Goal: Information Seeking & Learning: Learn about a topic

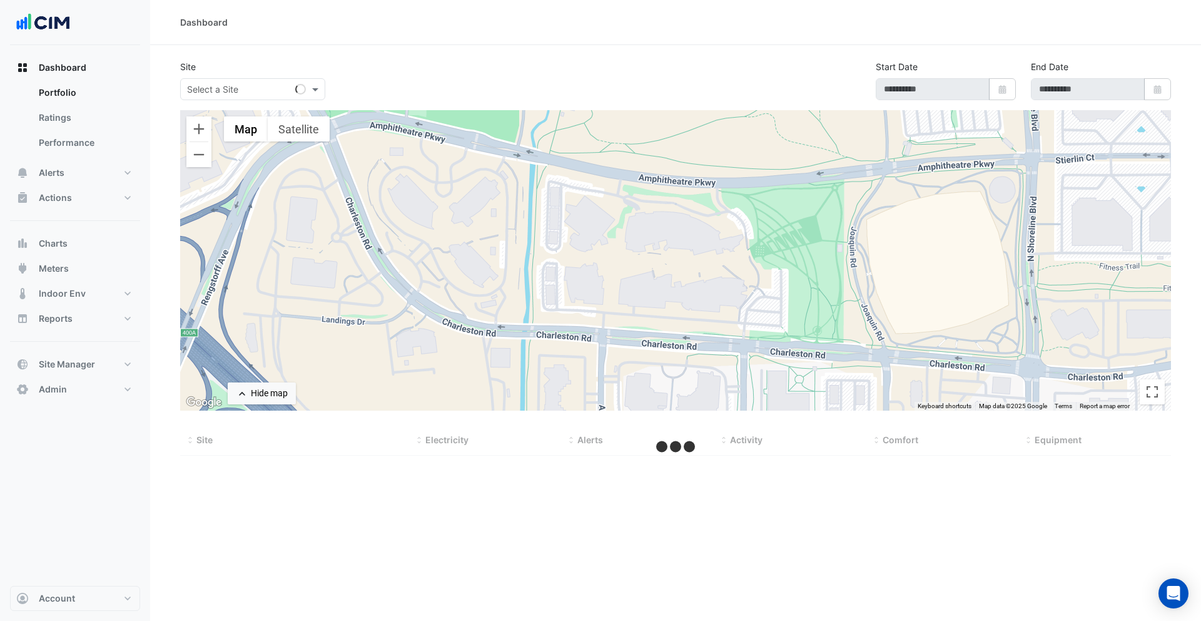
select select "***"
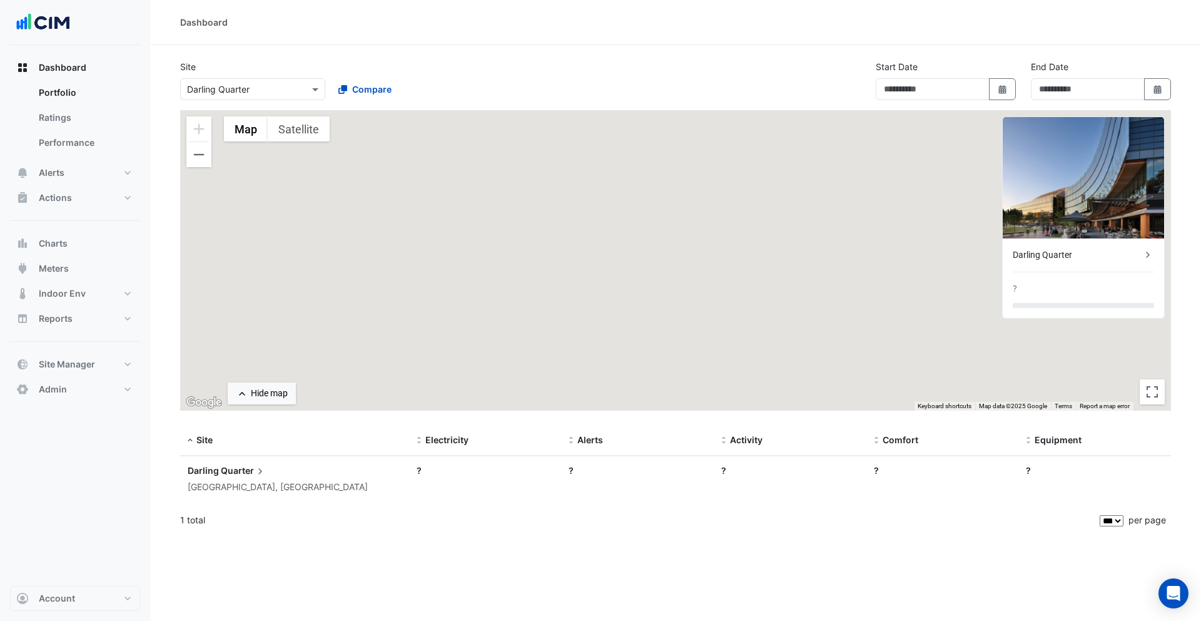
type input "**********"
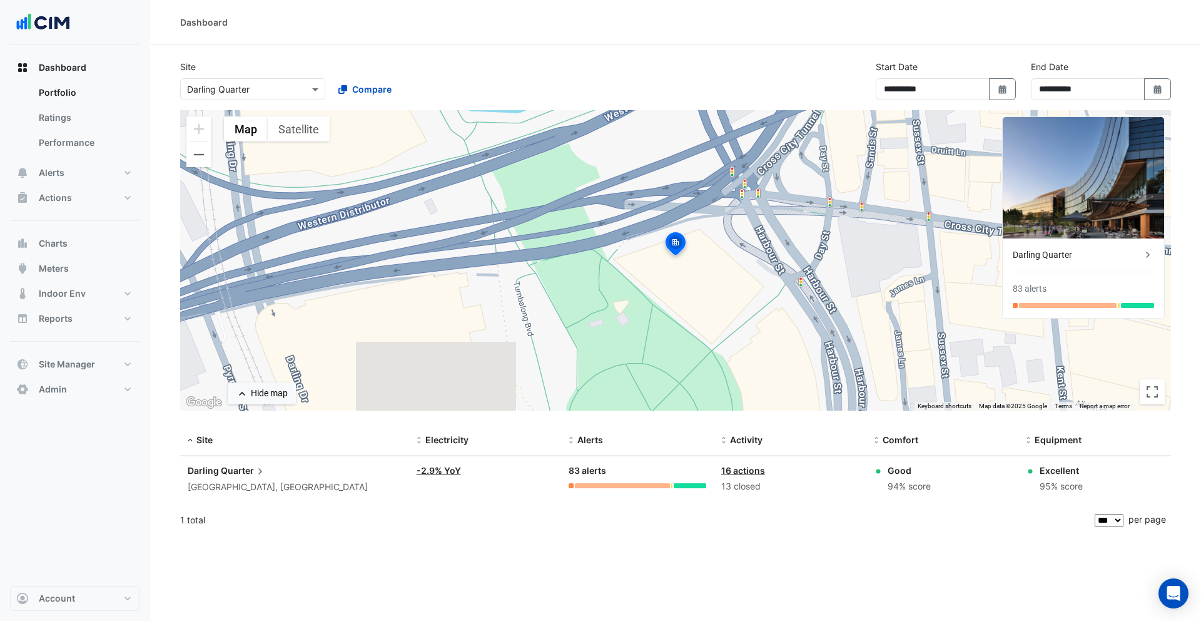
click at [262, 88] on input "text" at bounding box center [240, 89] width 106 height 13
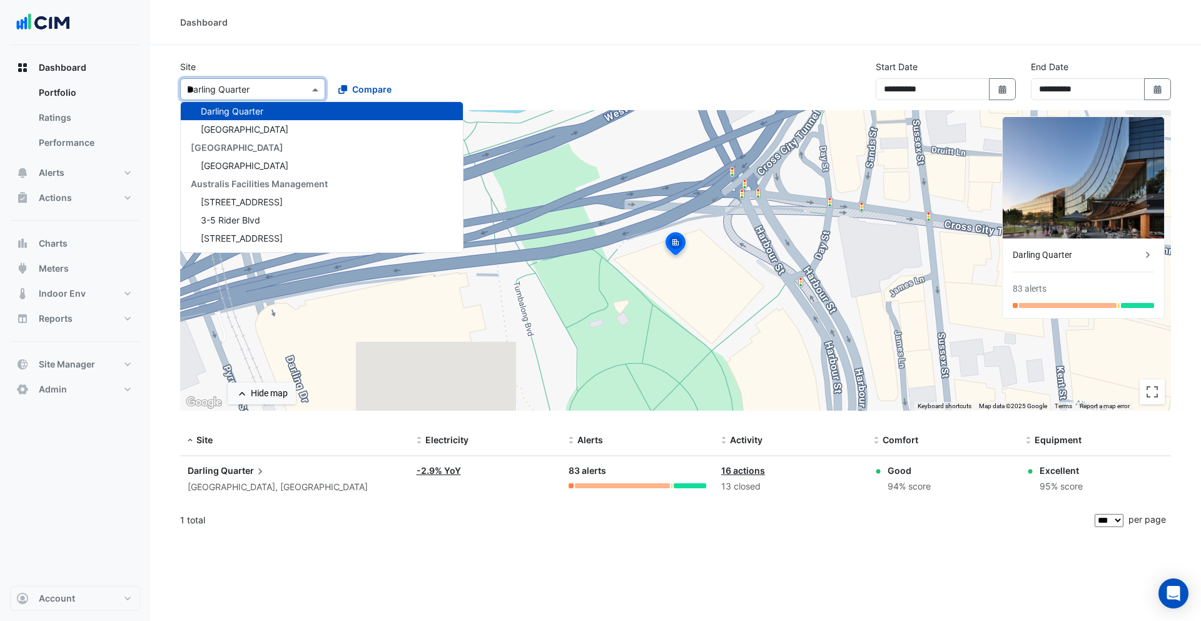
scroll to position [5, 0]
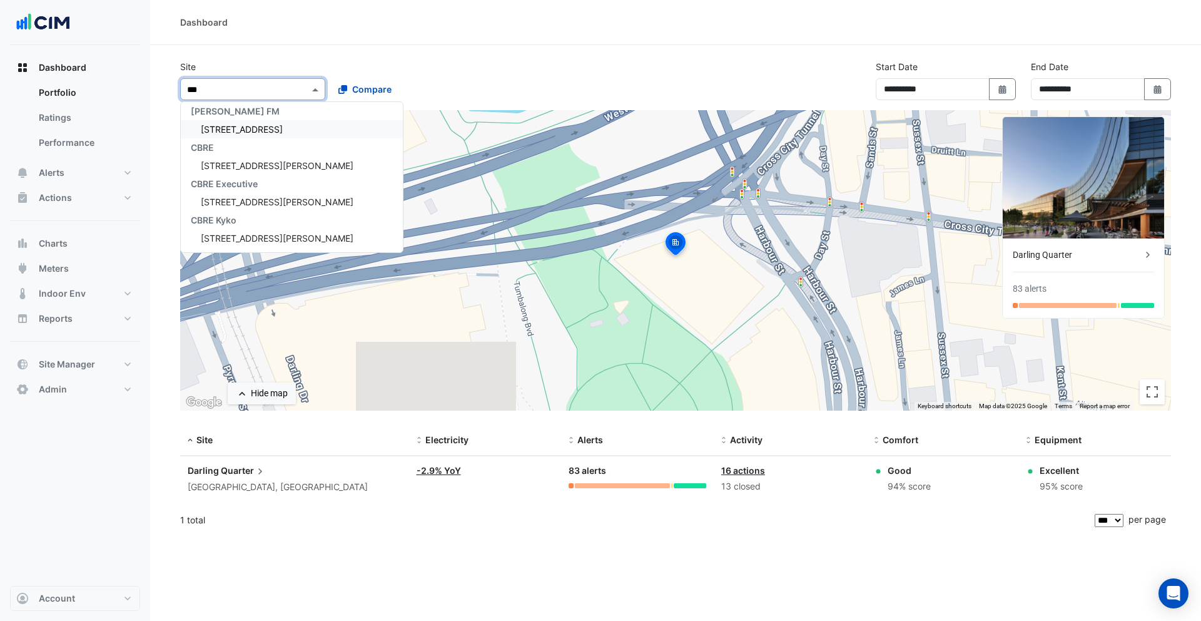
type input "****"
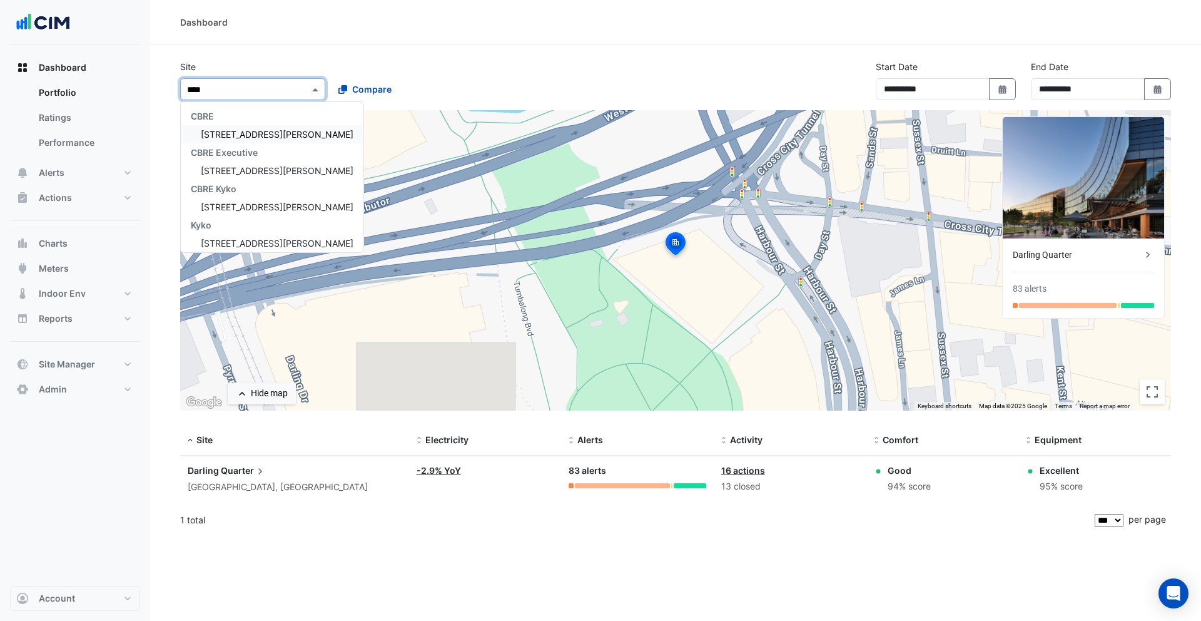
click at [246, 132] on span "[STREET_ADDRESS][PERSON_NAME]" at bounding box center [277, 134] width 153 height 11
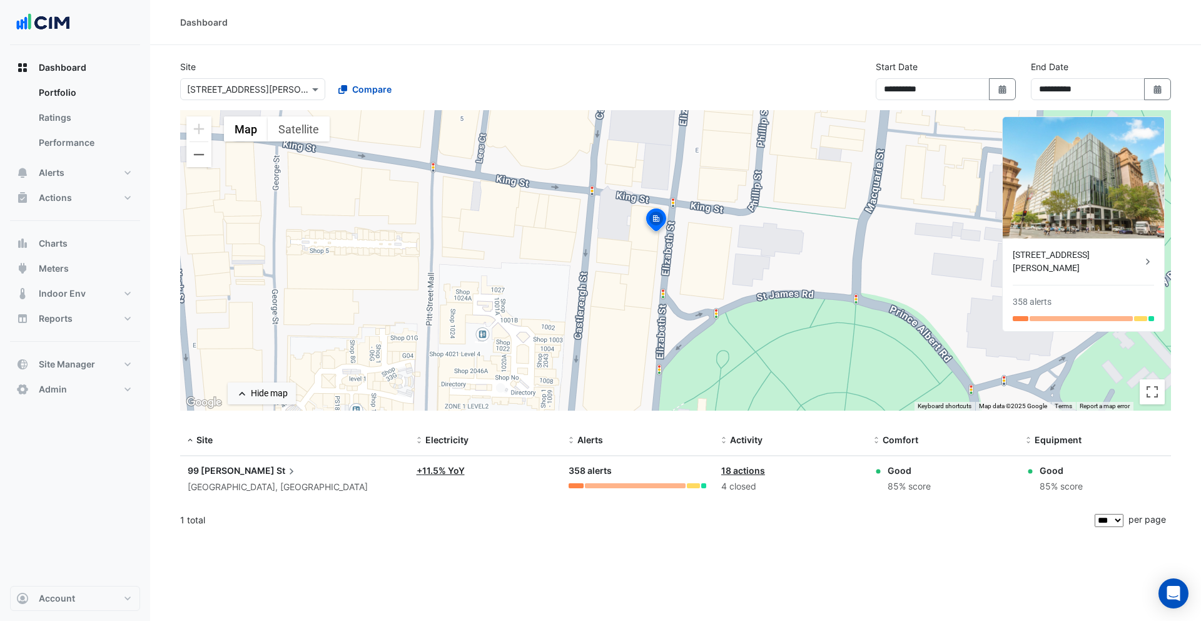
drag, startPoint x: 765, startPoint y: 353, endPoint x: 738, endPoint y: 320, distance: 43.2
click at [738, 320] on div "To activate drag with keyboard, press Alt + Enter. Once in keyboard drag state,…" at bounding box center [675, 260] width 991 height 300
click at [1075, 249] on div "[STREET_ADDRESS][PERSON_NAME]" at bounding box center [1077, 261] width 129 height 26
click at [707, 211] on ngb-offcanvas-backdrop at bounding box center [600, 310] width 1201 height 621
click at [1039, 250] on div "[STREET_ADDRESS][PERSON_NAME]" at bounding box center [1077, 261] width 129 height 26
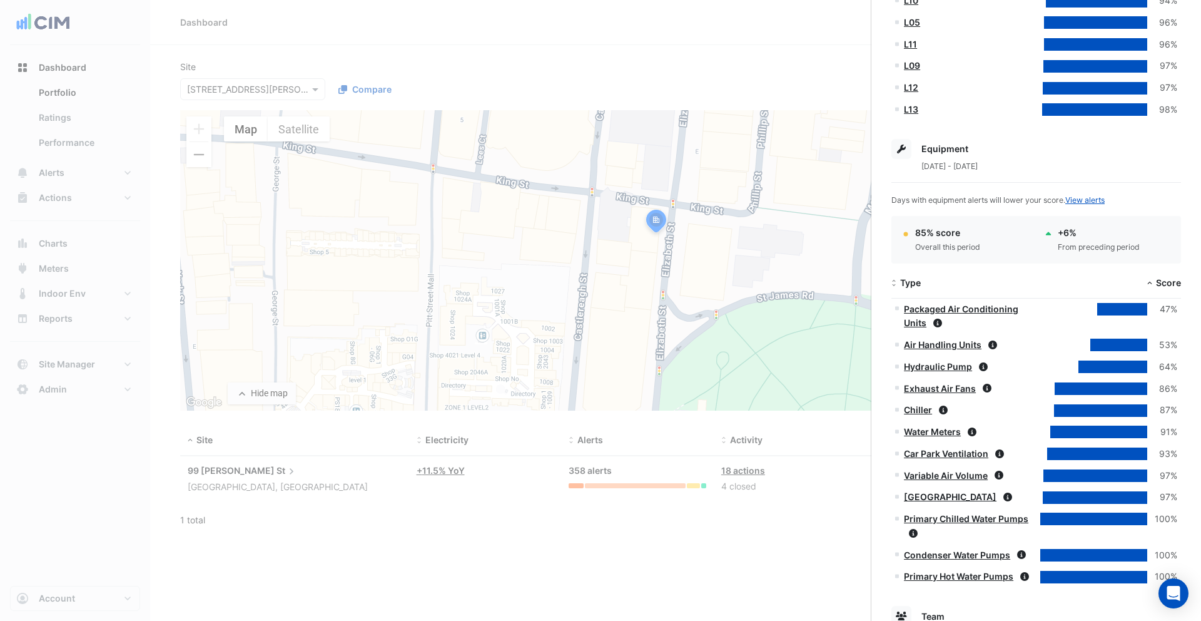
scroll to position [603, 0]
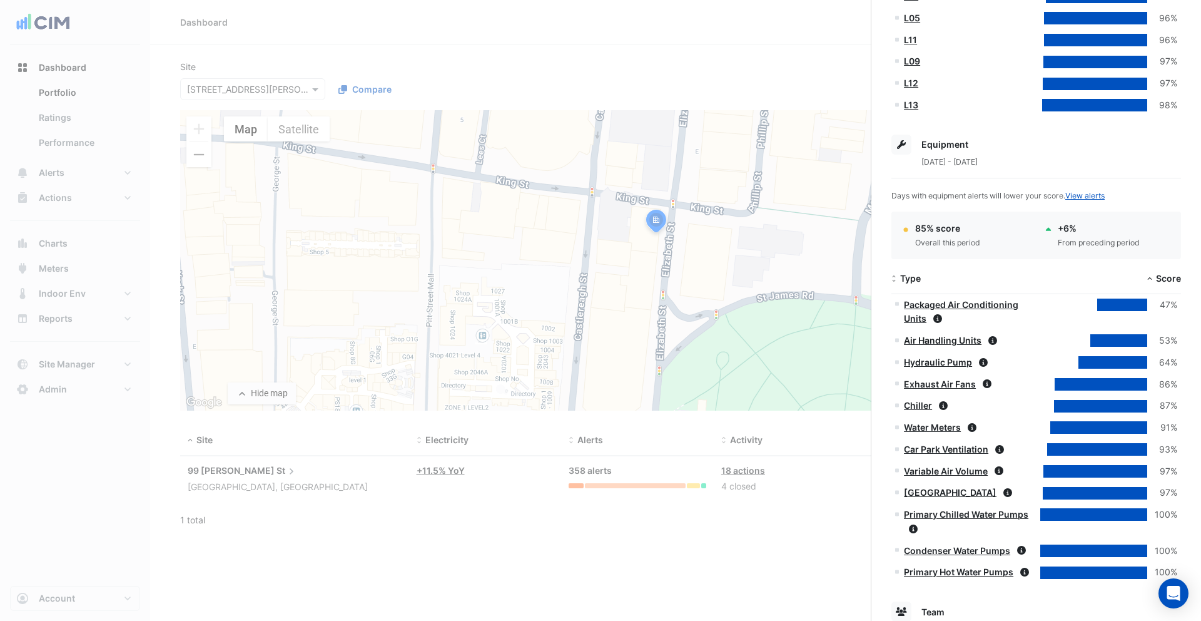
click at [970, 340] on link "Air Handling Units" at bounding box center [943, 340] width 78 height 11
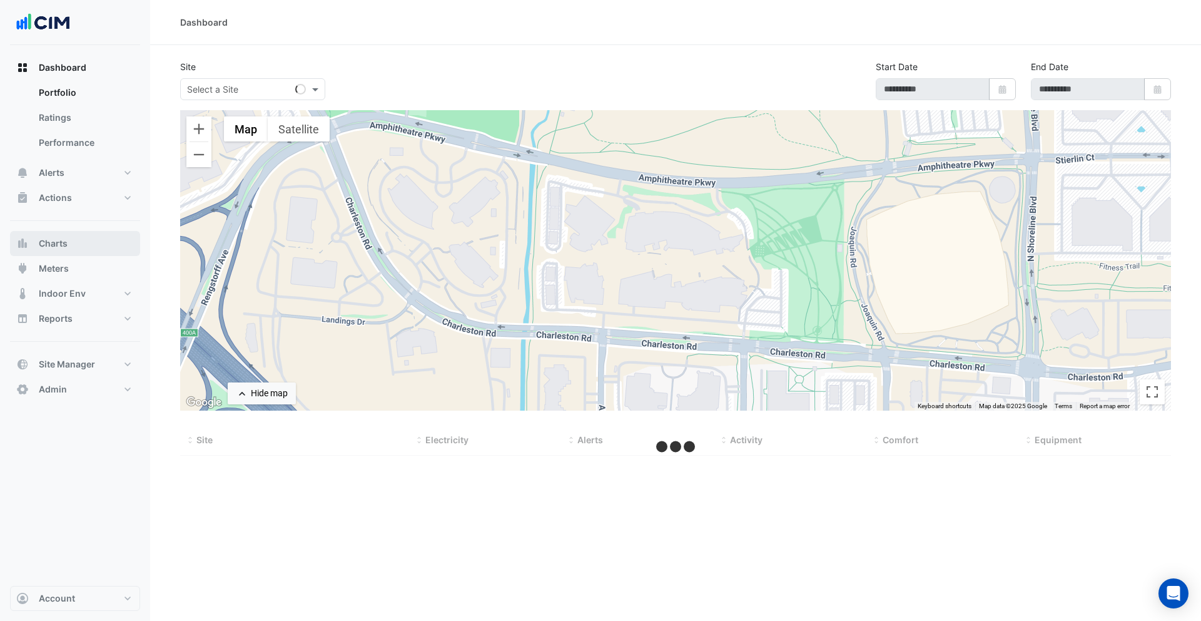
click at [77, 241] on button "Charts" at bounding box center [75, 243] width 130 height 25
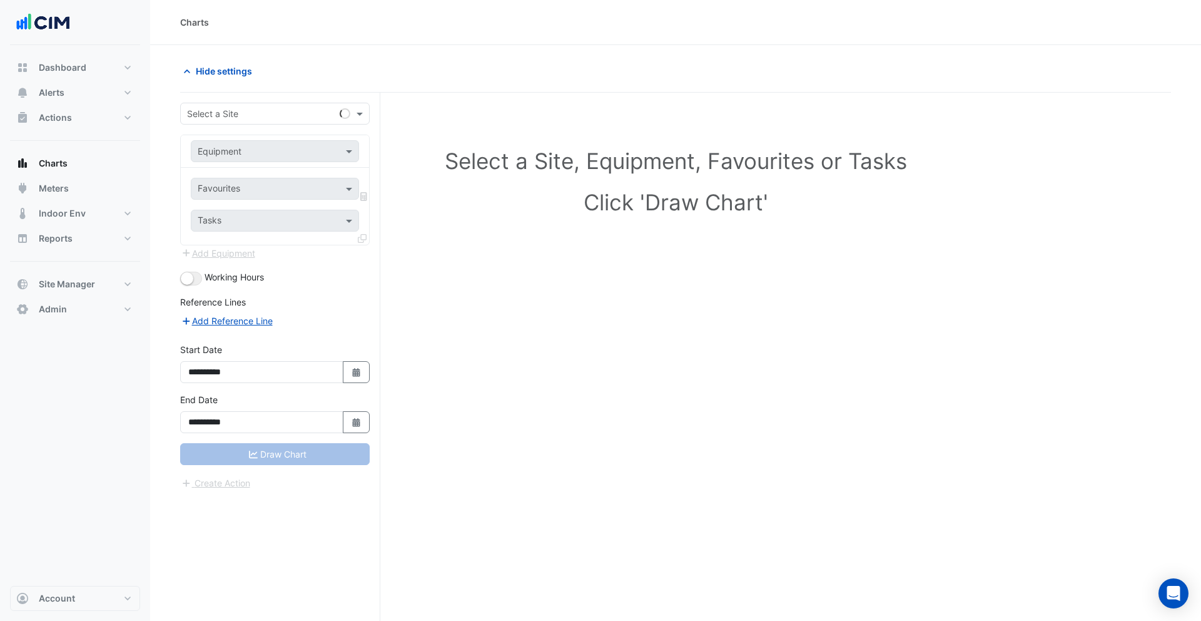
click at [248, 118] on input "text" at bounding box center [262, 114] width 151 height 13
type input "*****"
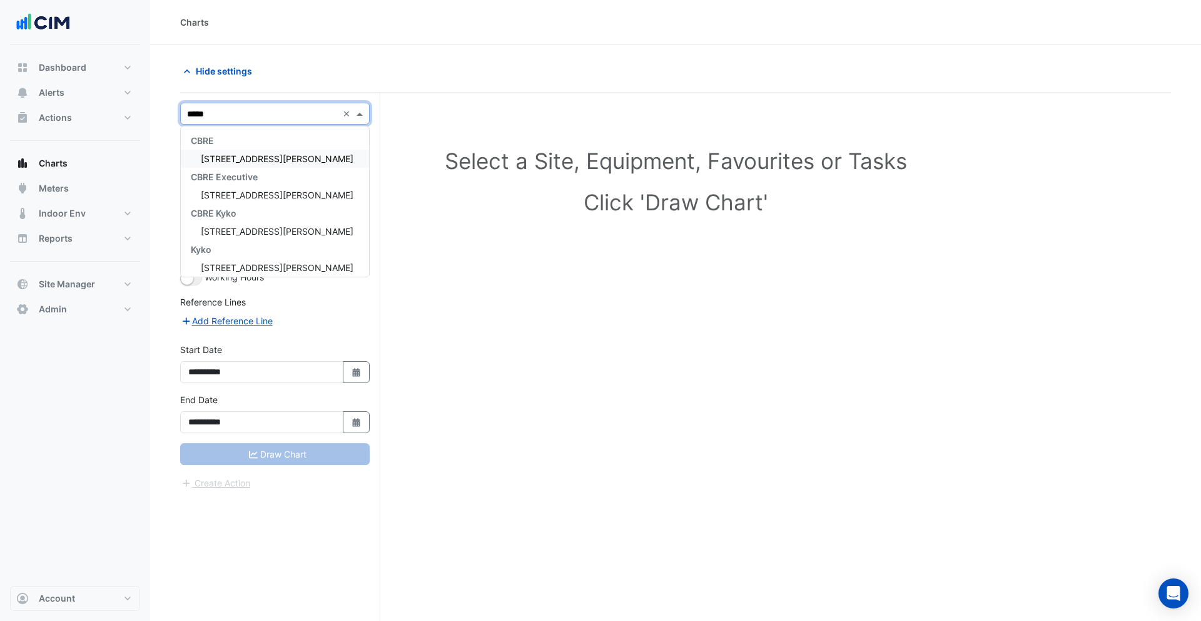
click at [246, 157] on span "[STREET_ADDRESS][PERSON_NAME]" at bounding box center [277, 158] width 153 height 11
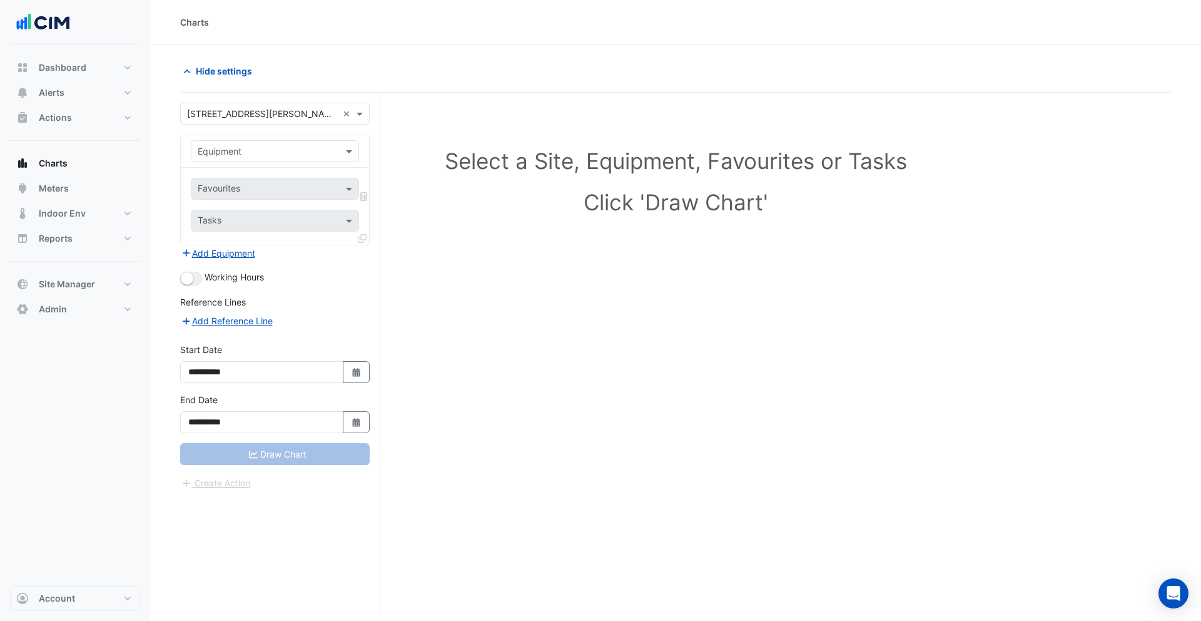
click at [221, 165] on div "Equipment" at bounding box center [275, 151] width 188 height 33
click at [221, 155] on input "text" at bounding box center [263, 151] width 130 height 13
type input "*****"
click at [236, 180] on span "AHU-N2-14" at bounding box center [225, 178] width 48 height 11
click at [254, 188] on input "text" at bounding box center [261, 189] width 126 height 13
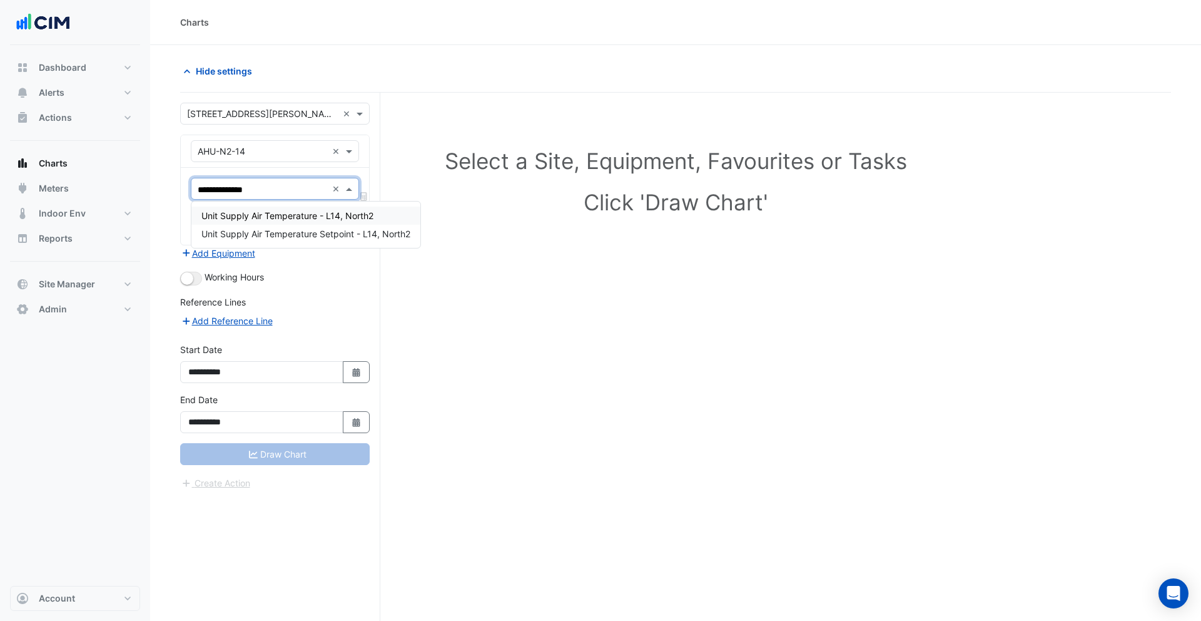
type input "**********"
click at [231, 214] on span "Unit Supply Air Temperature - L14, North2" at bounding box center [287, 215] width 172 height 11
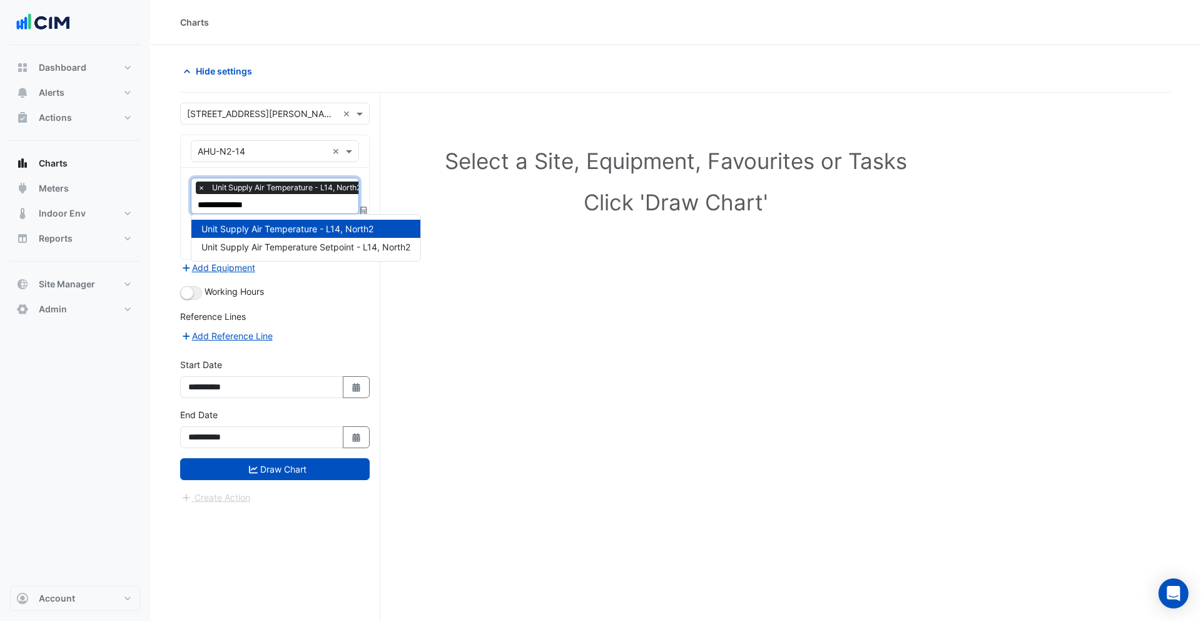
type input "**********"
click at [243, 245] on span "Unit Supply Air Temperature Setpoint - L14, North2" at bounding box center [305, 246] width 209 height 11
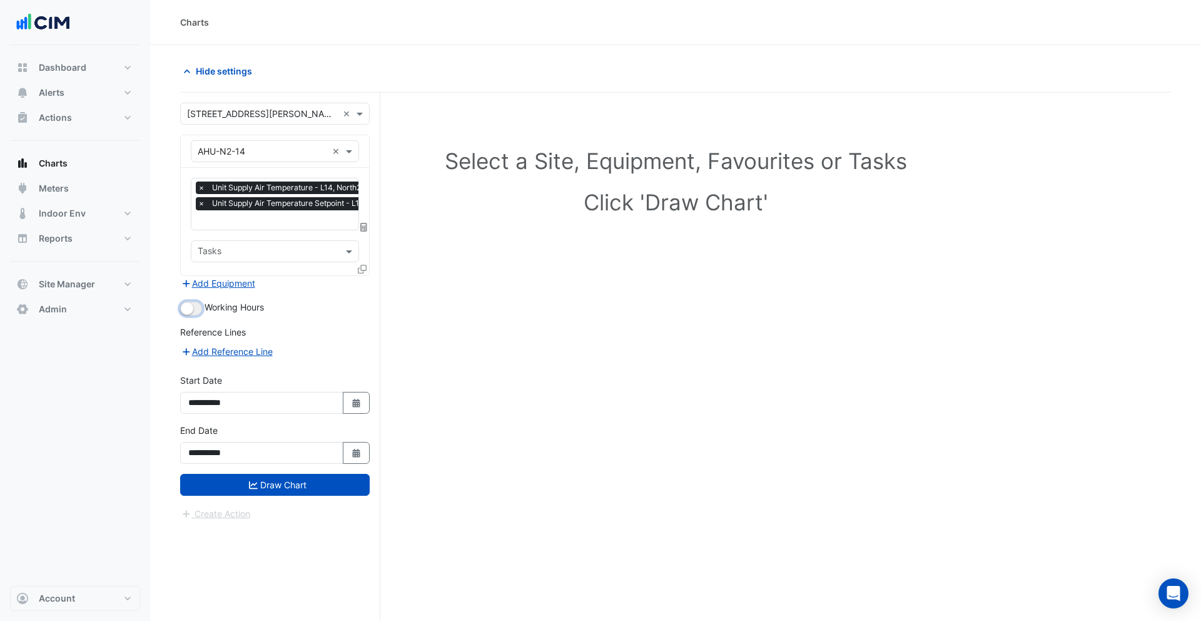
click at [192, 307] on small "button" at bounding box center [187, 308] width 13 height 13
click at [232, 474] on button "Draw Chart" at bounding box center [275, 485] width 190 height 22
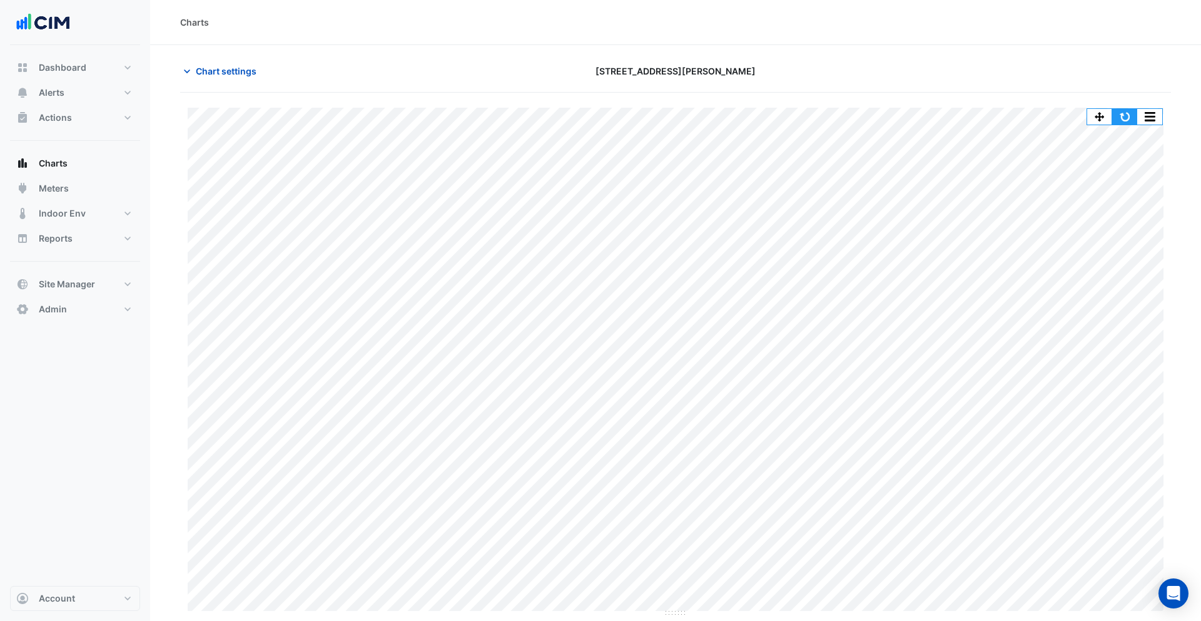
click at [1119, 118] on button "button" at bounding box center [1124, 117] width 25 height 16
click at [209, 73] on span "Chart settings" at bounding box center [226, 70] width 61 height 13
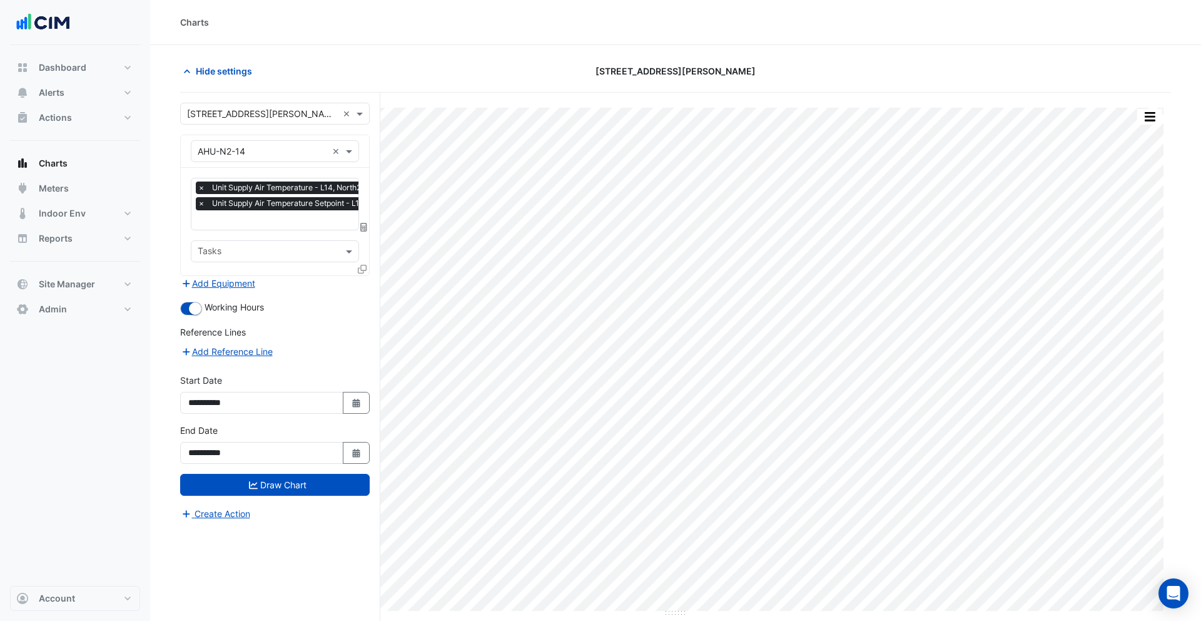
click at [257, 222] on input "text" at bounding box center [298, 221] width 201 height 13
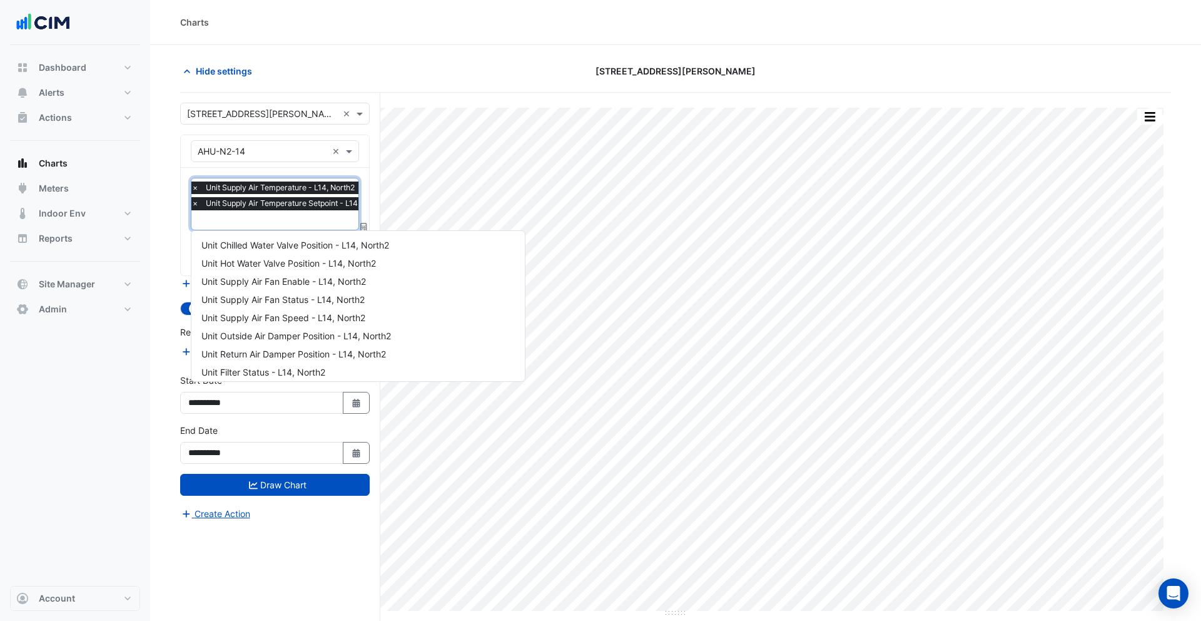
scroll to position [186, 0]
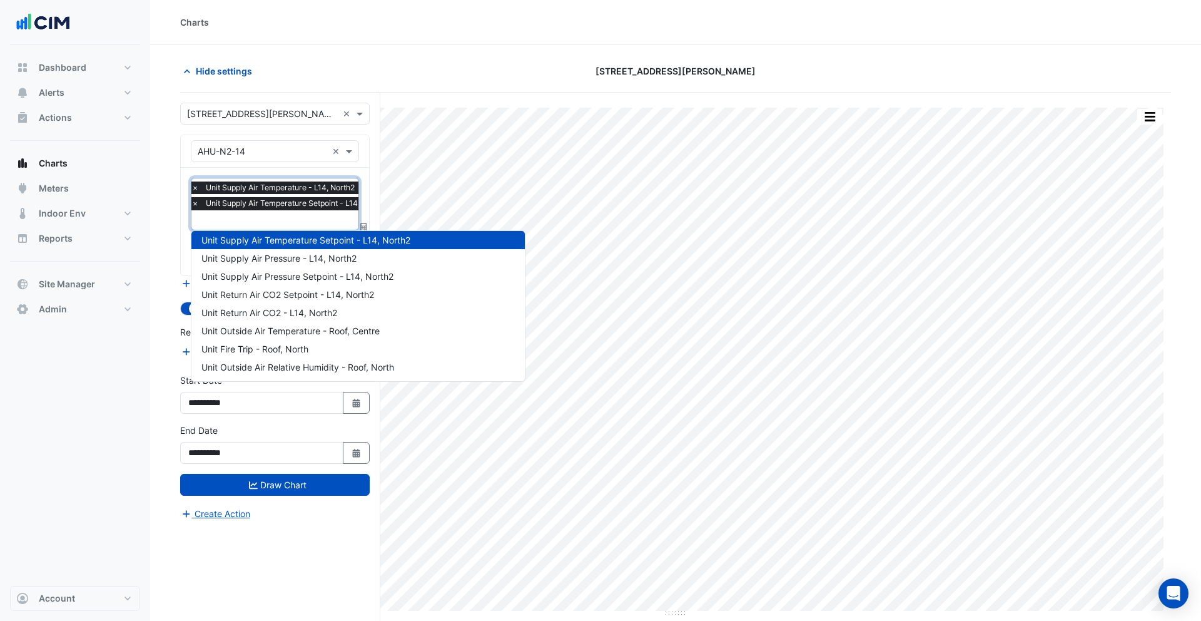
click at [176, 188] on section "Hide settings 99 Elizabeth St Split All Print Save as JPEG Save as PNG Pivot Da…" at bounding box center [675, 356] width 1051 height 623
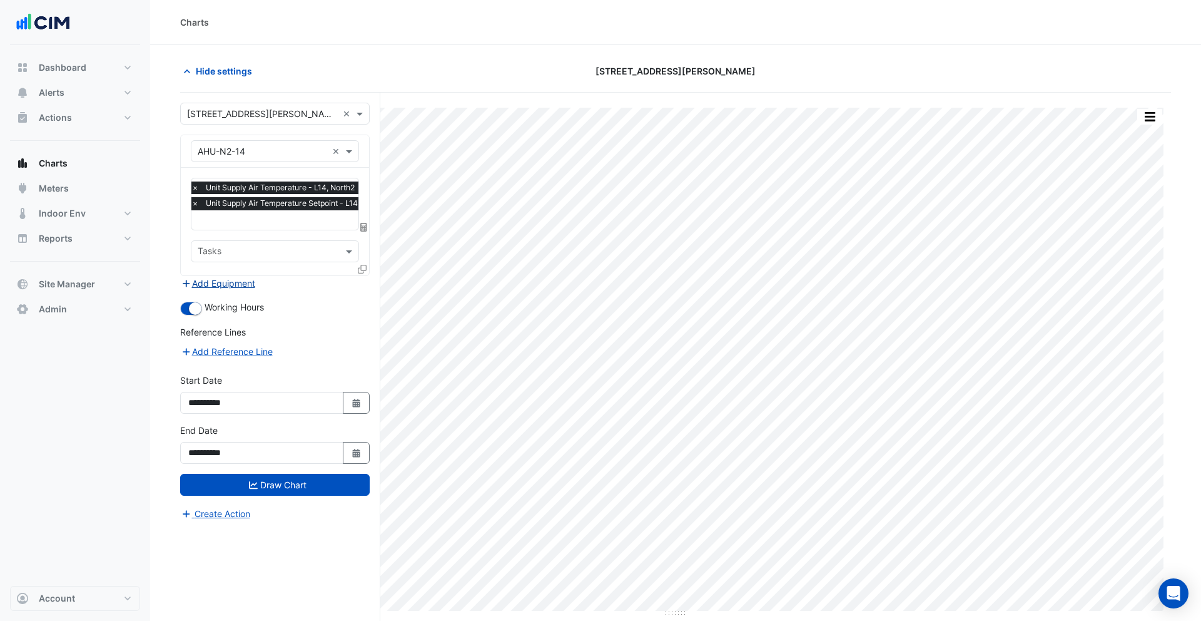
click at [215, 282] on button "Add Equipment" at bounding box center [218, 283] width 76 height 14
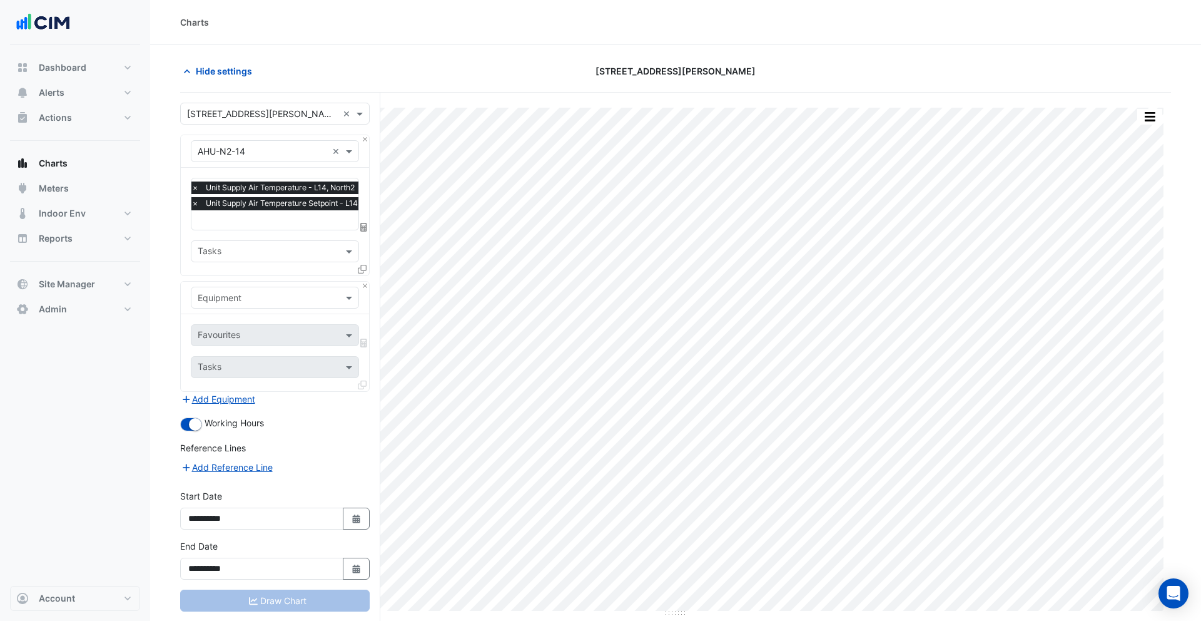
click at [218, 293] on input "text" at bounding box center [263, 298] width 130 height 13
type input "****"
click at [225, 320] on span "Weather" at bounding box center [218, 323] width 34 height 11
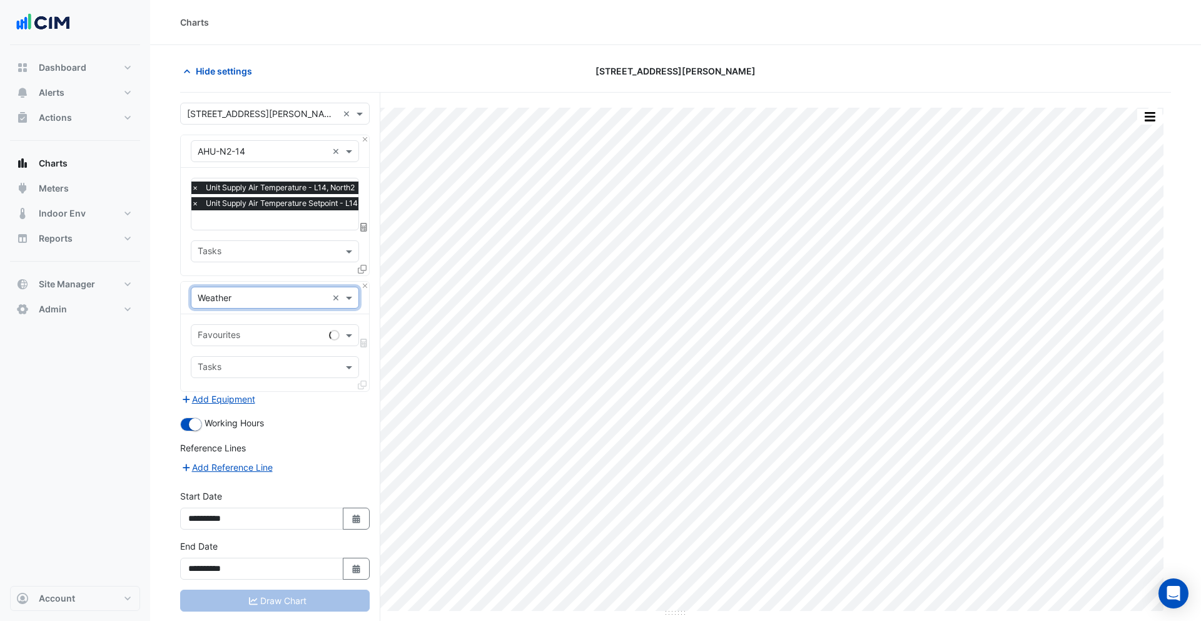
click at [235, 333] on input "text" at bounding box center [261, 336] width 126 height 13
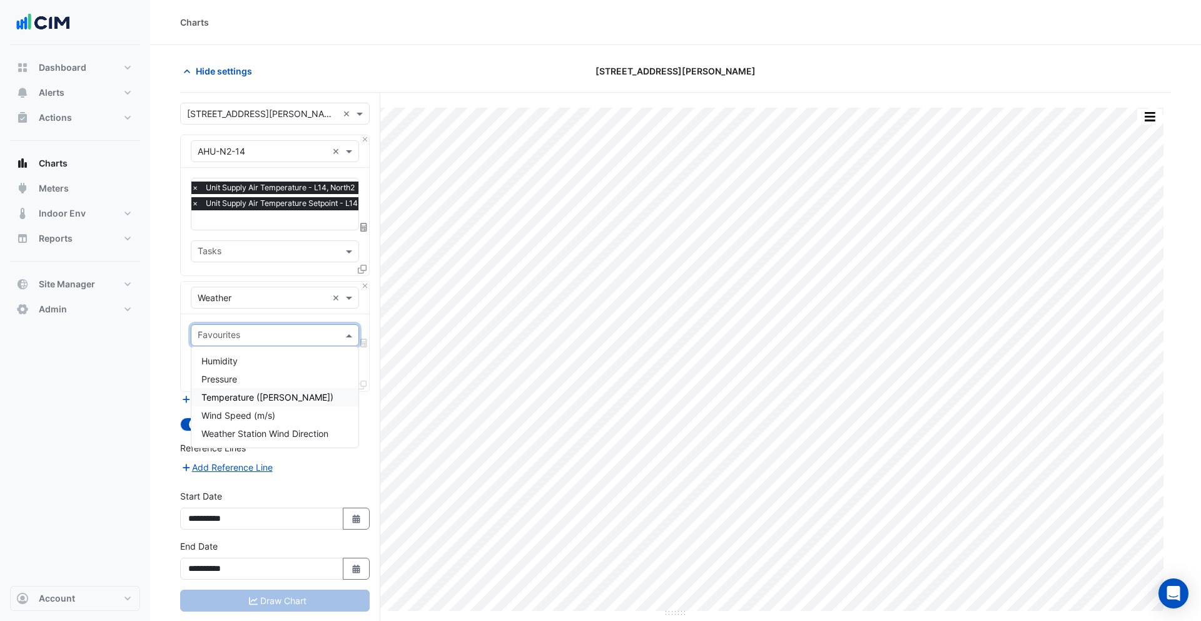
click at [248, 392] on span "Temperature (Celcius)" at bounding box center [267, 397] width 132 height 11
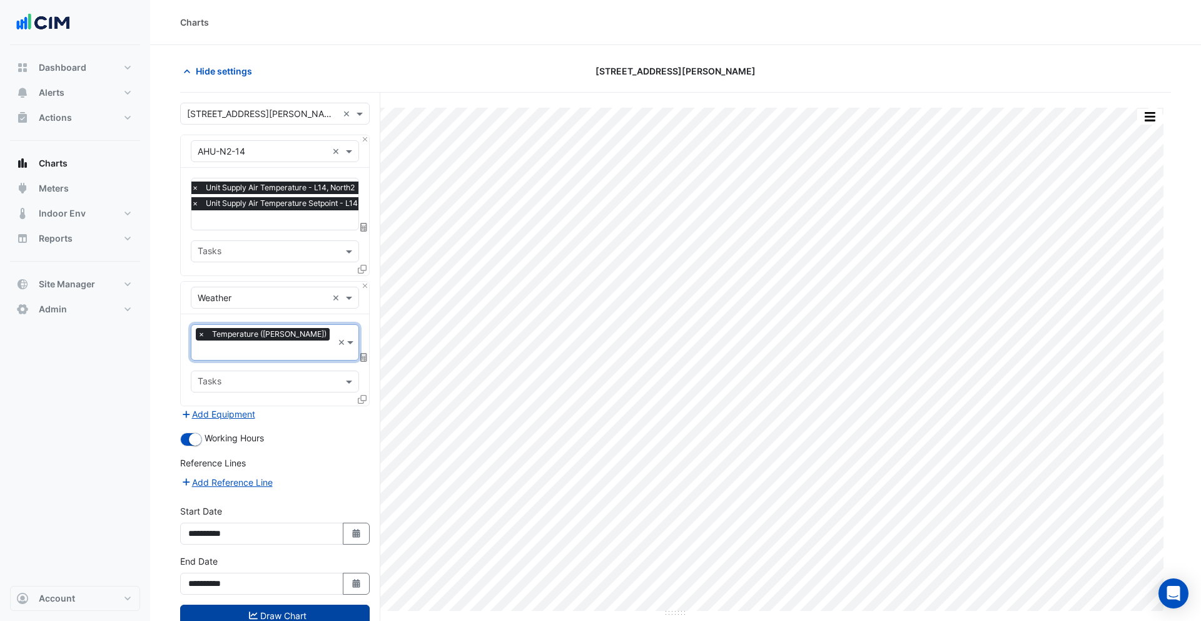
click at [295, 604] on button "Draw Chart" at bounding box center [275, 615] width 190 height 22
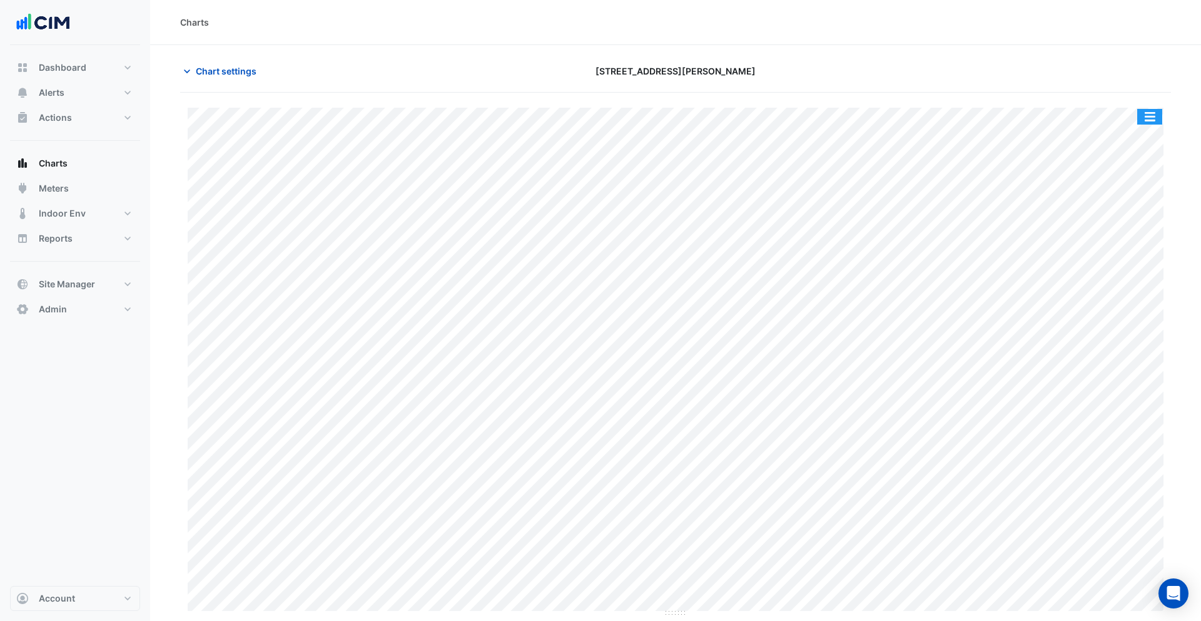
click at [1146, 114] on button "button" at bounding box center [1149, 117] width 25 height 16
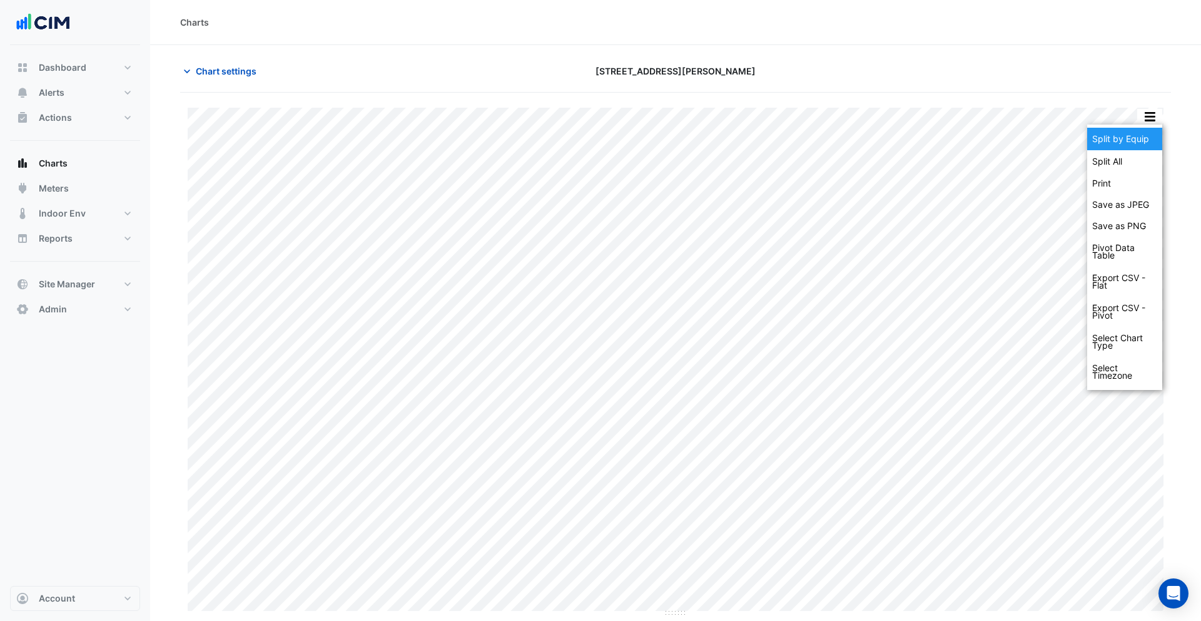
click at [1139, 129] on div "Split by Equip" at bounding box center [1124, 139] width 75 height 23
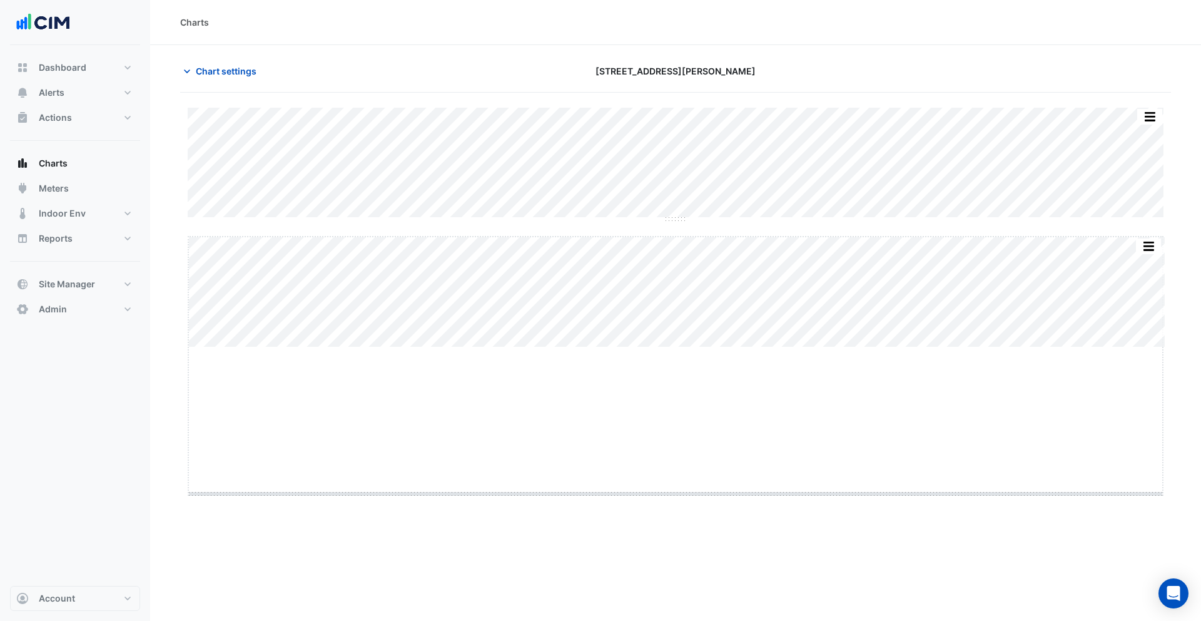
drag, startPoint x: 677, startPoint y: 347, endPoint x: 651, endPoint y: 507, distance: 162.2
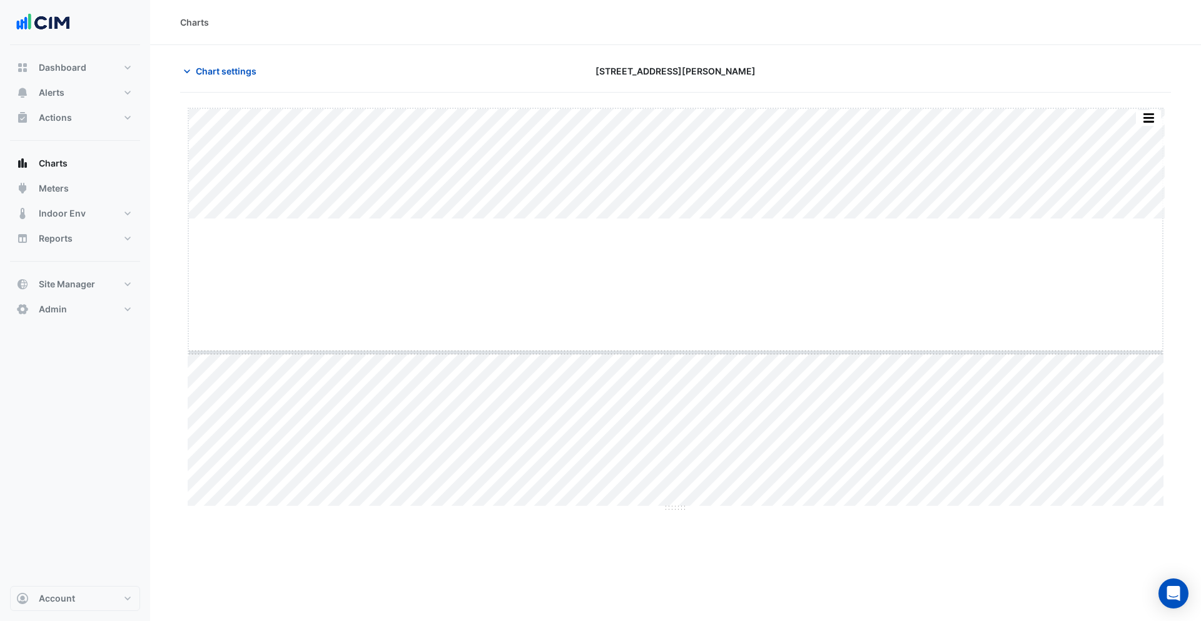
drag, startPoint x: 677, startPoint y: 218, endPoint x: 652, endPoint y: 352, distance: 135.6
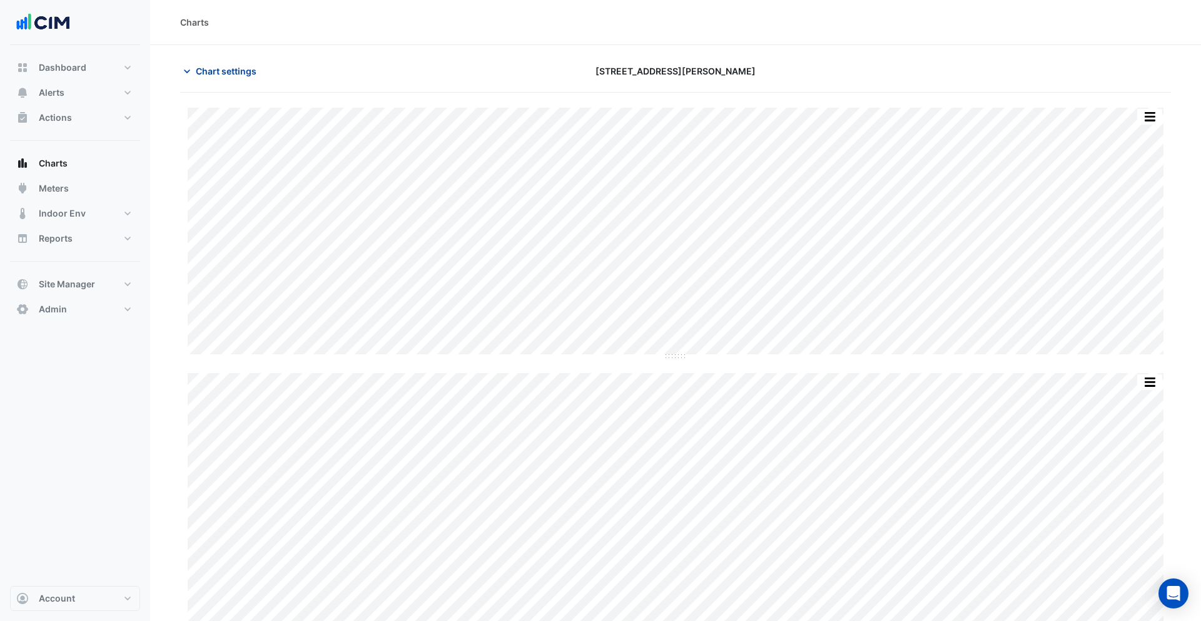
click at [228, 68] on span "Chart settings" at bounding box center [226, 70] width 61 height 13
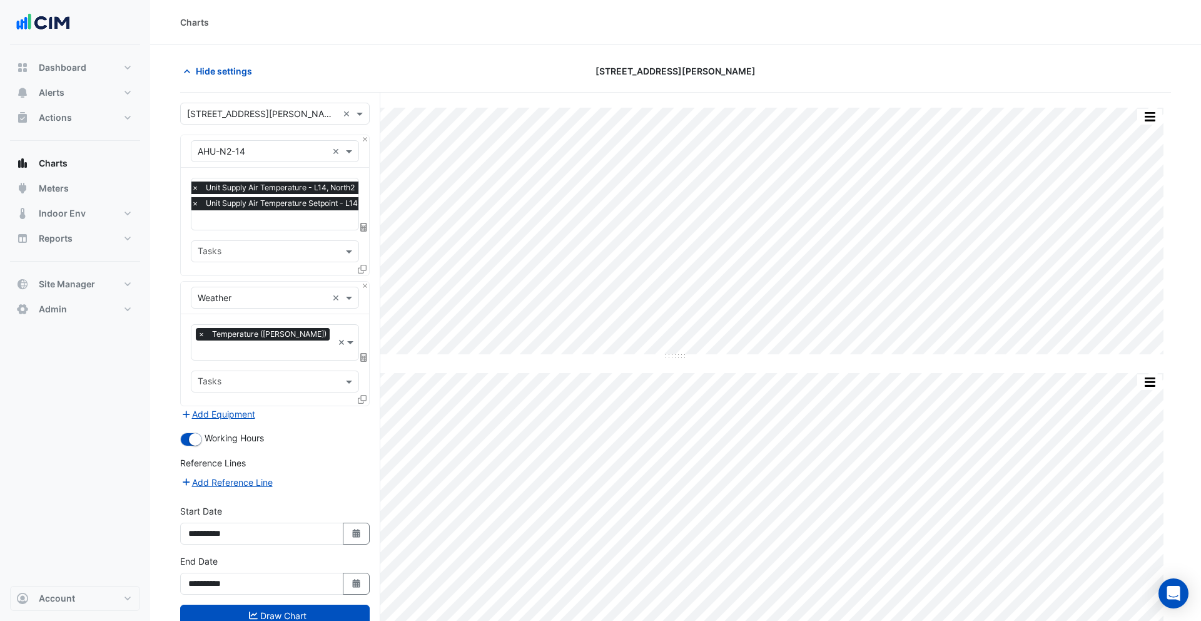
click at [246, 218] on input "text" at bounding box center [291, 221] width 201 height 13
type input "*"
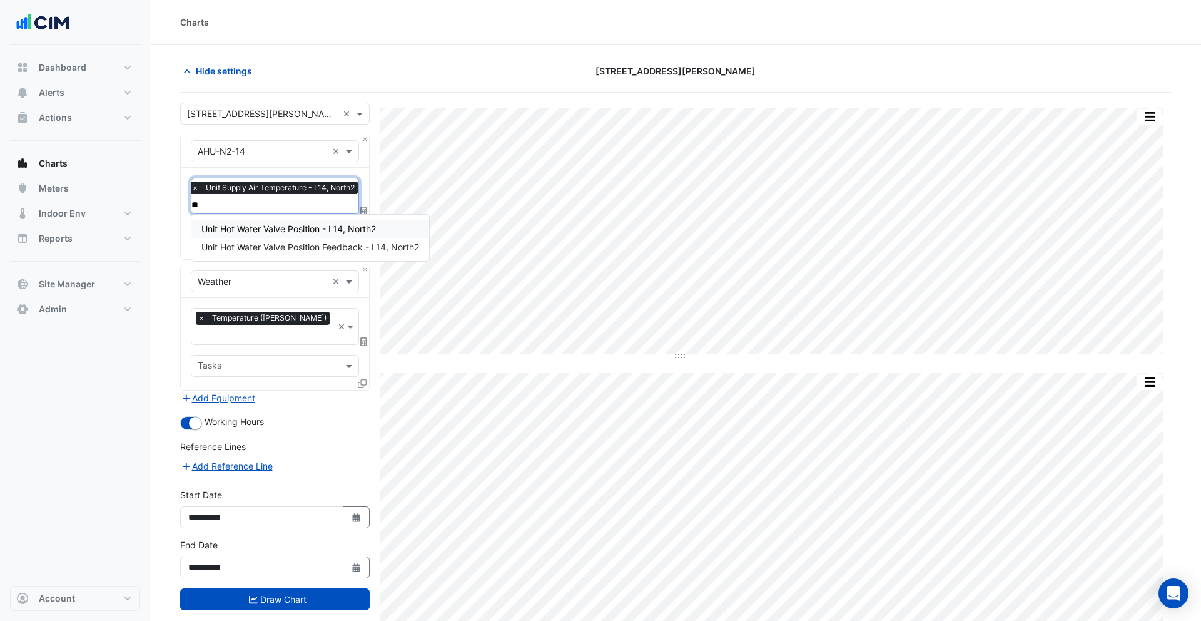
type input "*"
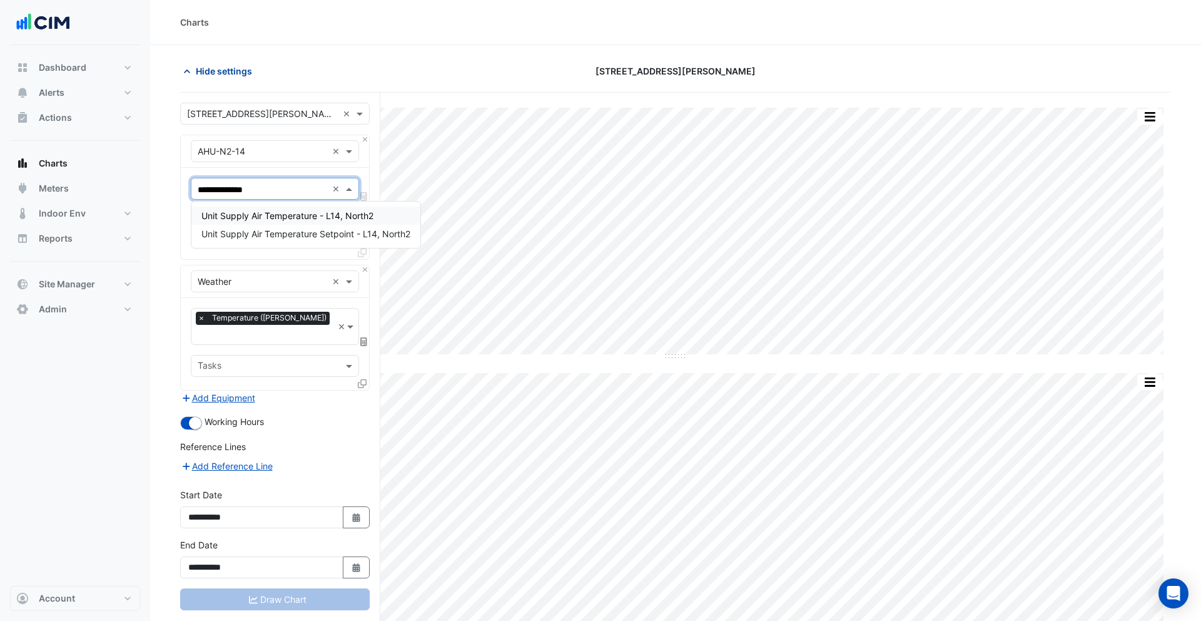
type input "**********"
click at [260, 223] on div "Unit Supply Air Temperature - L14, North2" at bounding box center [305, 215] width 229 height 18
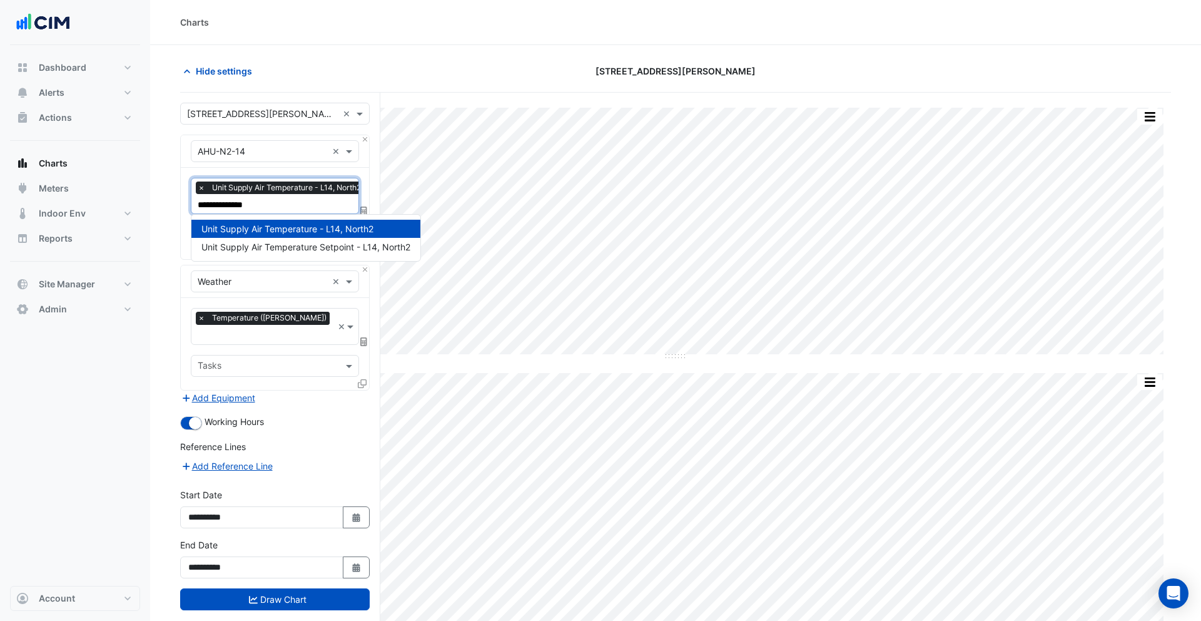
type input "**********"
click at [246, 241] on div "Unit Supply Air Temperature Setpoint - L14, North2" at bounding box center [305, 247] width 229 height 18
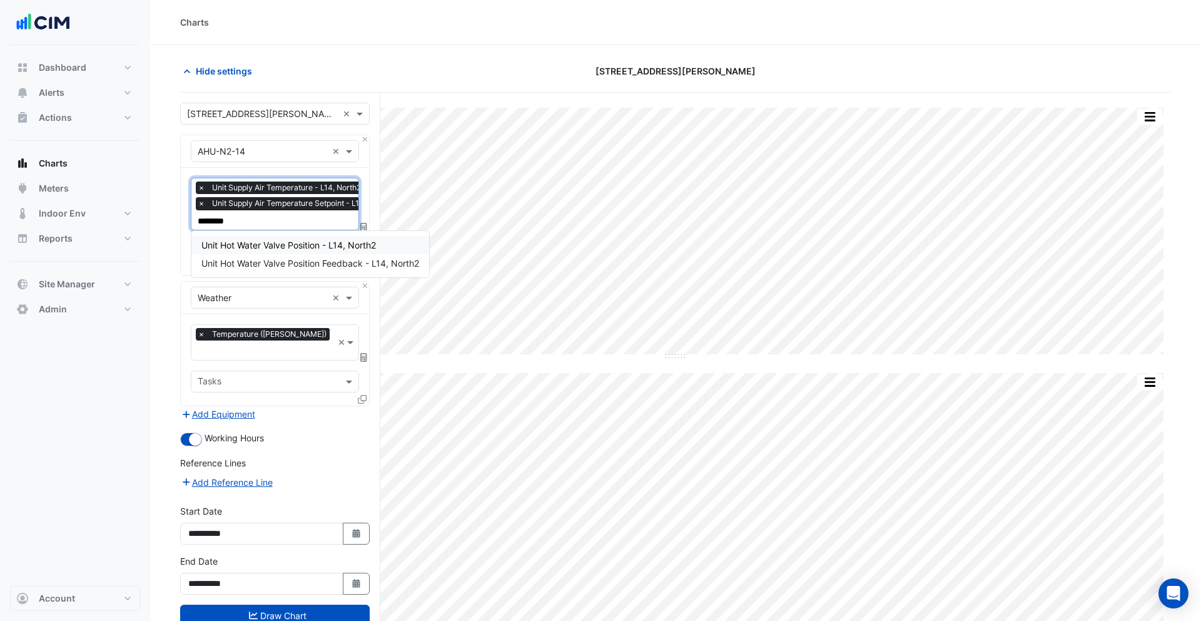
type input "*********"
click at [272, 246] on span "Unit Hot Water Valve Position - L14, North2" at bounding box center [288, 245] width 175 height 11
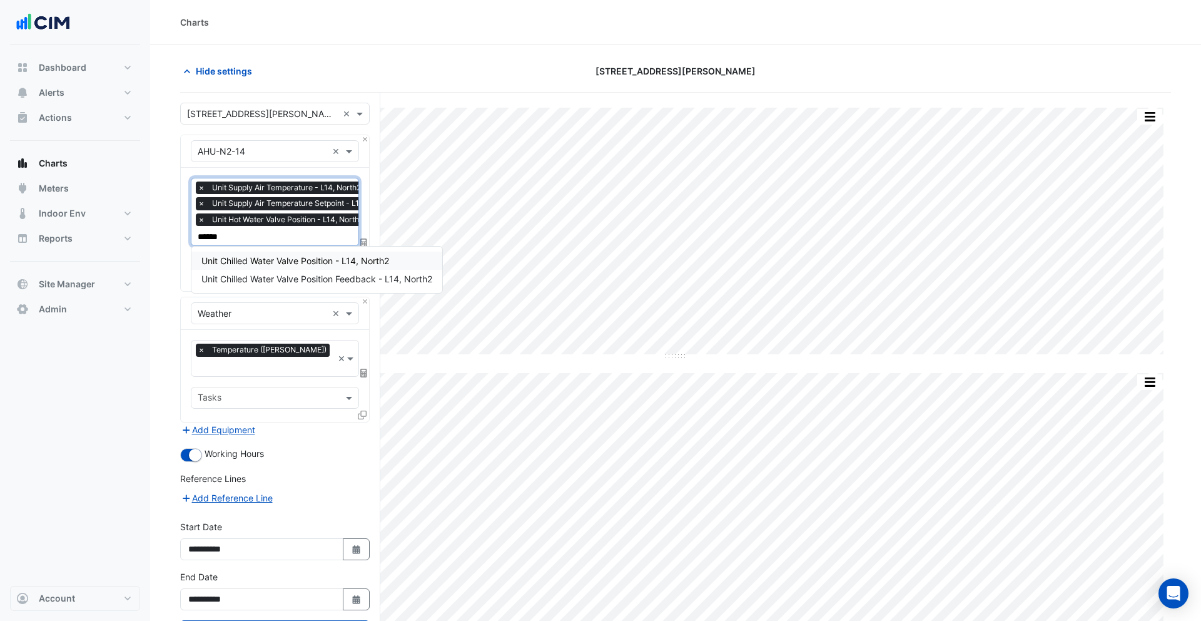
type input "*******"
click at [300, 263] on span "Unit Chilled Water Valve Position - L14, North2" at bounding box center [295, 260] width 188 height 11
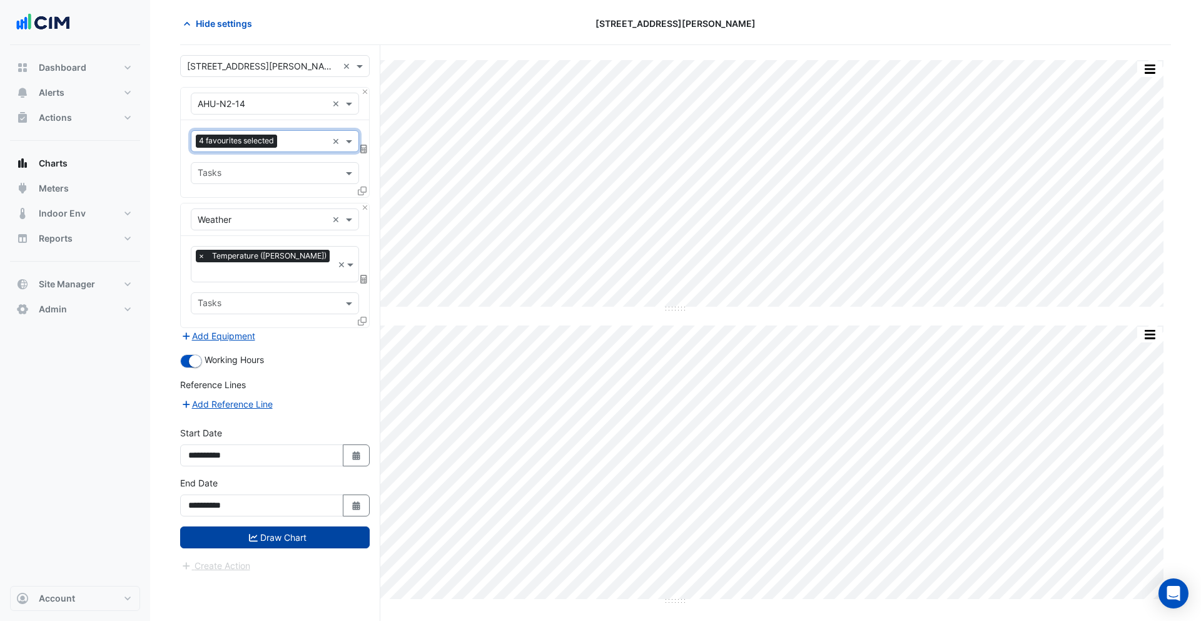
click at [270, 526] on button "Draw Chart" at bounding box center [275, 537] width 190 height 22
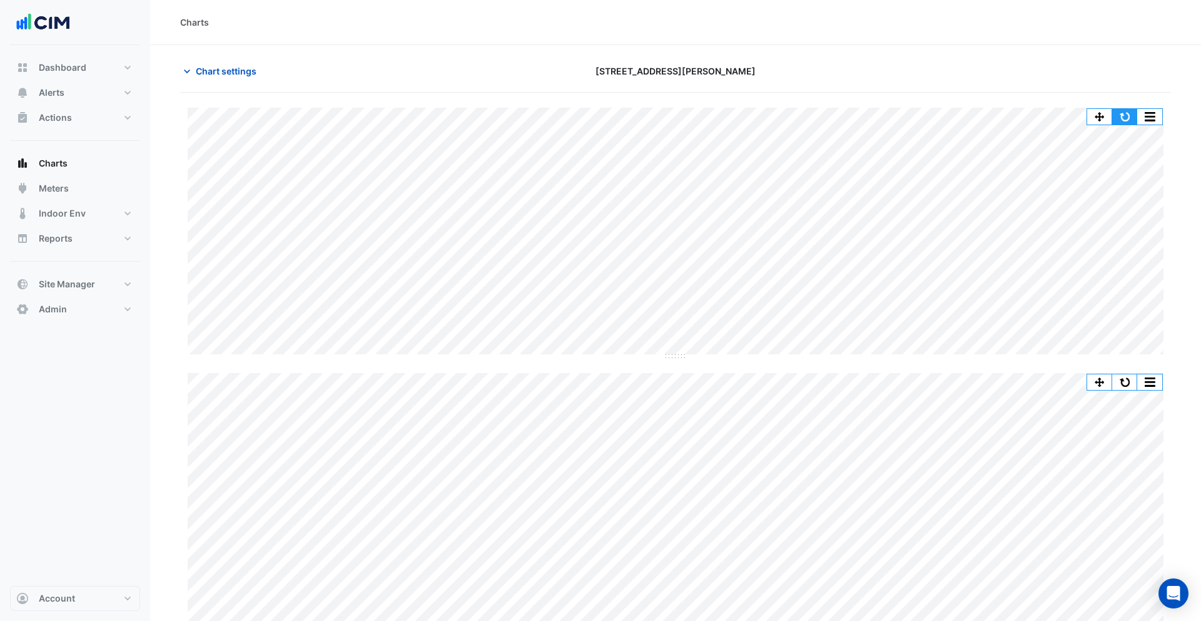
click at [1119, 118] on button "button" at bounding box center [1124, 117] width 25 height 16
click at [1142, 120] on button "button" at bounding box center [1149, 117] width 25 height 16
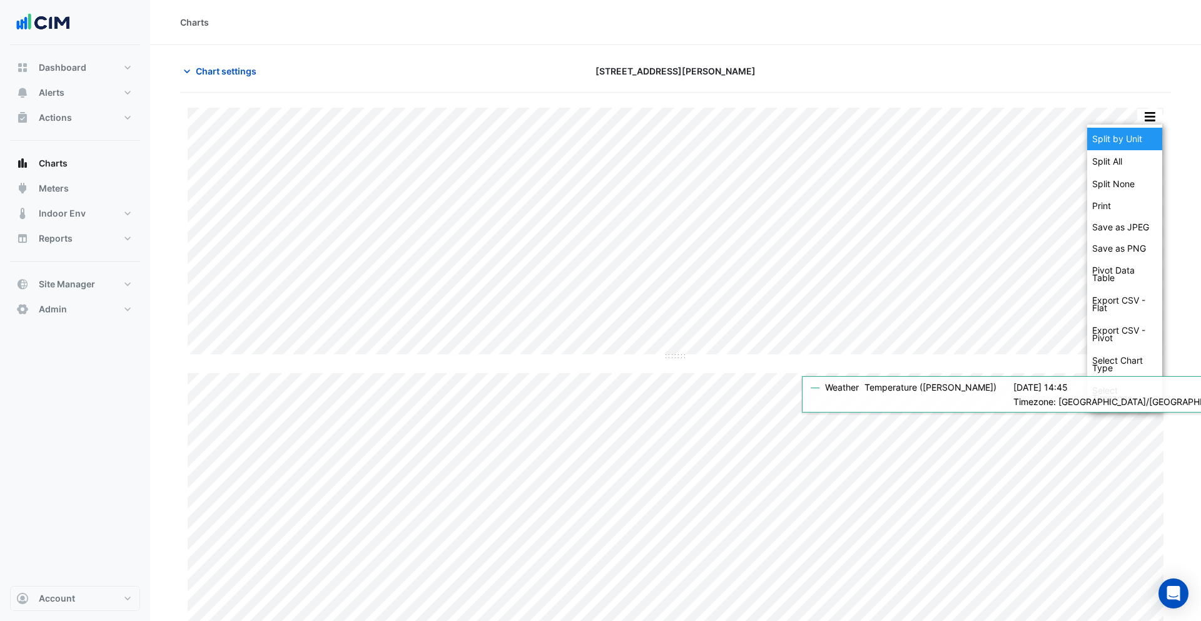
click at [1133, 134] on div "Split by Unit" at bounding box center [1124, 139] width 75 height 23
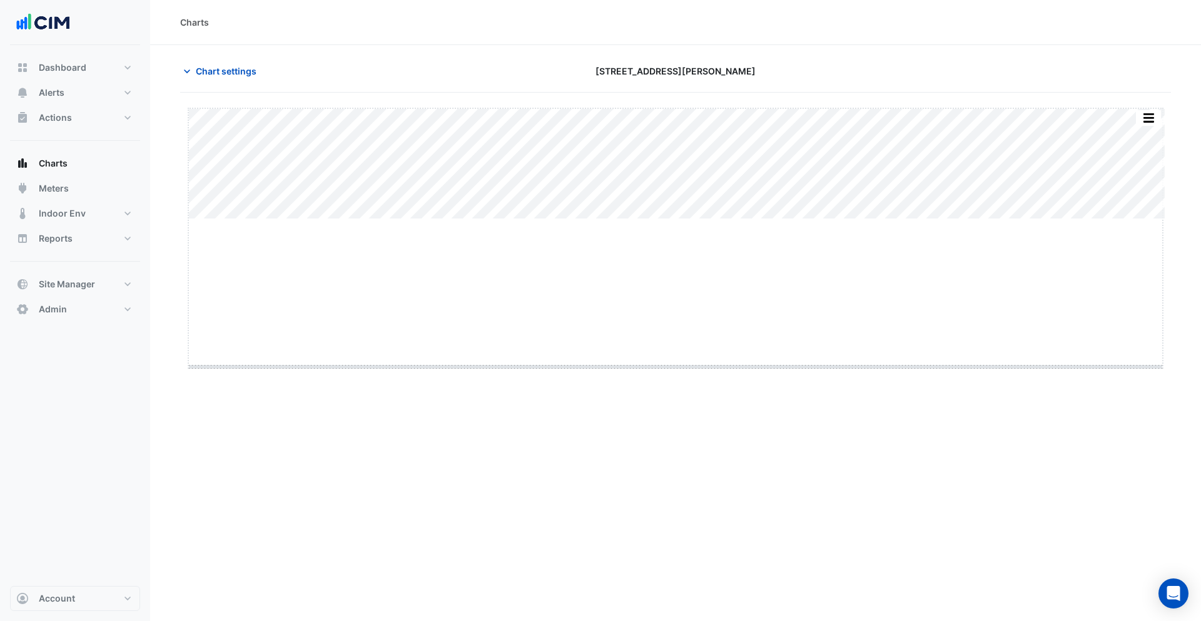
drag, startPoint x: 676, startPoint y: 220, endPoint x: 662, endPoint y: 394, distance: 174.5
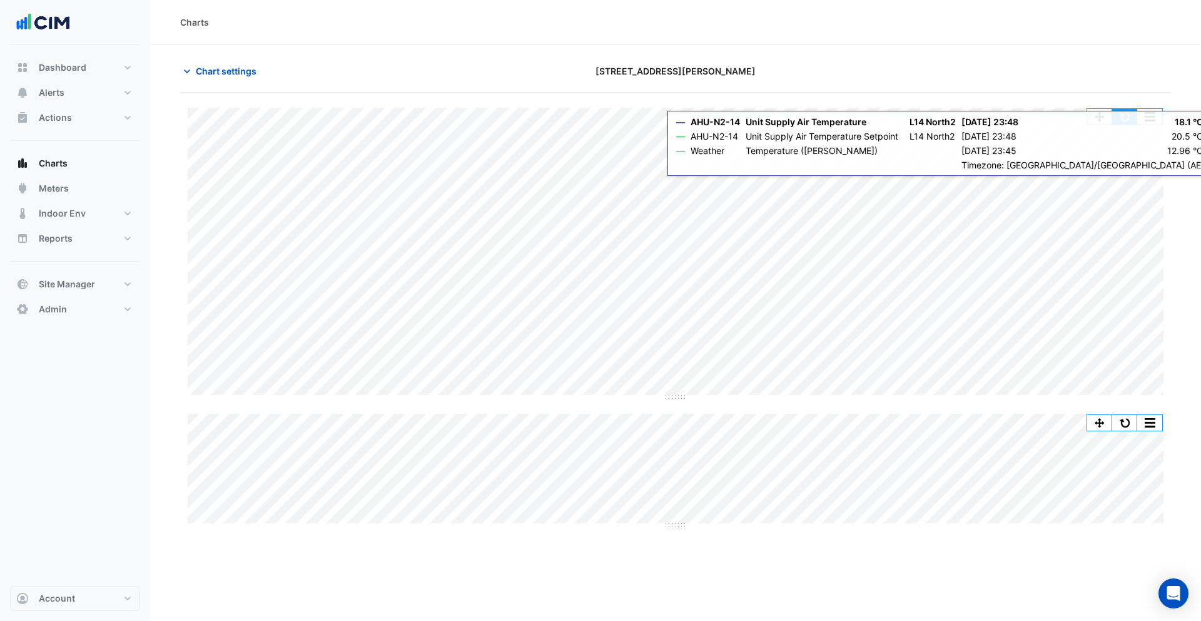
click at [1126, 120] on button "button" at bounding box center [1124, 117] width 25 height 16
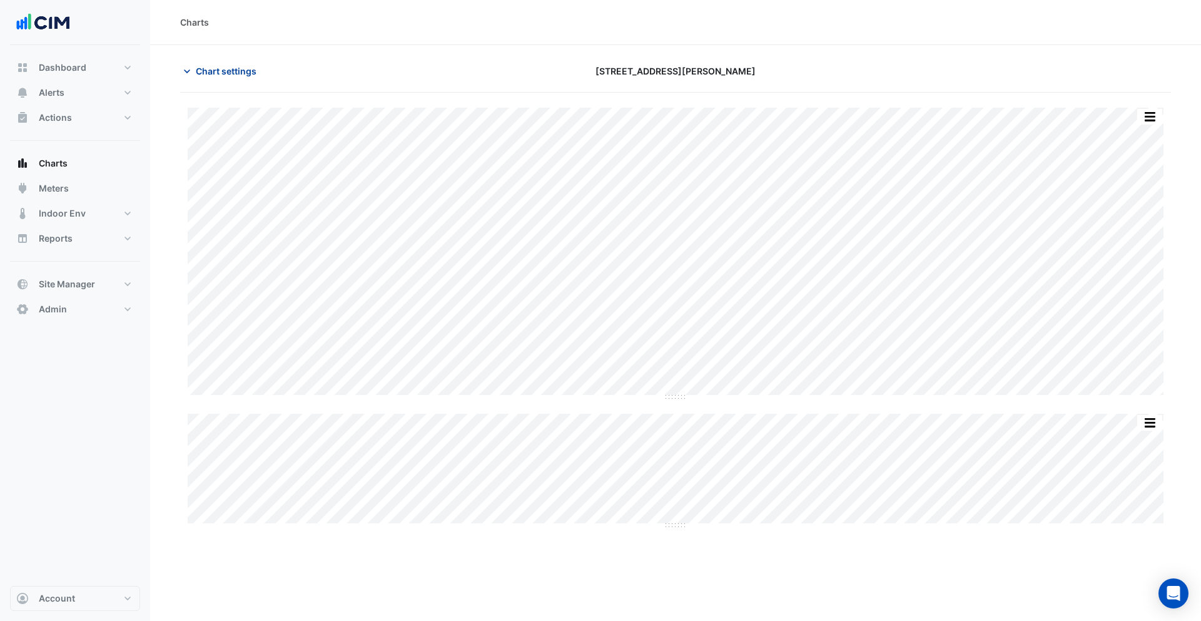
click at [224, 70] on span "Chart settings" at bounding box center [226, 70] width 61 height 13
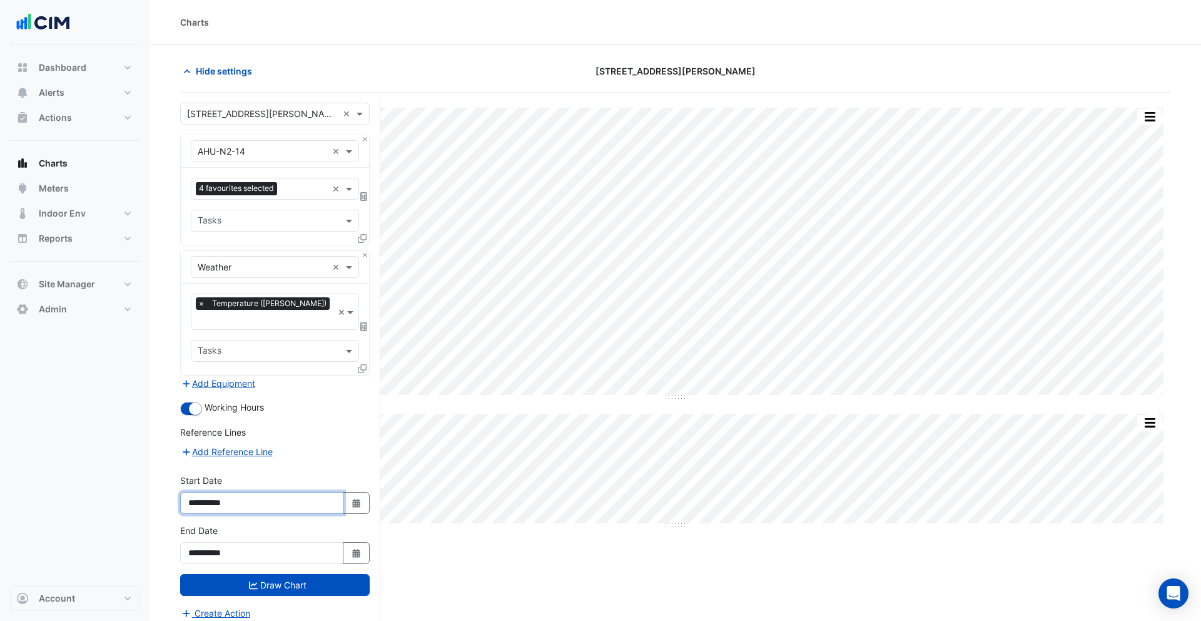
click at [218, 492] on input "**********" at bounding box center [261, 503] width 163 height 22
type input "**********"
click at [293, 574] on button "Draw Chart" at bounding box center [275, 585] width 190 height 22
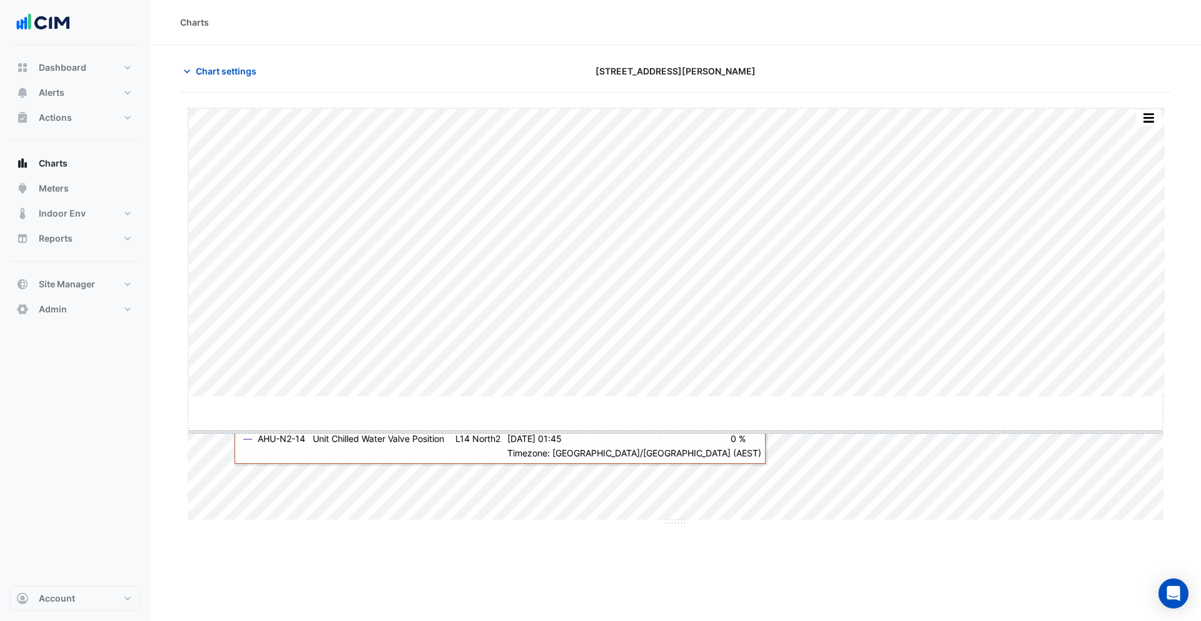
drag, startPoint x: 673, startPoint y: 396, endPoint x: 668, endPoint y: 443, distance: 47.2
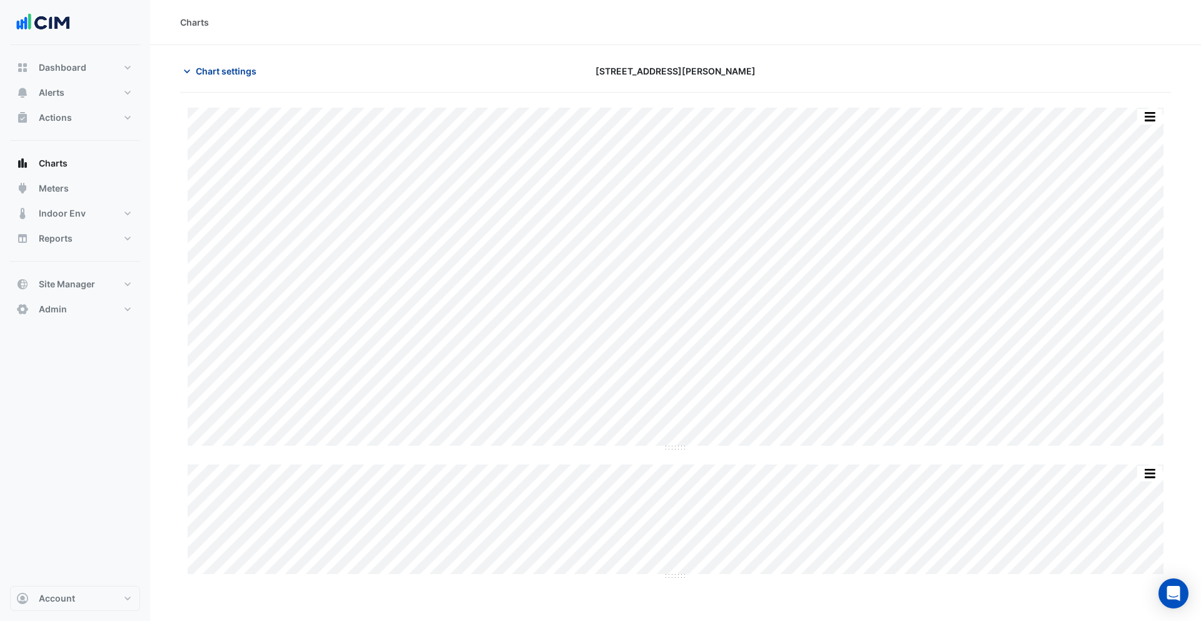
click at [220, 79] on button "Chart settings" at bounding box center [222, 71] width 84 height 22
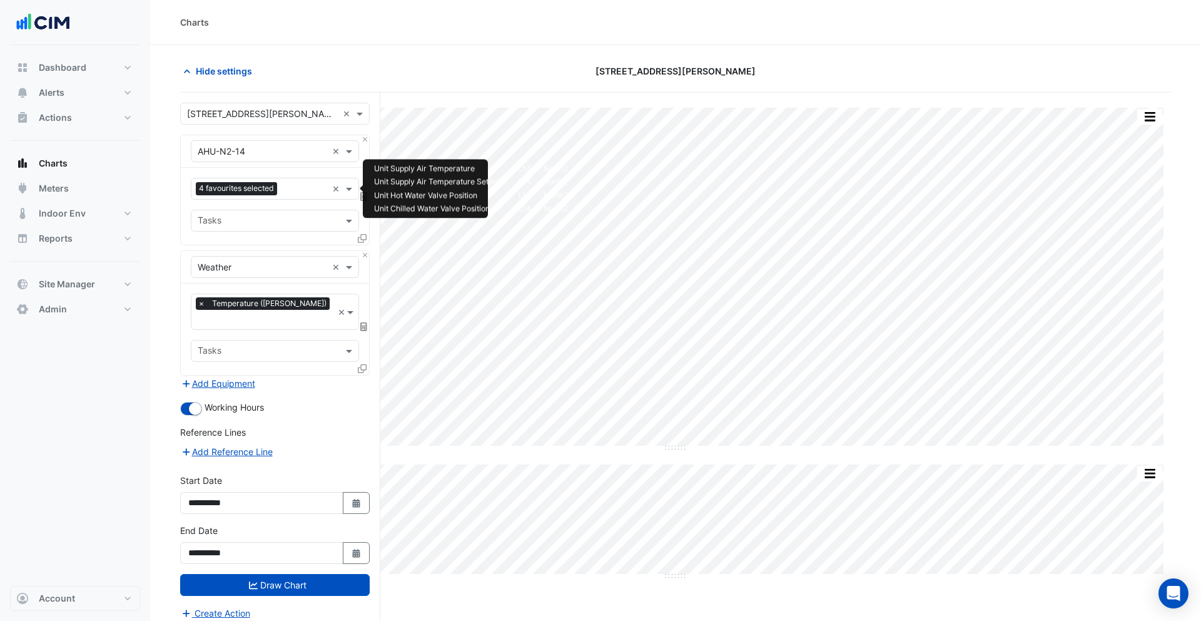
click at [257, 188] on span "4 favourites selected" at bounding box center [236, 188] width 81 height 13
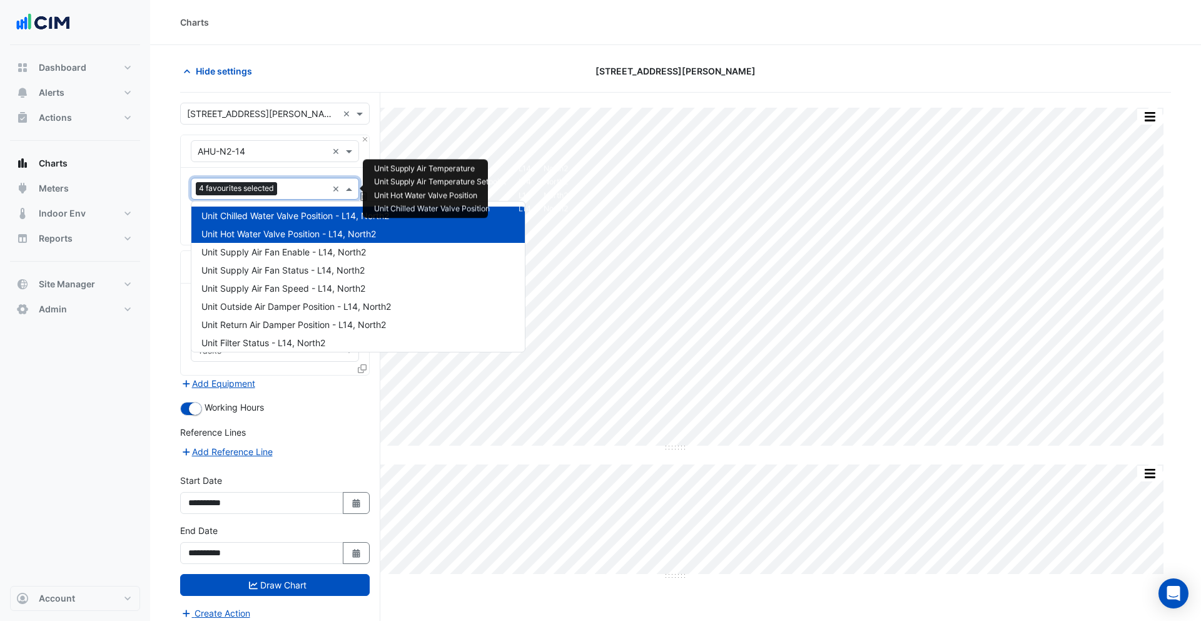
click at [242, 230] on span "Unit Hot Water Valve Position - L14, North2" at bounding box center [288, 233] width 175 height 11
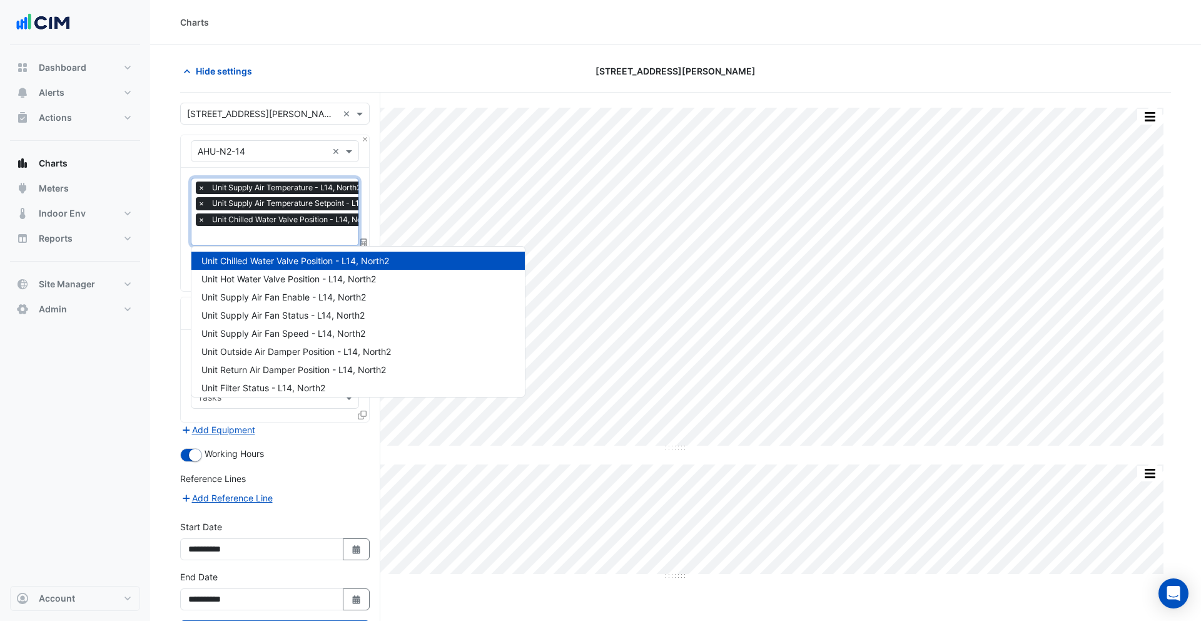
click at [236, 260] on span "Unit Chilled Water Valve Position - L14, North2" at bounding box center [295, 260] width 188 height 11
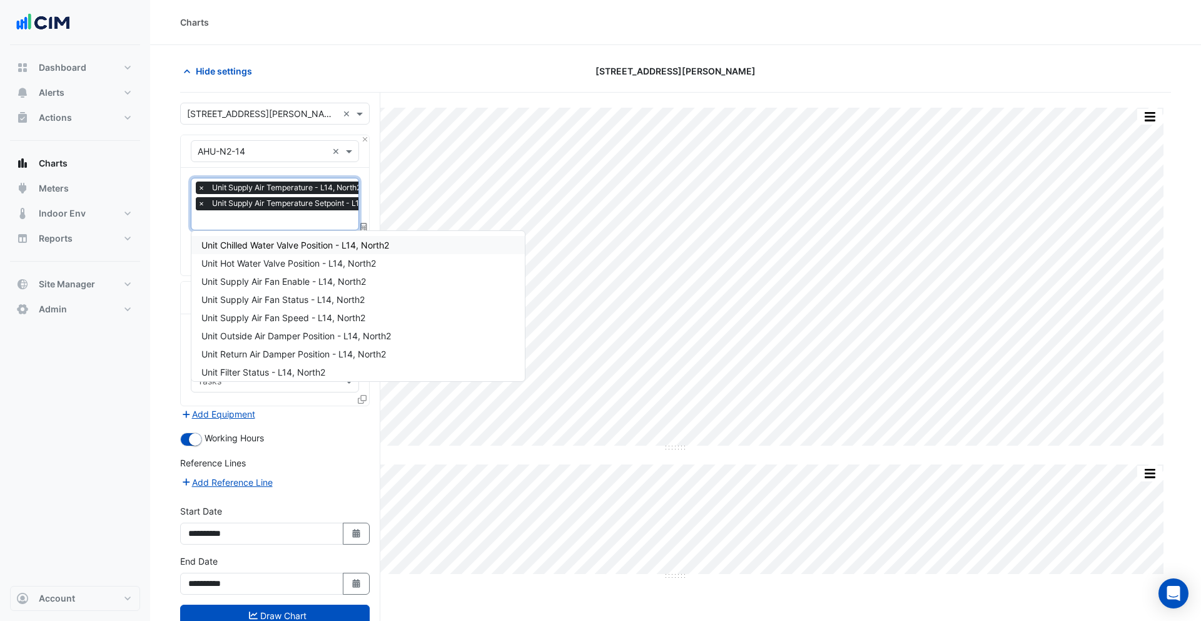
click at [201, 205] on span "×" at bounding box center [201, 203] width 11 height 13
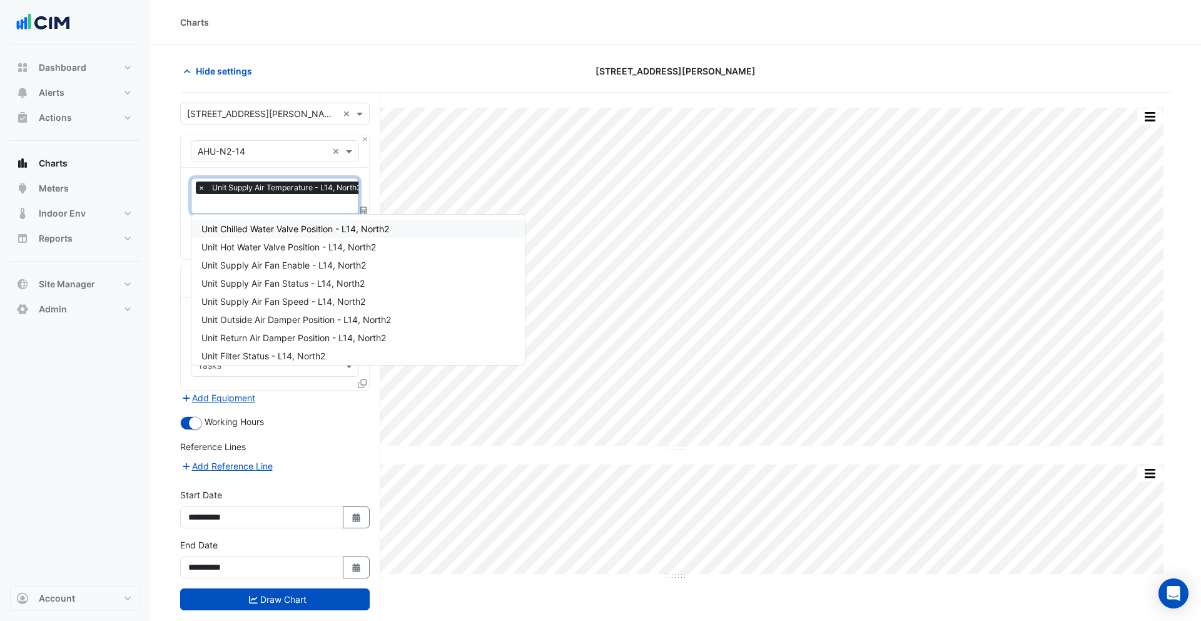
click at [180, 193] on section "Hide settings 99 Elizabeth St Split by Equip Split All Split None Print Save as…" at bounding box center [675, 356] width 1051 height 623
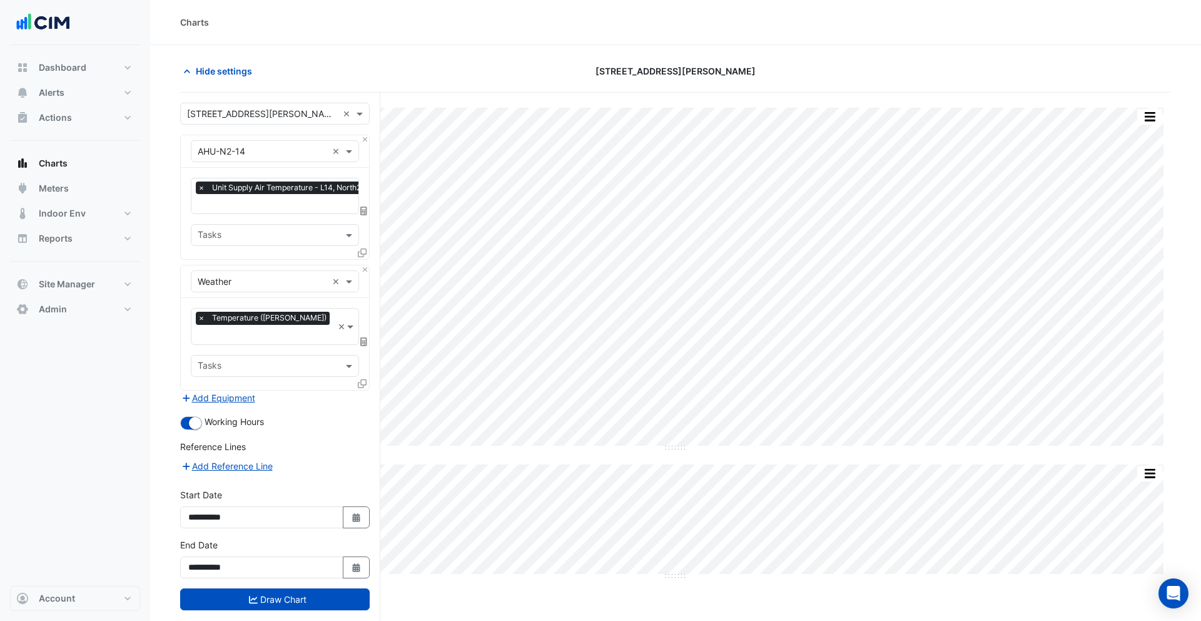
click at [360, 248] on icon at bounding box center [362, 252] width 9 height 9
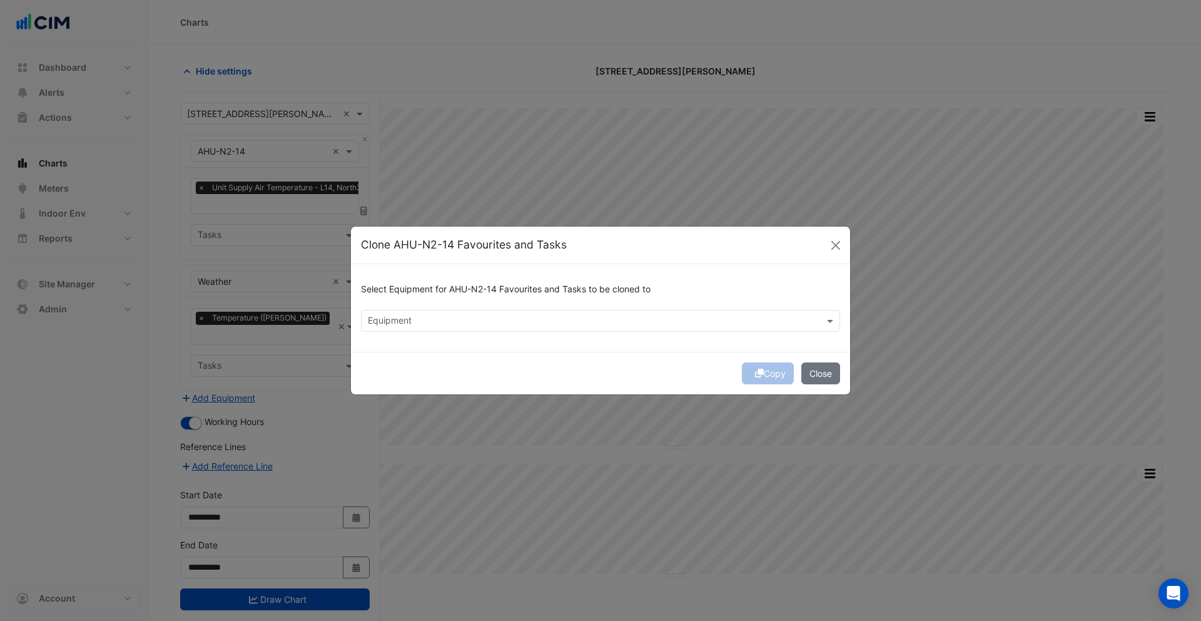
click at [413, 321] on input "text" at bounding box center [593, 321] width 451 height 13
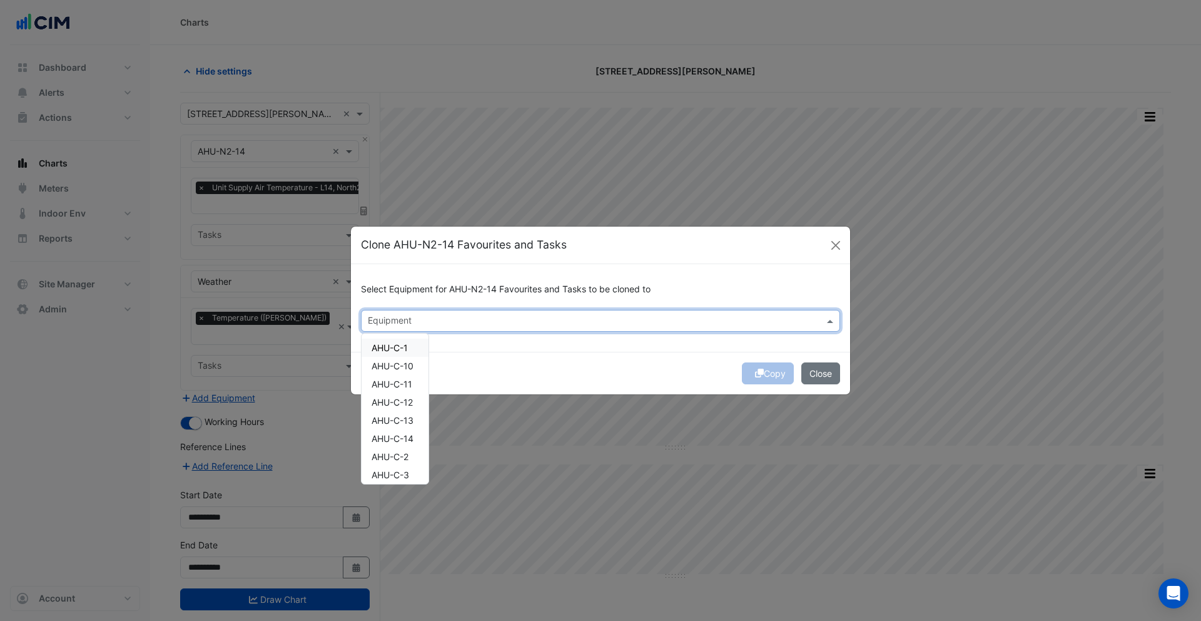
click at [402, 352] on div "AHU-C-1" at bounding box center [395, 347] width 67 height 18
click at [397, 375] on div "AHU-C-11" at bounding box center [395, 384] width 67 height 18
click at [400, 403] on span "AHU-C-12" at bounding box center [392, 402] width 41 height 11
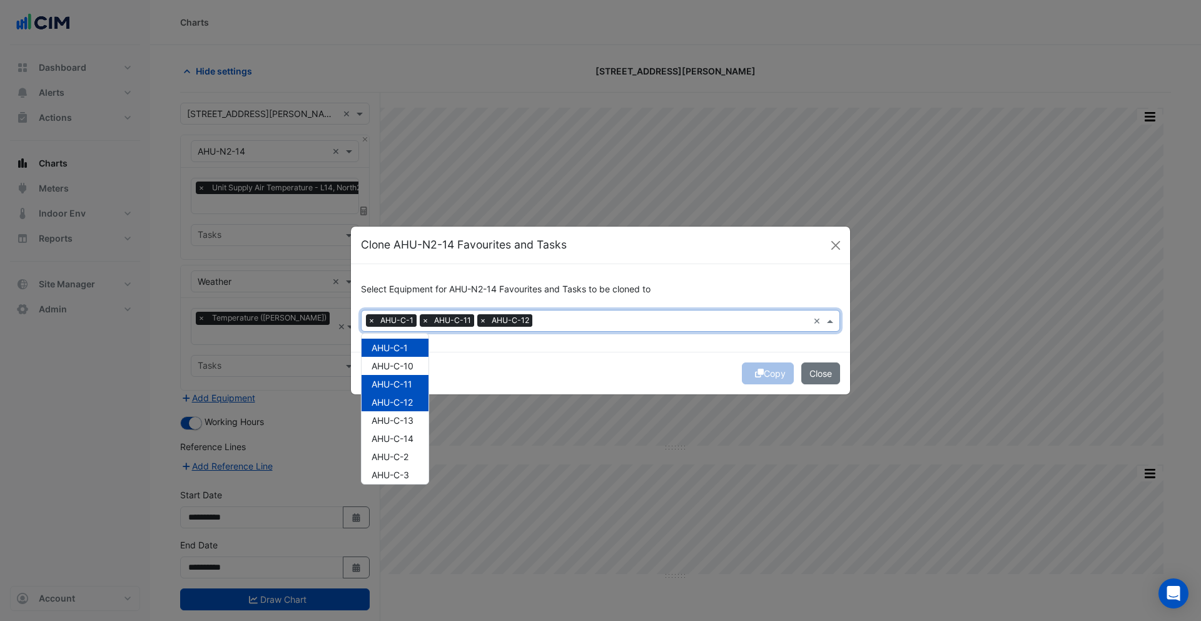
scroll to position [49, 0]
click at [400, 403] on span "AHU-C-2" at bounding box center [390, 407] width 37 height 11
click at [396, 457] on span "AHU-C-5" at bounding box center [391, 462] width 38 height 11
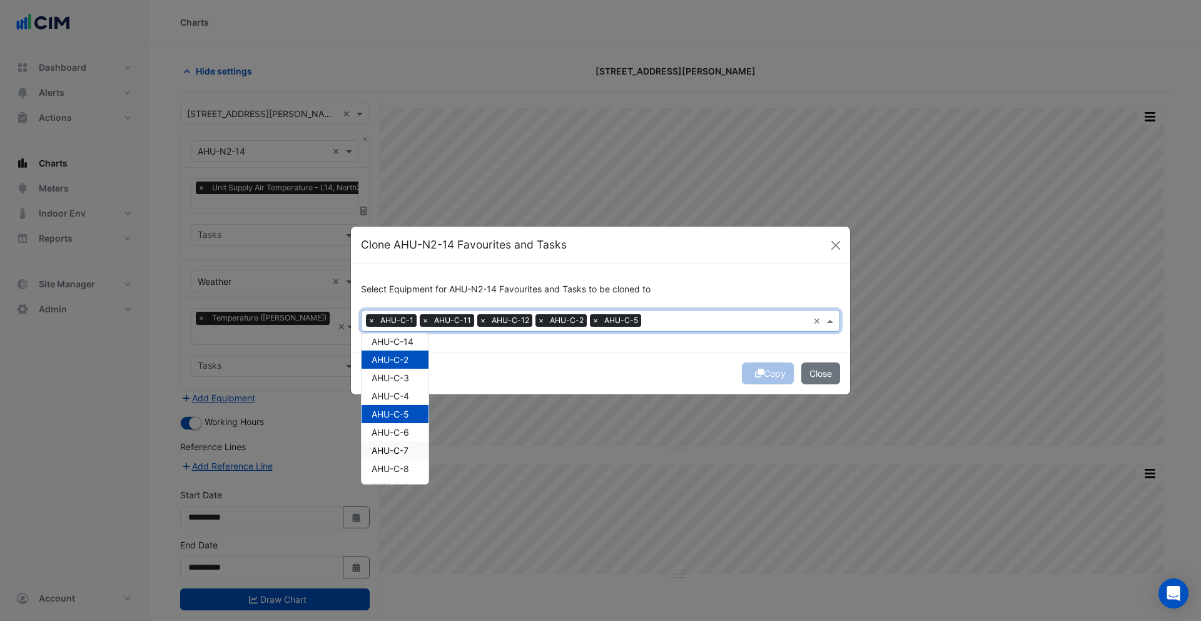
click at [402, 455] on span "AHU-C-7" at bounding box center [390, 450] width 37 height 11
click at [397, 436] on span "AHU-E-10" at bounding box center [392, 434] width 41 height 11
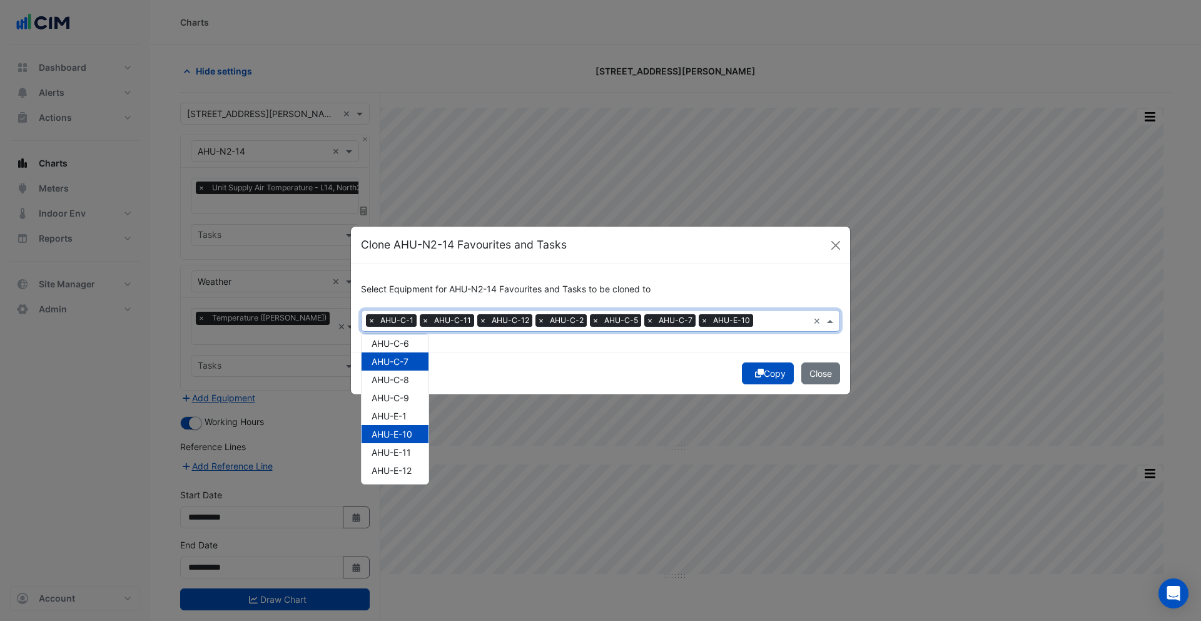
click at [765, 375] on button "Copy" at bounding box center [768, 373] width 52 height 22
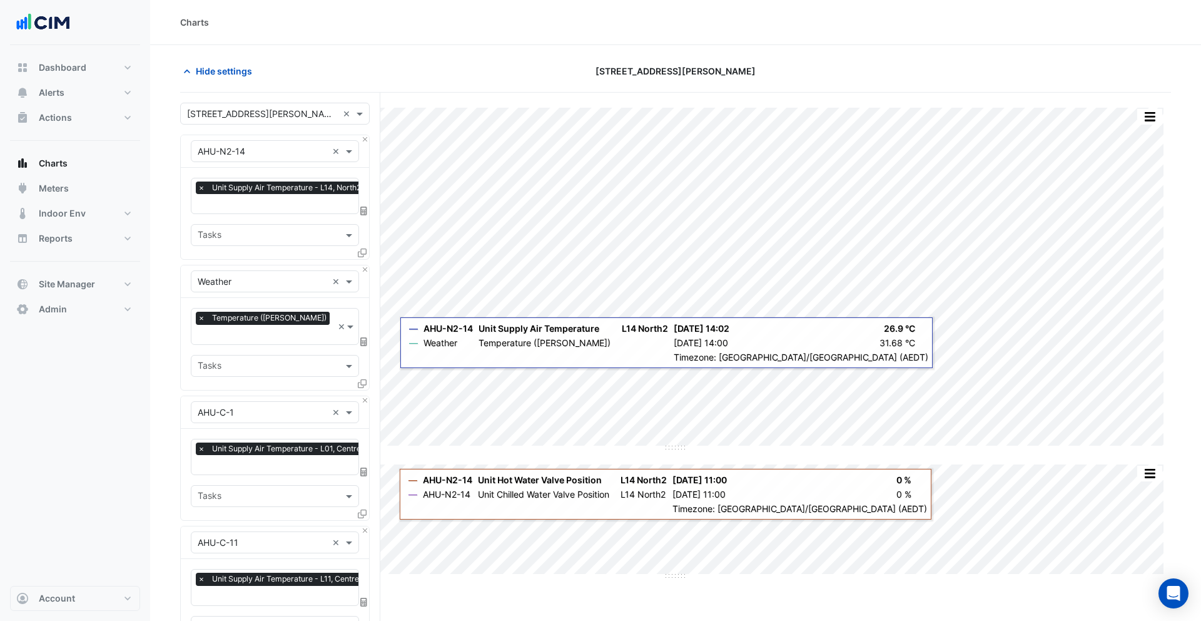
click at [365, 337] on icon at bounding box center [363, 341] width 7 height 9
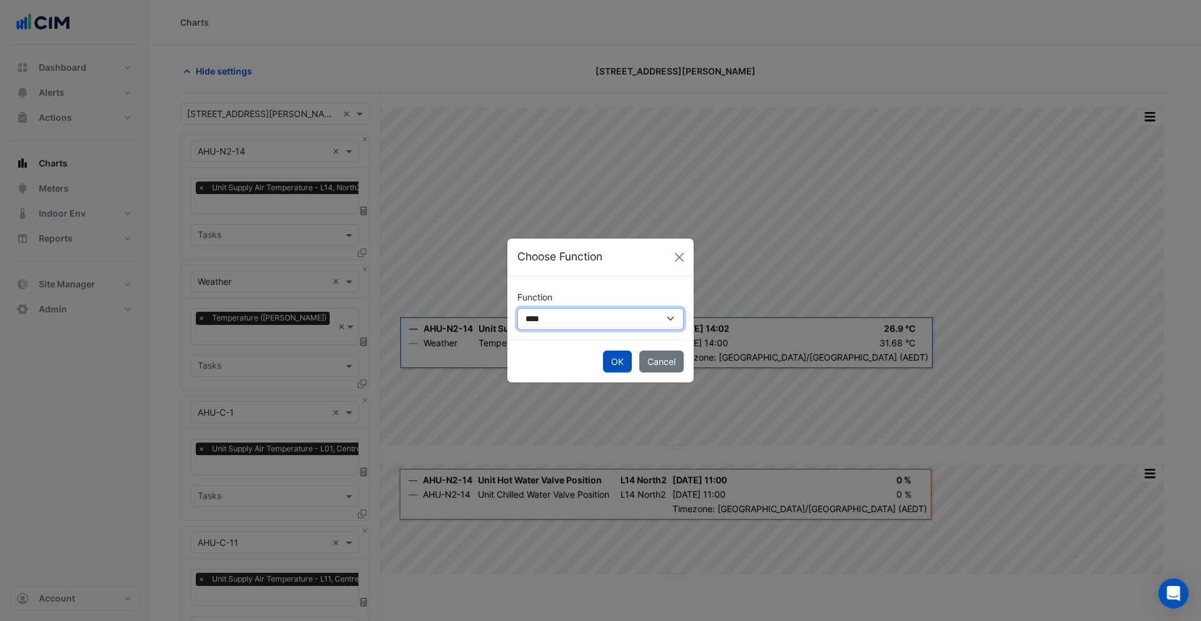
click at [588, 309] on select "**********" at bounding box center [600, 319] width 166 height 22
select select "******"
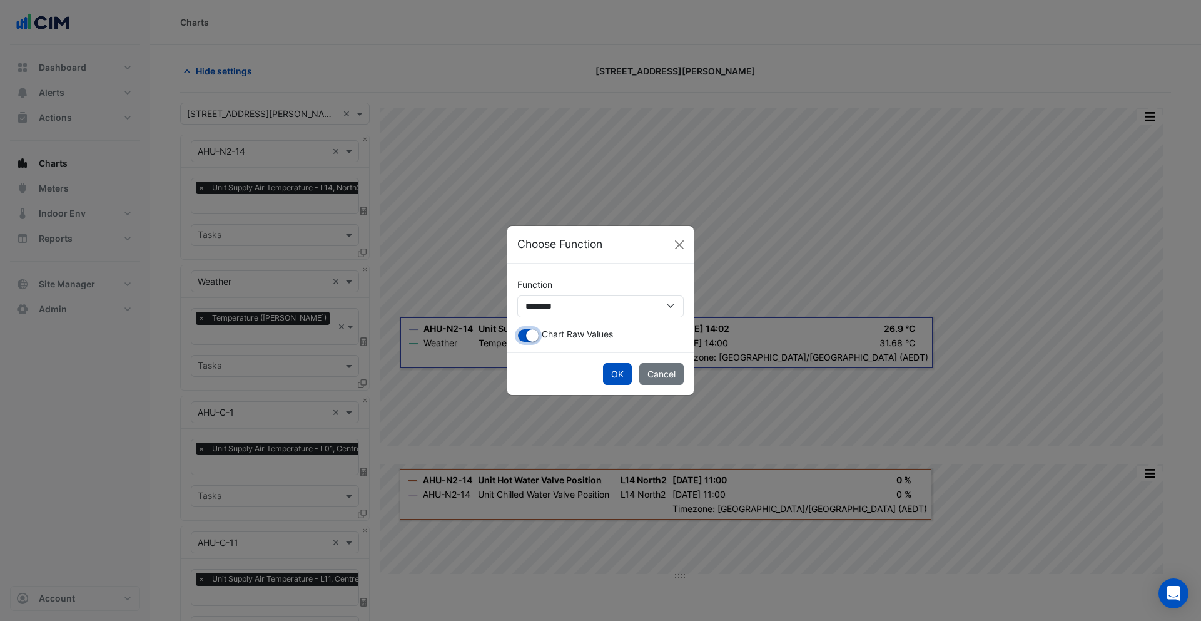
click at [535, 337] on small "button" at bounding box center [532, 335] width 13 height 13
click at [613, 375] on button "OK" at bounding box center [617, 374] width 29 height 22
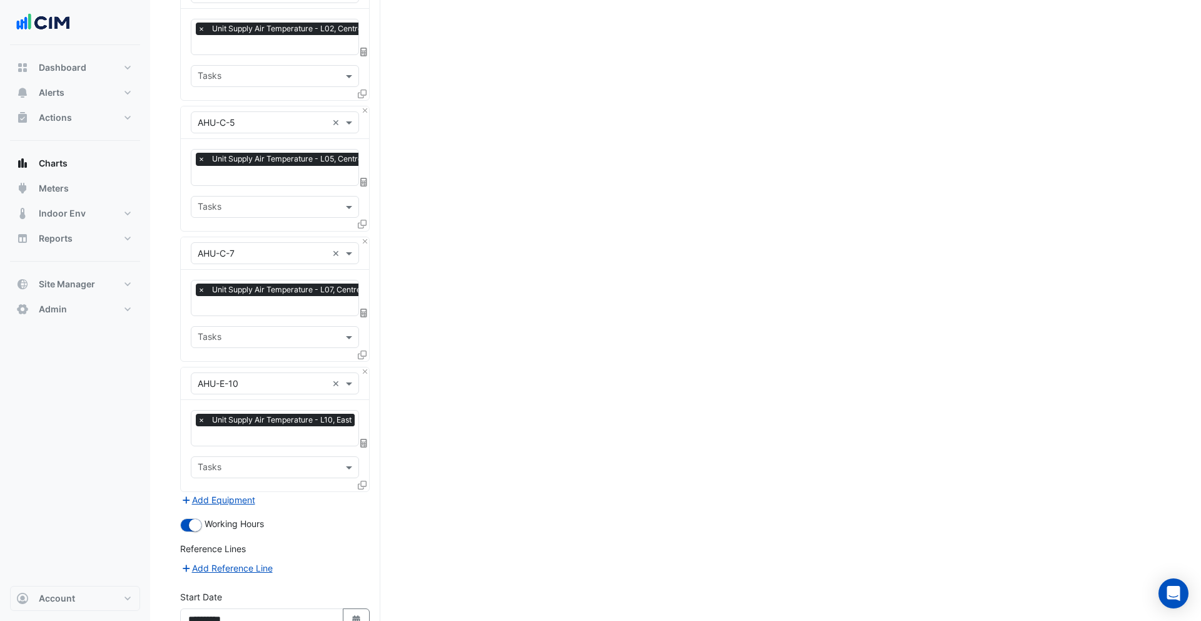
scroll to position [911, 0]
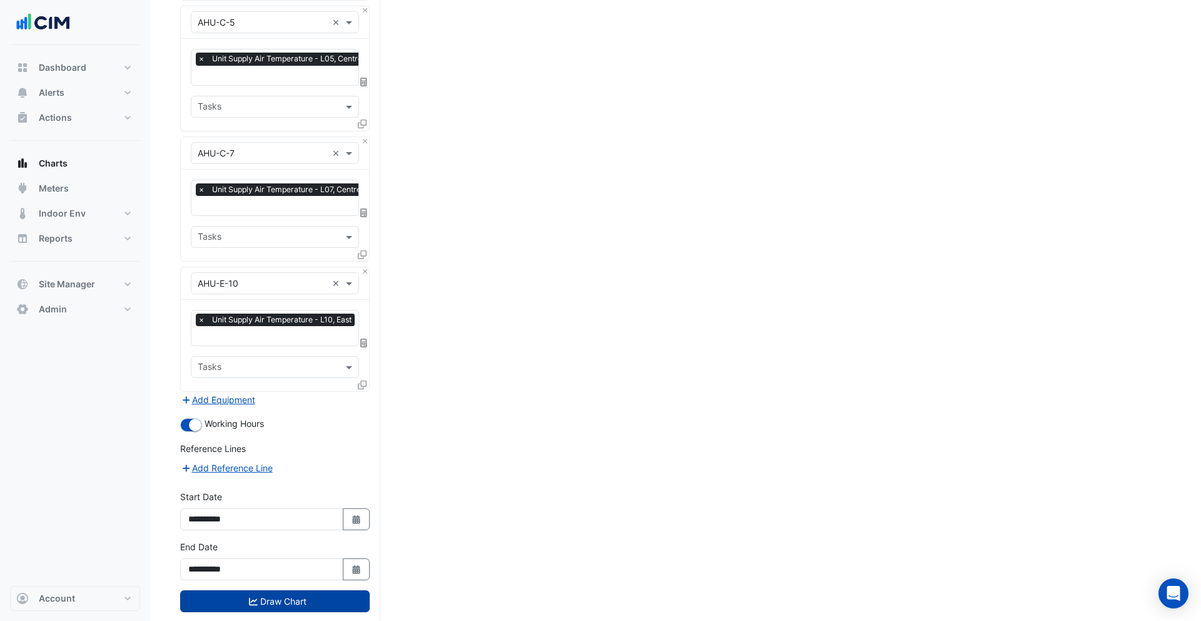
click at [303, 590] on button "Draw Chart" at bounding box center [275, 601] width 190 height 22
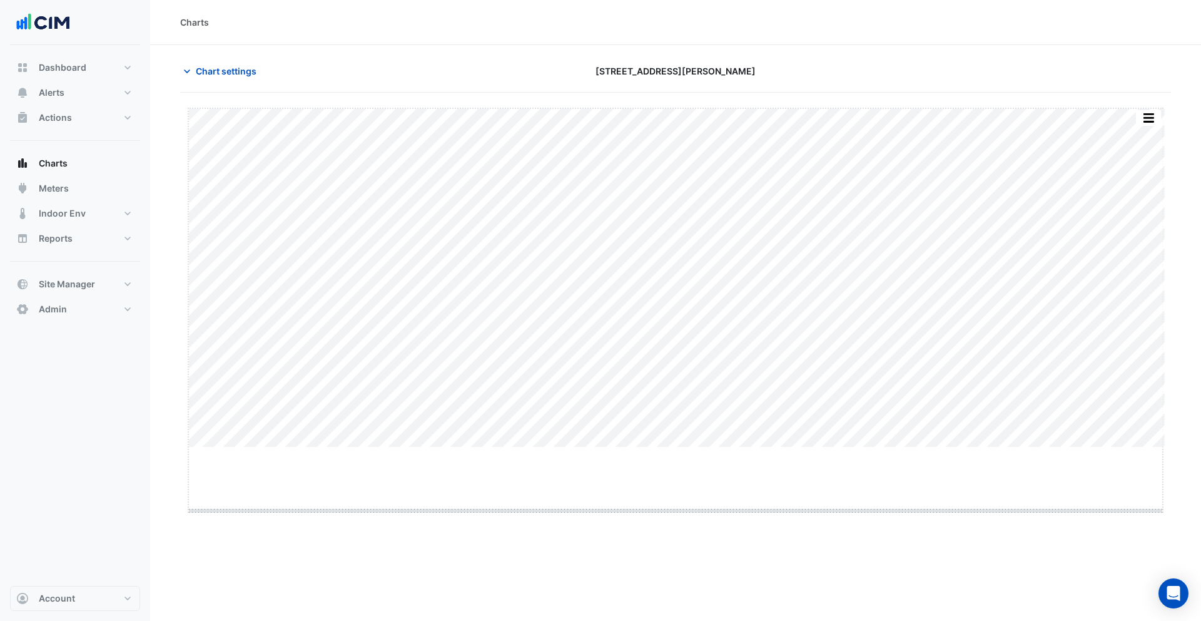
drag, startPoint x: 673, startPoint y: 448, endPoint x: 659, endPoint y: 522, distance: 75.0
click at [1130, 118] on button "button" at bounding box center [1124, 117] width 25 height 16
click at [1124, 114] on button "button" at bounding box center [1124, 117] width 25 height 16
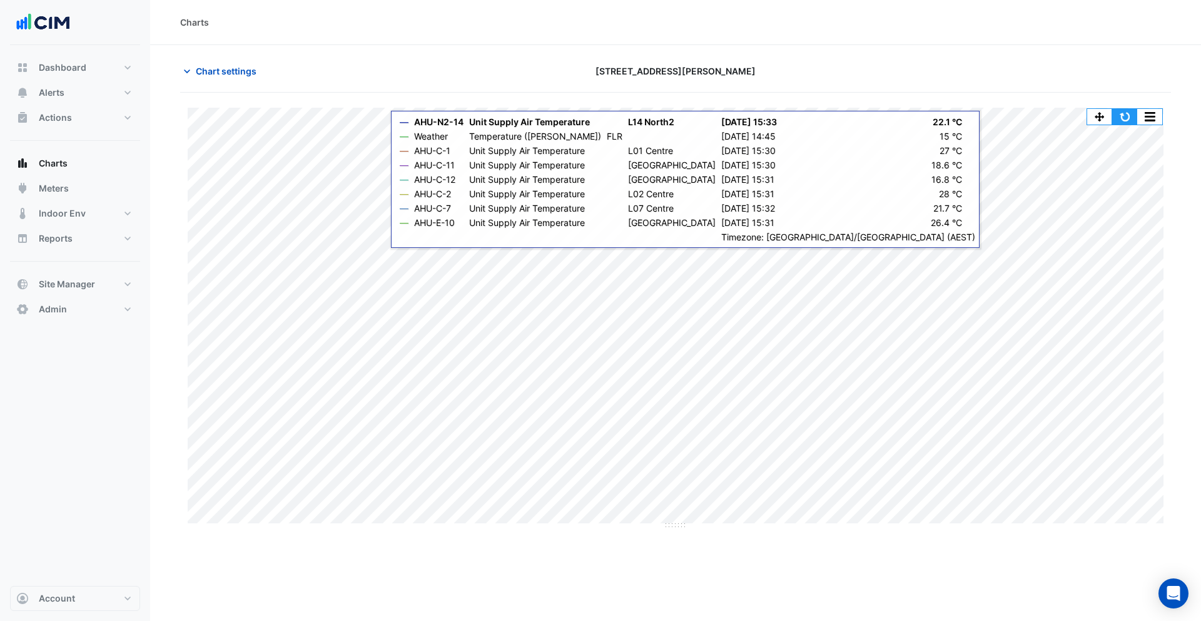
click at [1127, 116] on button "button" at bounding box center [1124, 117] width 25 height 16
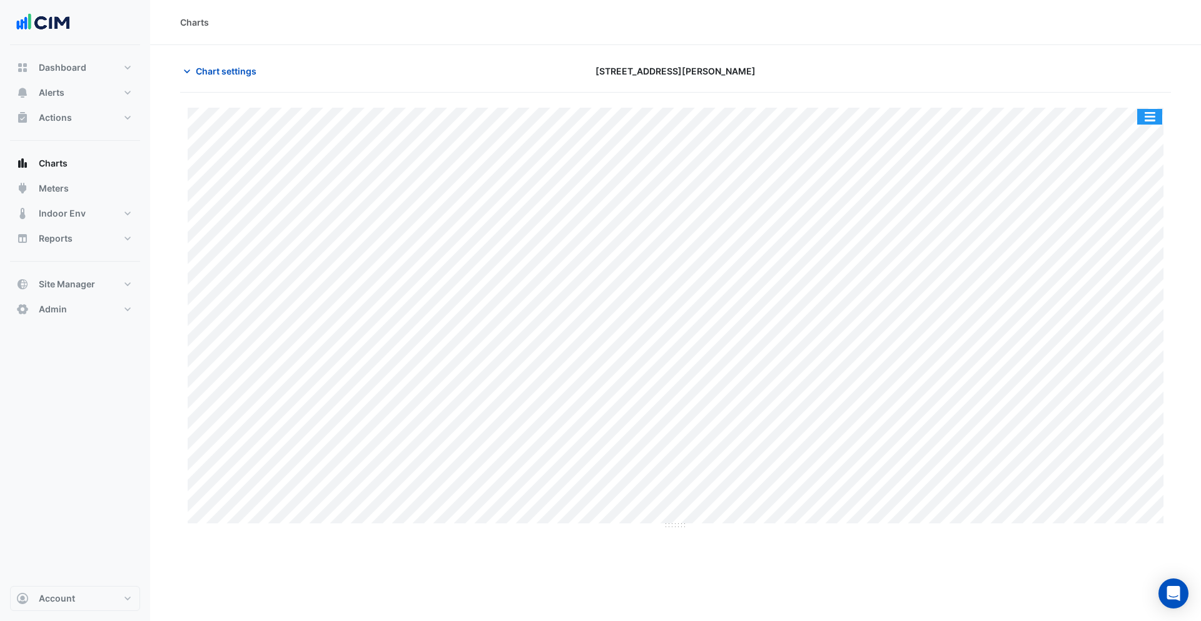
click at [1151, 111] on button "button" at bounding box center [1149, 117] width 25 height 16
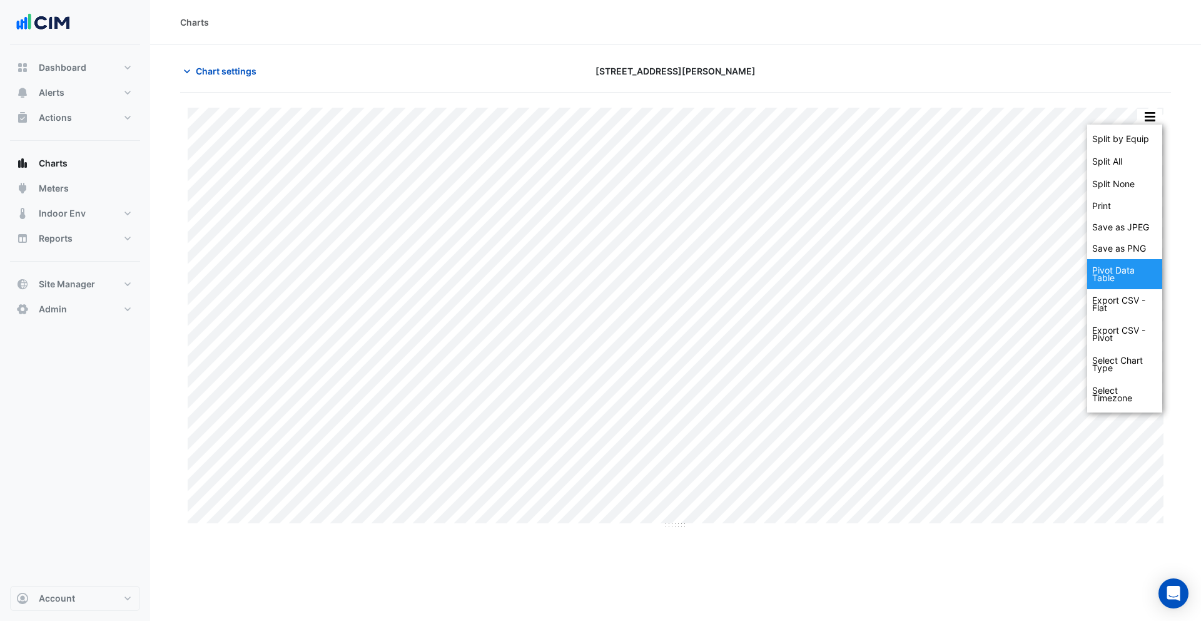
click at [1112, 277] on div "Pivot Data Table" at bounding box center [1124, 274] width 75 height 30
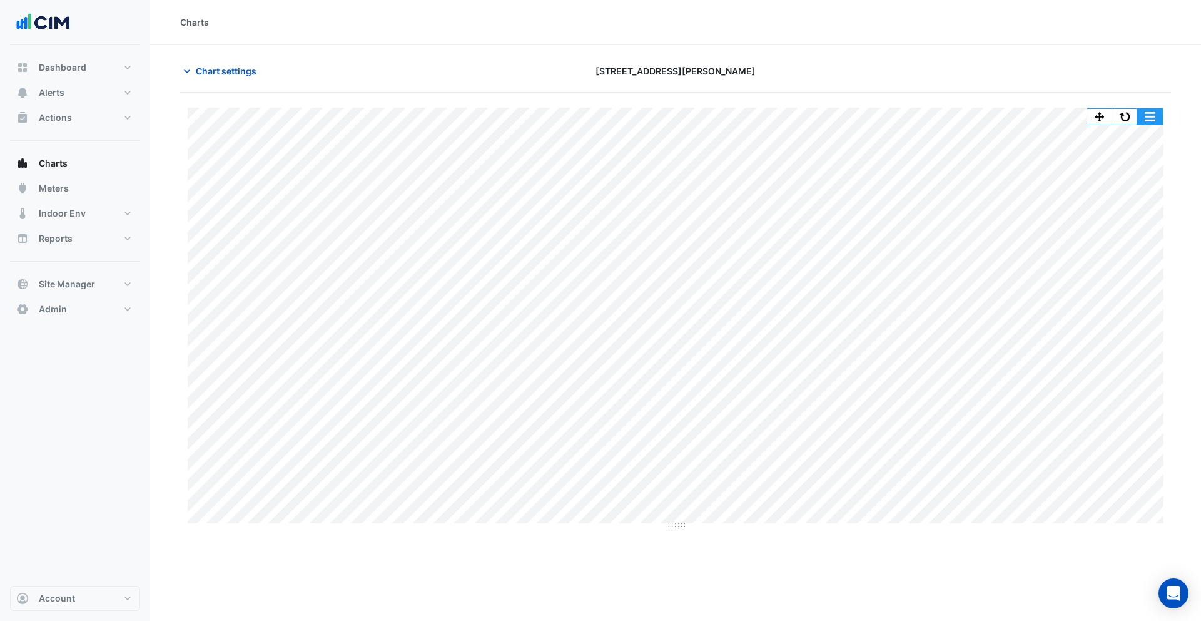
click at [1150, 111] on button "button" at bounding box center [1149, 117] width 25 height 16
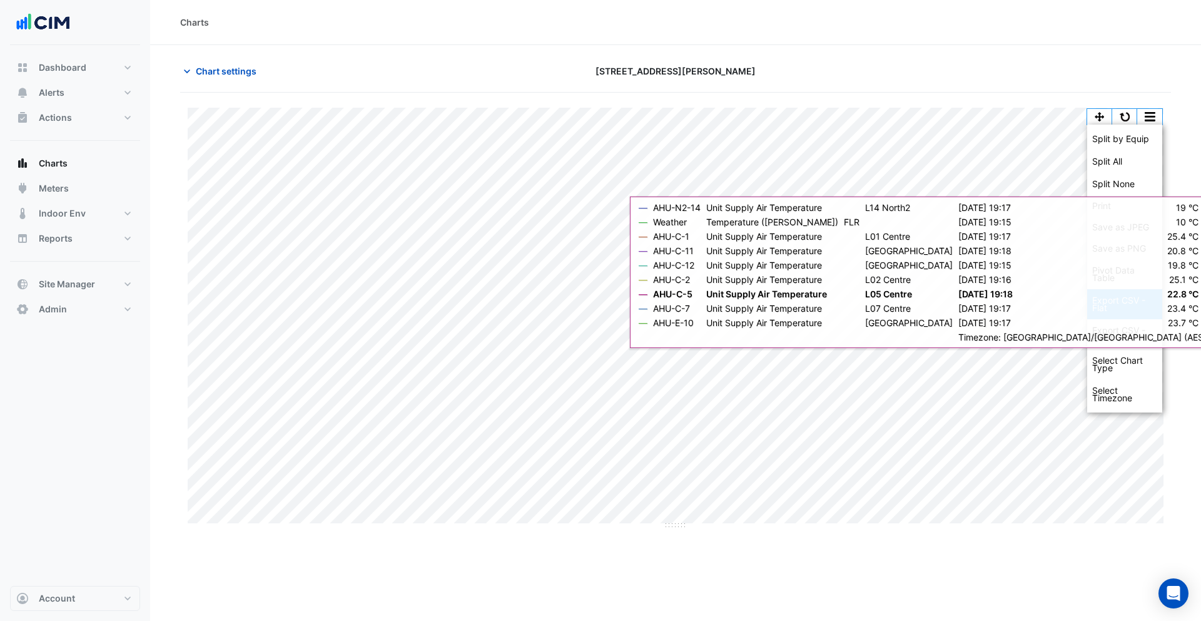
click at [1132, 297] on div "Export CSV - Flat" at bounding box center [1124, 304] width 75 height 30
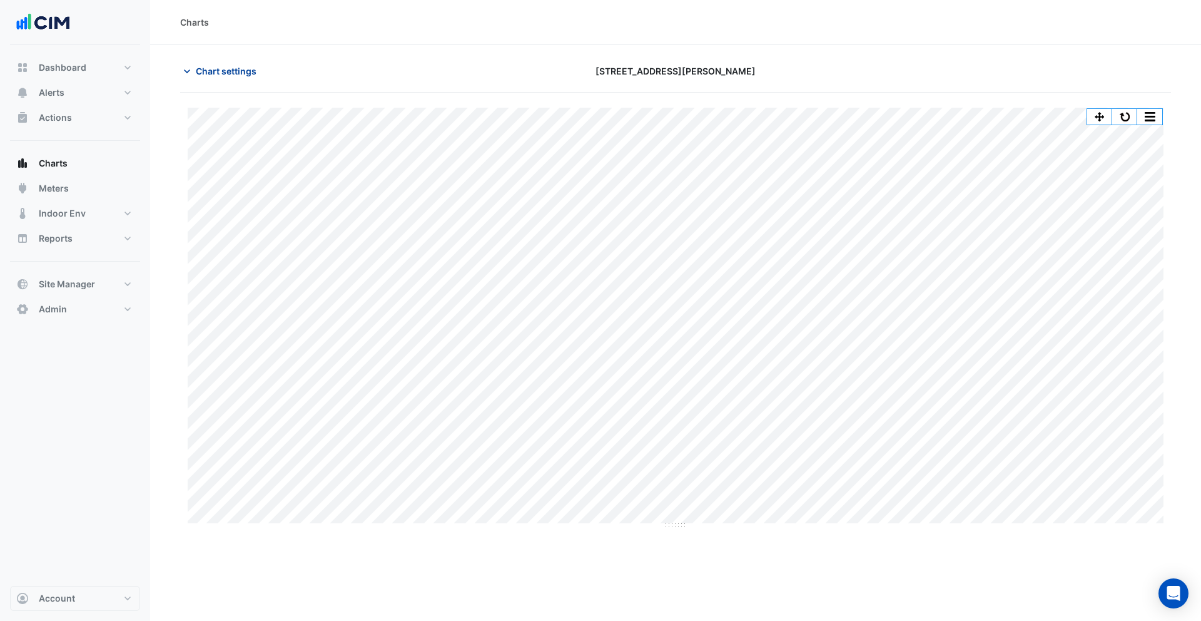
click at [206, 81] on button "Chart settings" at bounding box center [222, 71] width 84 height 22
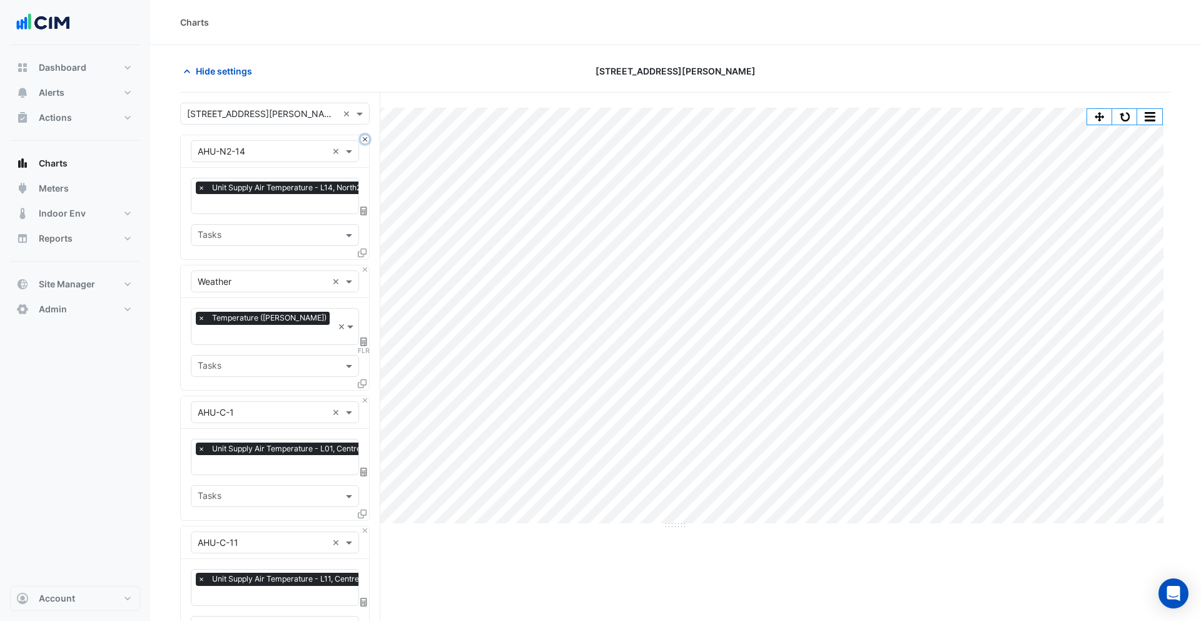
click at [363, 139] on button "Close" at bounding box center [365, 139] width 8 height 8
click at [363, 396] on button "Close" at bounding box center [365, 400] width 8 height 8
click at [363, 526] on button "Close" at bounding box center [365, 530] width 8 height 8
click at [363, 396] on button "Close" at bounding box center [365, 400] width 8 height 8
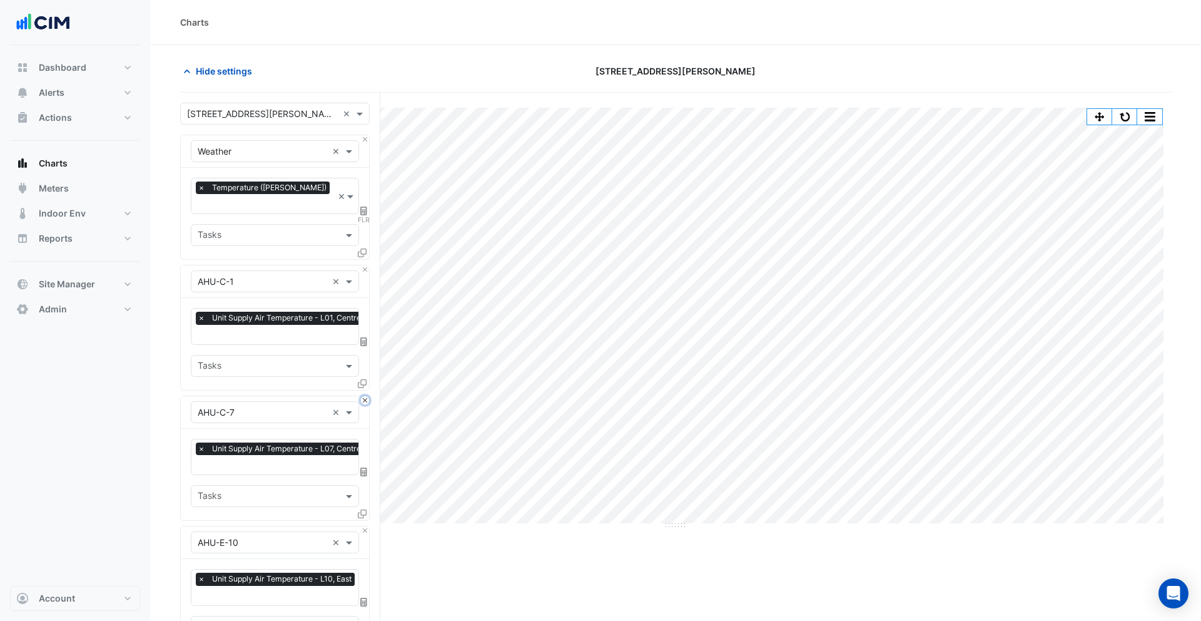
click at [363, 396] on button "Close" at bounding box center [365, 400] width 8 height 8
click at [363, 526] on button "Close" at bounding box center [365, 530] width 8 height 8
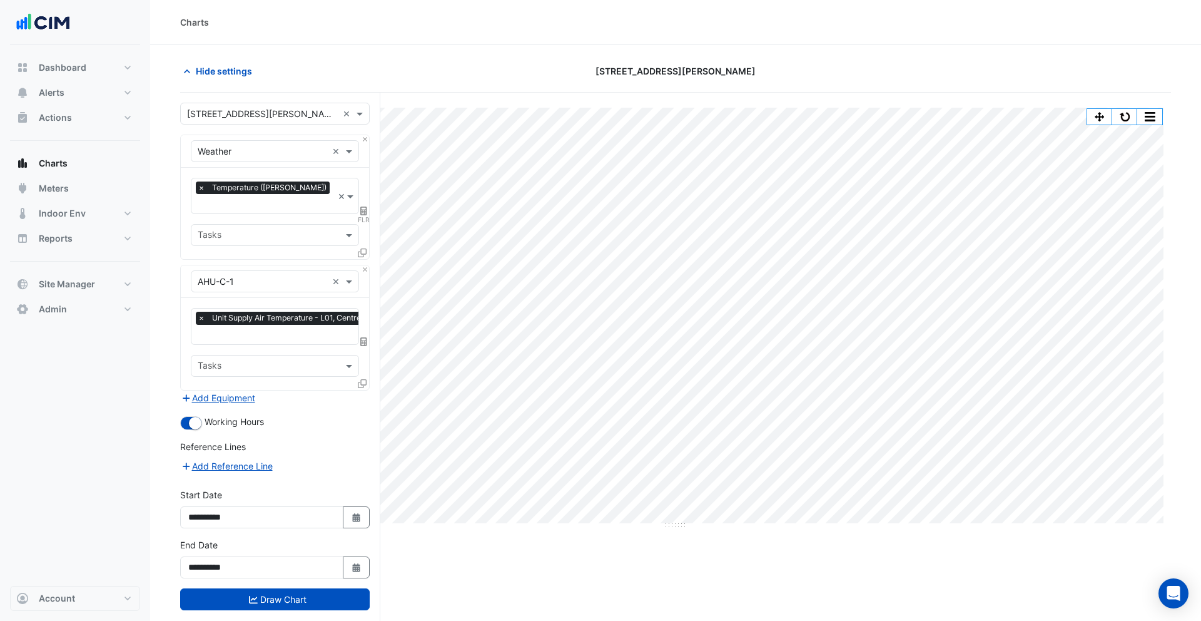
click at [363, 390] on div "Add Equipment" at bounding box center [275, 397] width 190 height 15
click at [262, 588] on button "Draw Chart" at bounding box center [275, 599] width 190 height 22
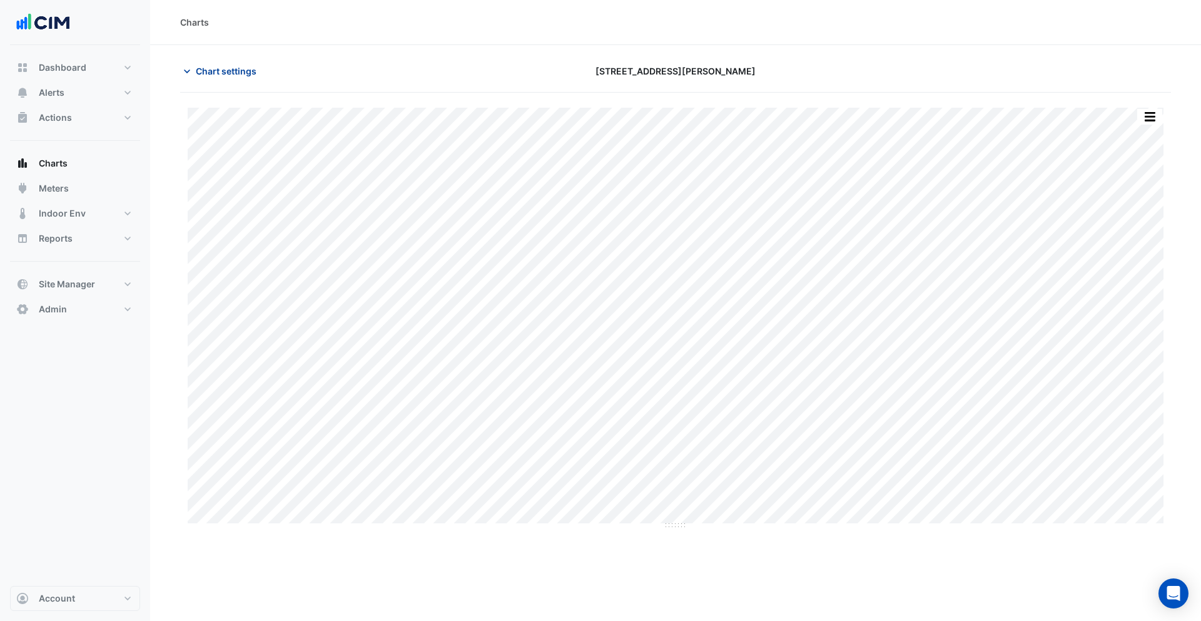
click at [238, 72] on span "Chart settings" at bounding box center [226, 70] width 61 height 13
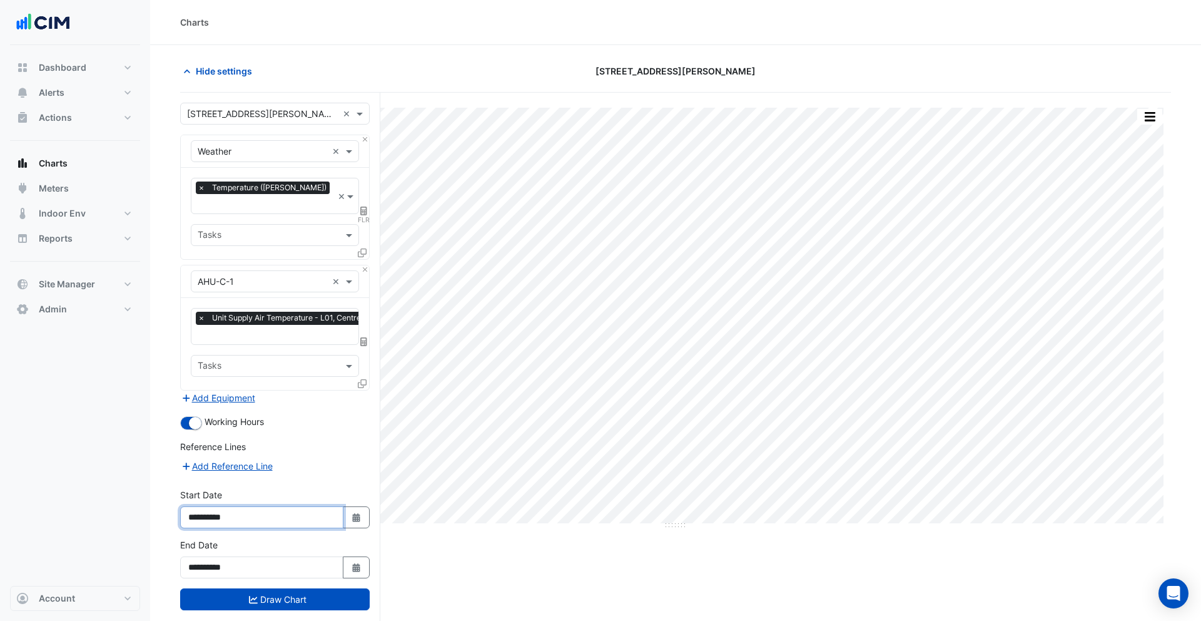
click at [220, 506] on input "**********" at bounding box center [261, 517] width 163 height 22
type input "**********"
click at [276, 588] on button "Draw Chart" at bounding box center [275, 599] width 190 height 22
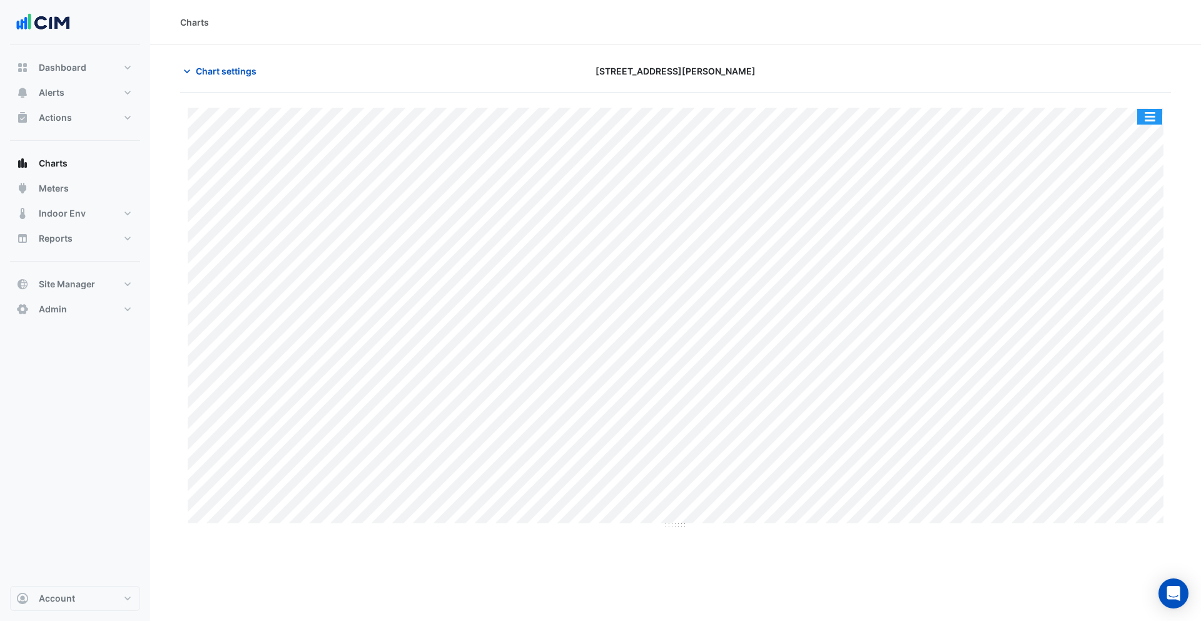
click at [1144, 122] on button "button" at bounding box center [1149, 117] width 25 height 16
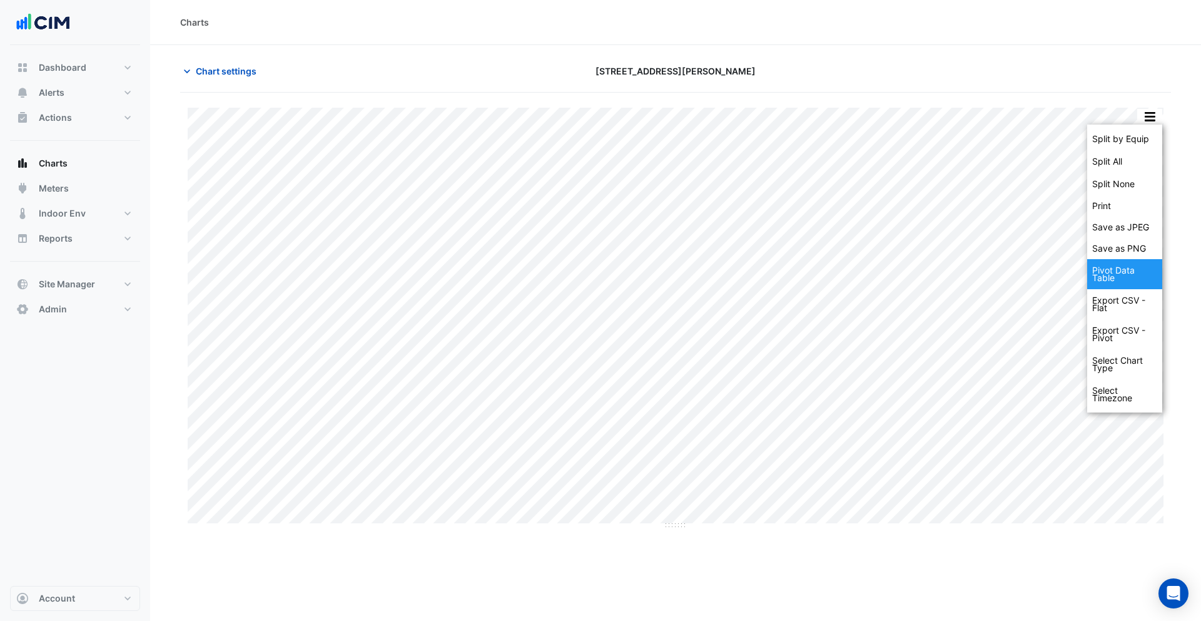
click at [1112, 275] on div "Pivot Data Table" at bounding box center [1124, 274] width 75 height 30
click at [1139, 305] on div "Export CSV - Flat" at bounding box center [1124, 304] width 75 height 30
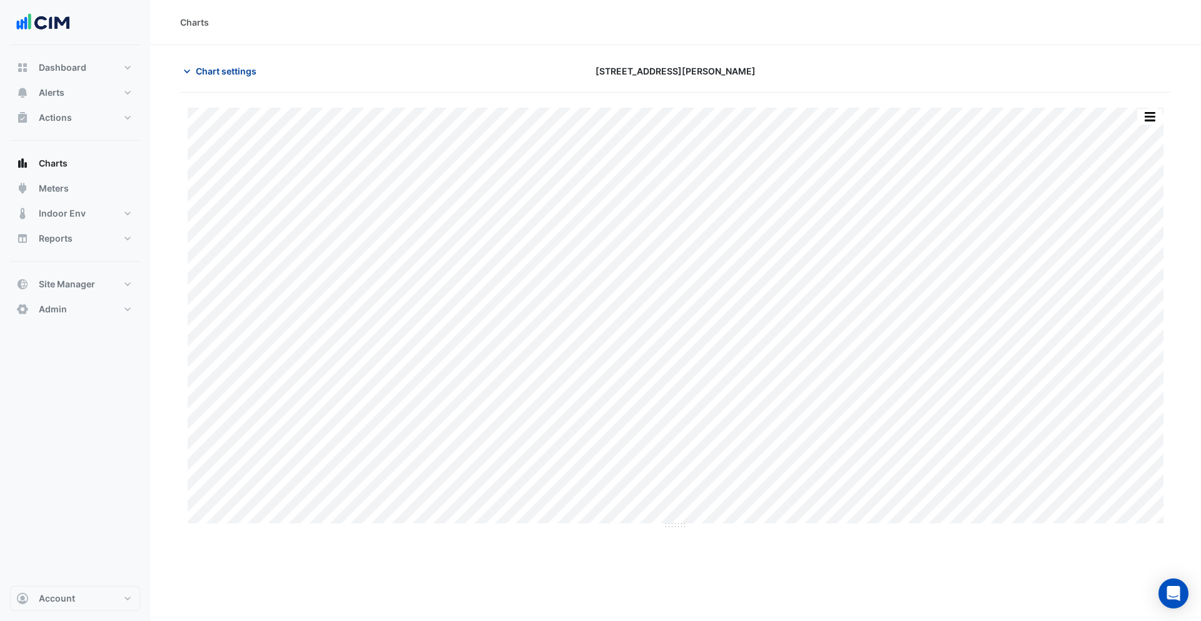
click at [227, 71] on span "Chart settings" at bounding box center [226, 70] width 61 height 13
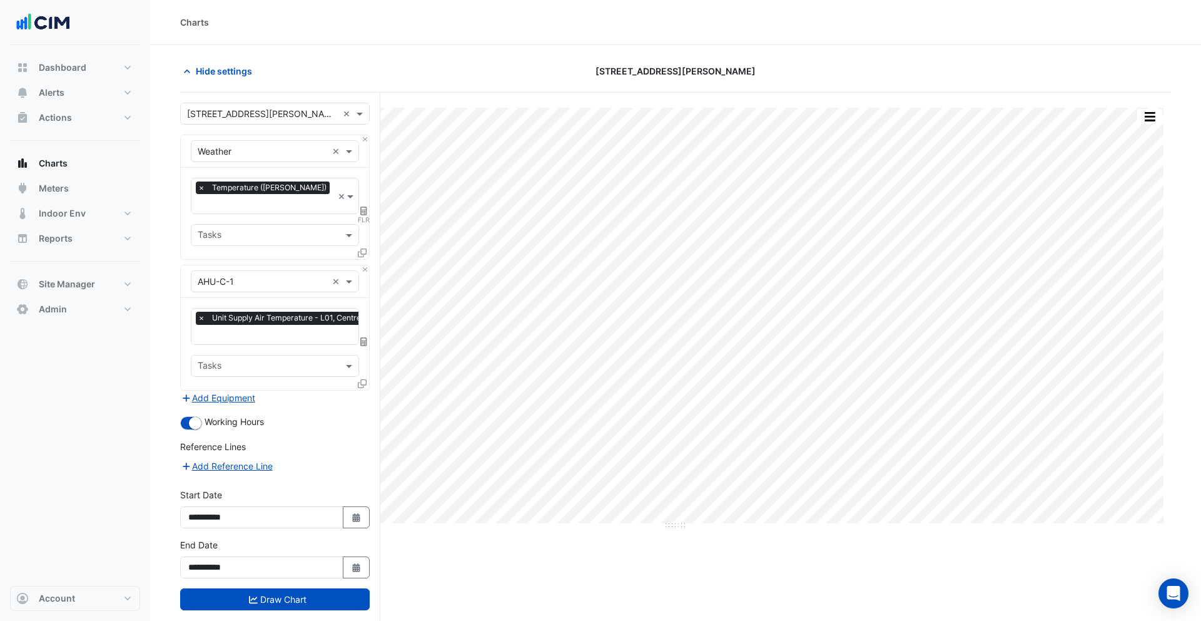
click at [268, 329] on input "text" at bounding box center [283, 335] width 170 height 13
type input "******"
click at [293, 342] on span "Unit Supply Air Fan Status - L01, Centre" at bounding box center [282, 344] width 163 height 11
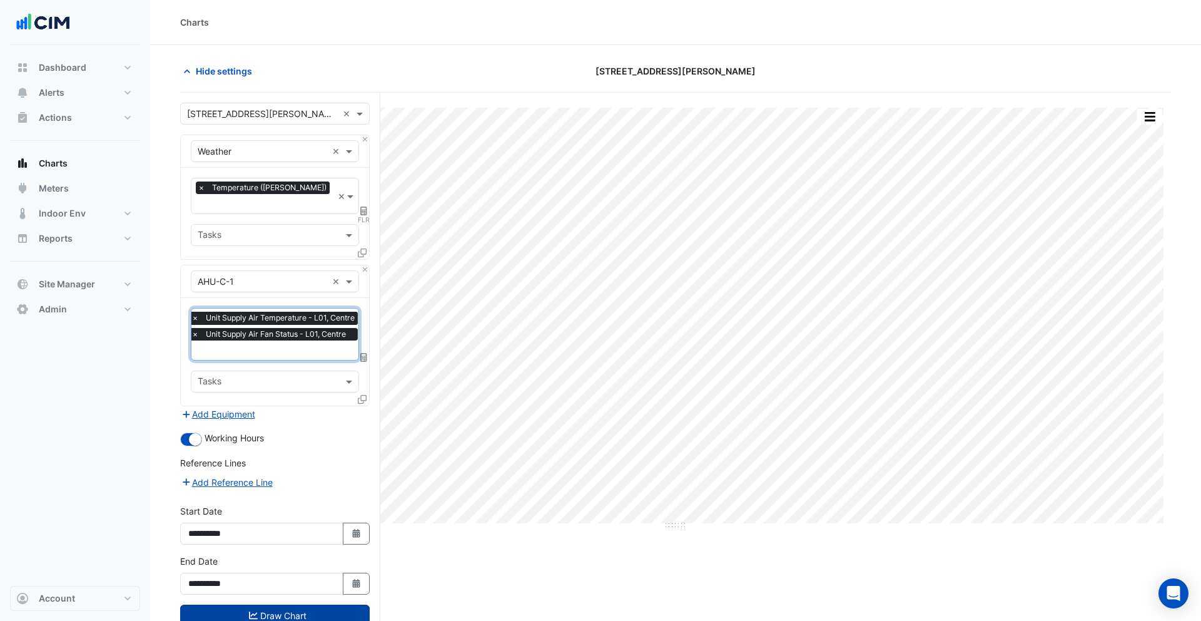
click at [283, 604] on button "Draw Chart" at bounding box center [275, 615] width 190 height 22
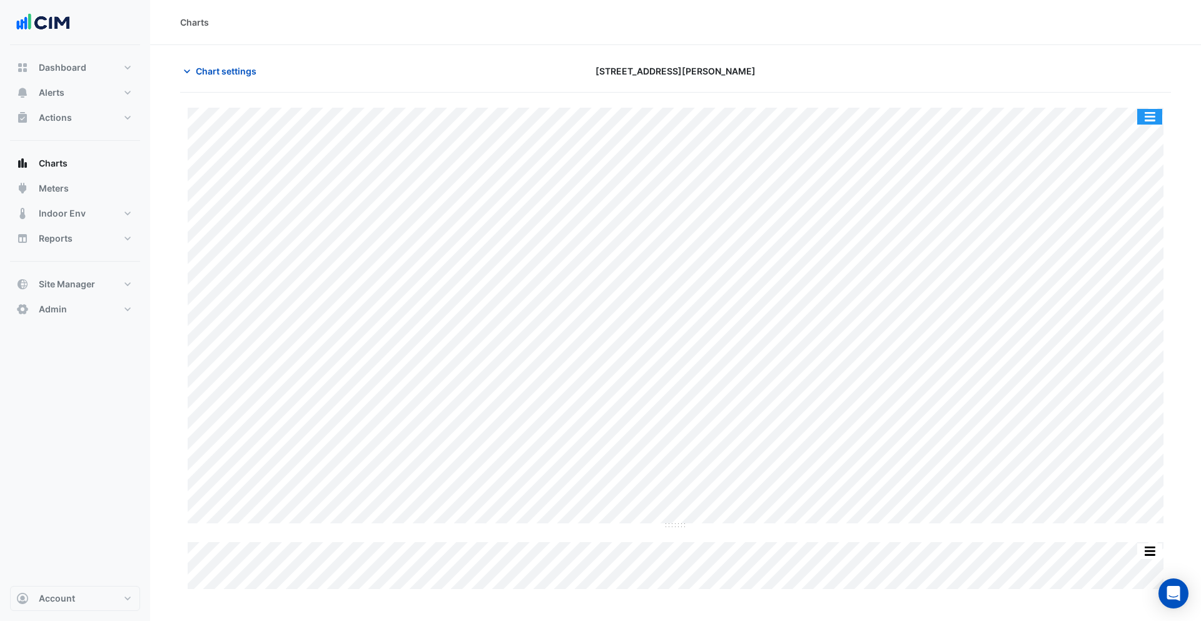
click at [1156, 116] on button "button" at bounding box center [1149, 117] width 25 height 16
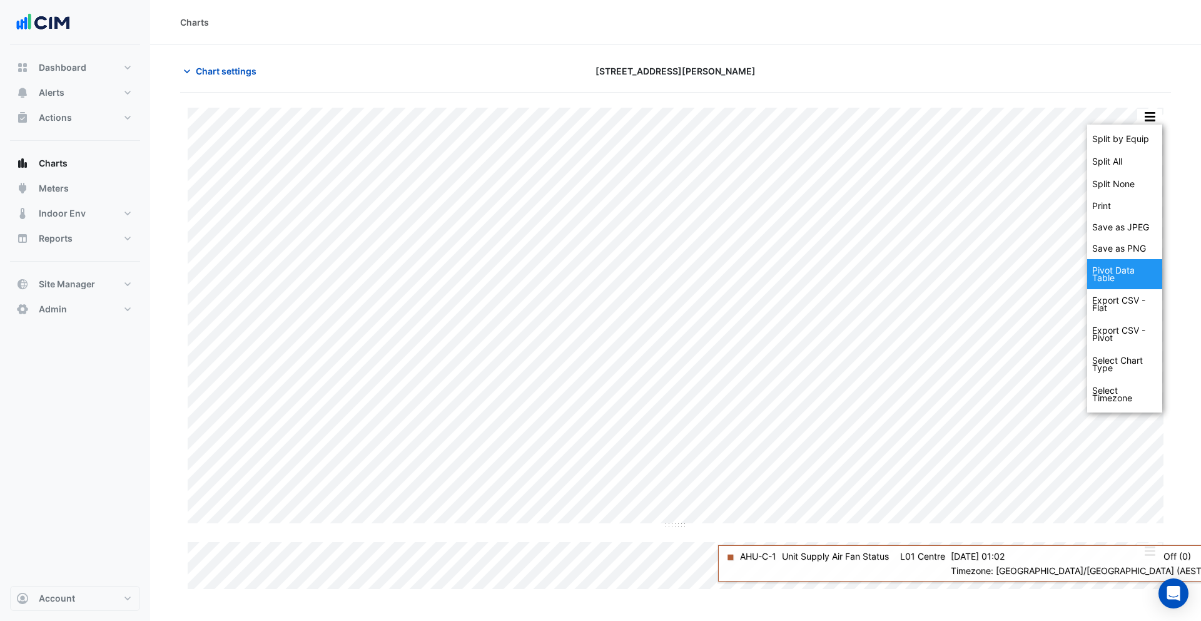
click at [1110, 281] on div "Pivot Data Table" at bounding box center [1124, 274] width 75 height 30
click at [1126, 308] on div "Export CSV - Flat" at bounding box center [1124, 304] width 75 height 30
click at [1112, 333] on div "Export CSV - Pivot" at bounding box center [1124, 334] width 75 height 30
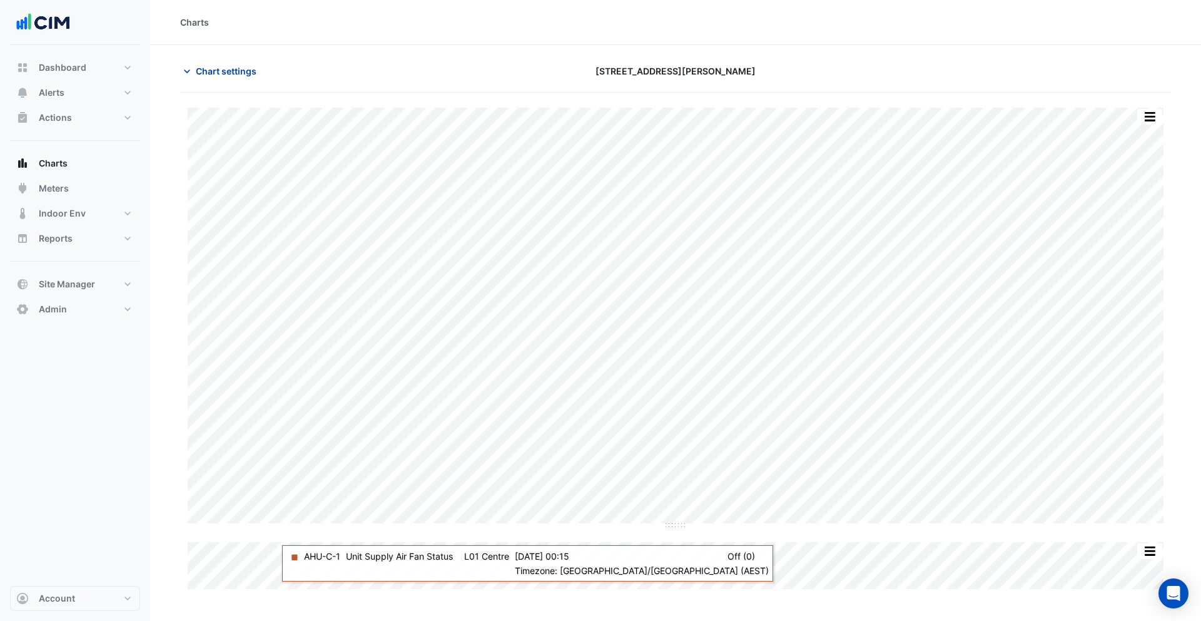
click at [241, 71] on span "Chart settings" at bounding box center [226, 70] width 61 height 13
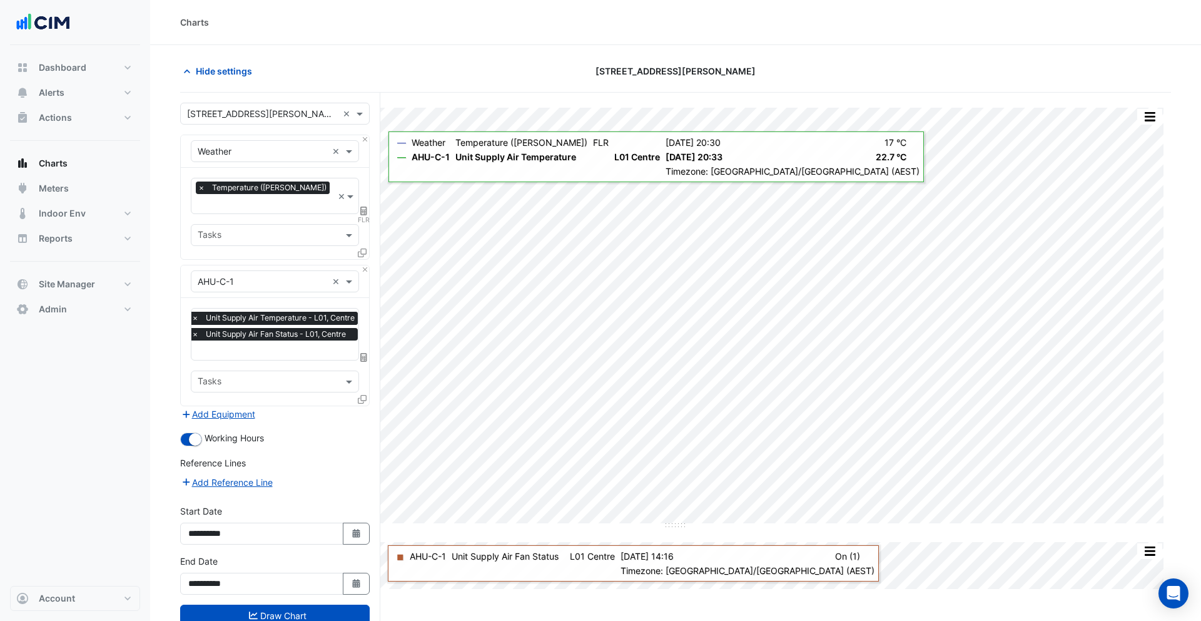
click at [365, 206] on icon at bounding box center [363, 210] width 7 height 9
select select "******"
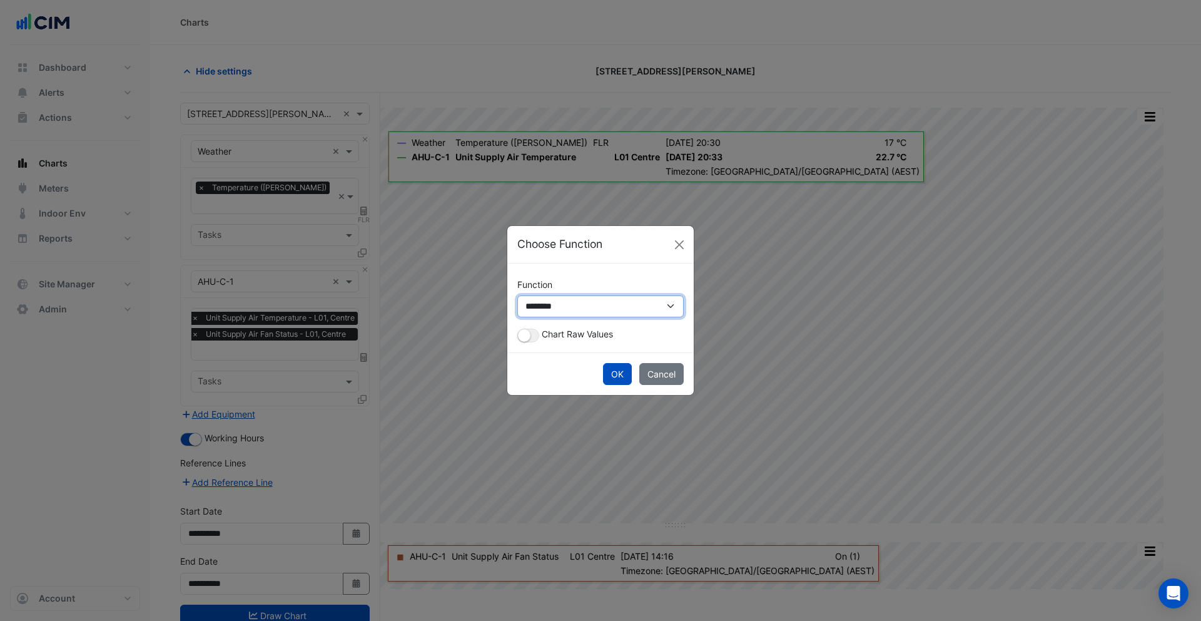
click at [607, 308] on select "**********" at bounding box center [600, 306] width 166 height 22
click at [677, 243] on button "Close" at bounding box center [679, 244] width 19 height 19
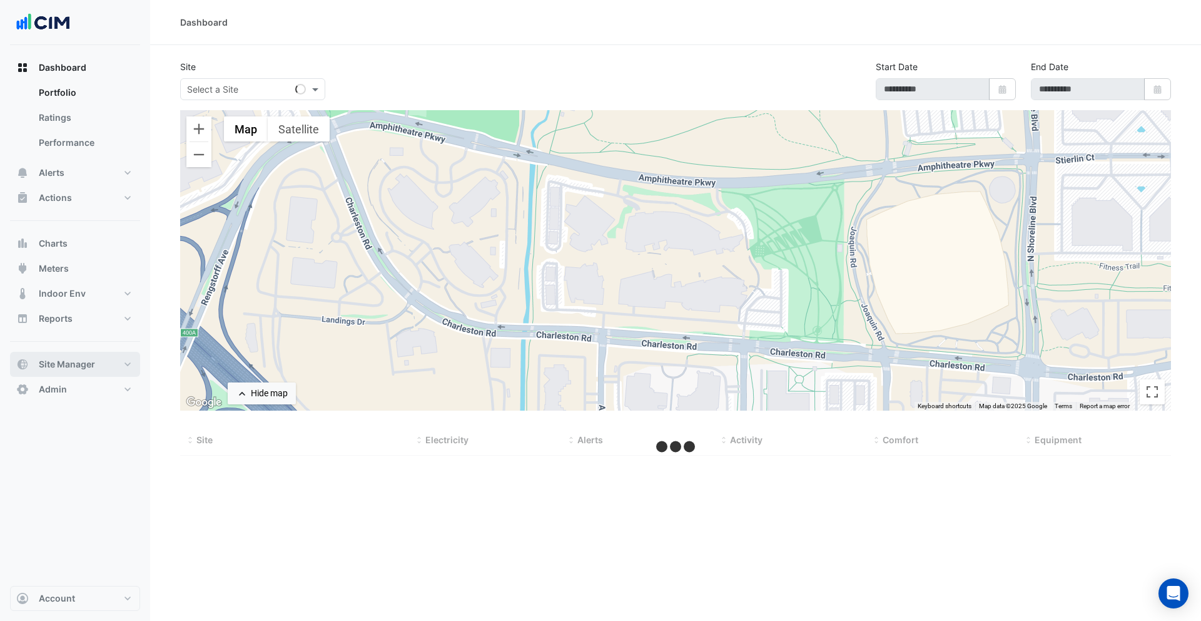
click at [48, 365] on span "Site Manager" at bounding box center [67, 364] width 56 height 13
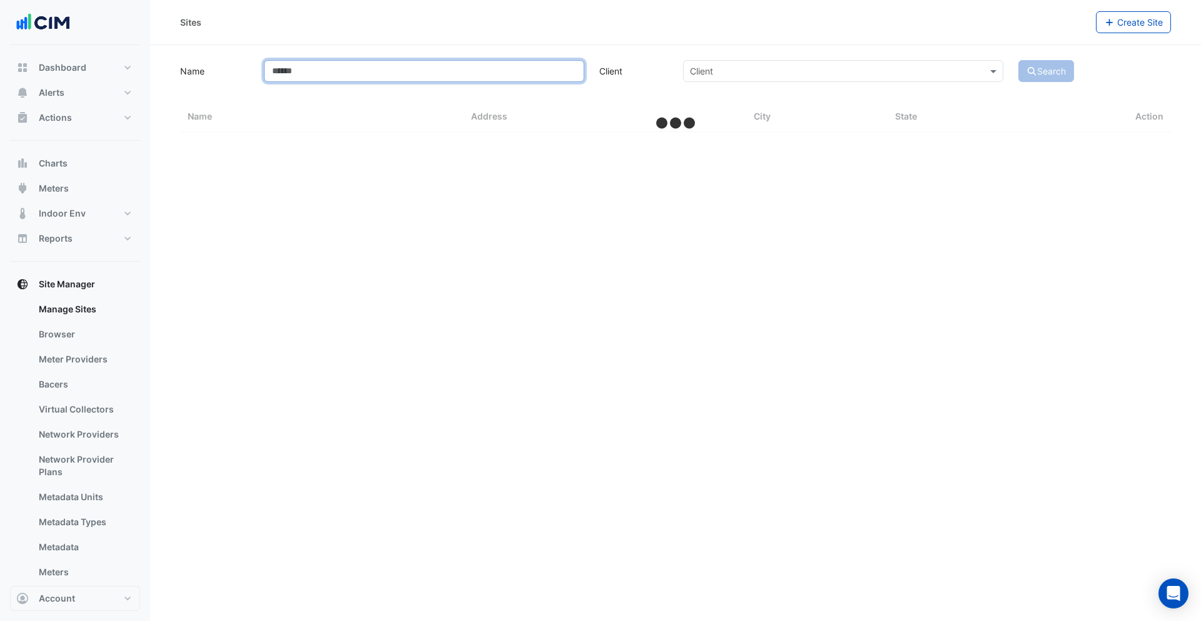
click at [316, 69] on input "Name" at bounding box center [424, 71] width 320 height 22
type input "**********"
click at [1019, 60] on button "Search" at bounding box center [1047, 71] width 56 height 22
select select "***"
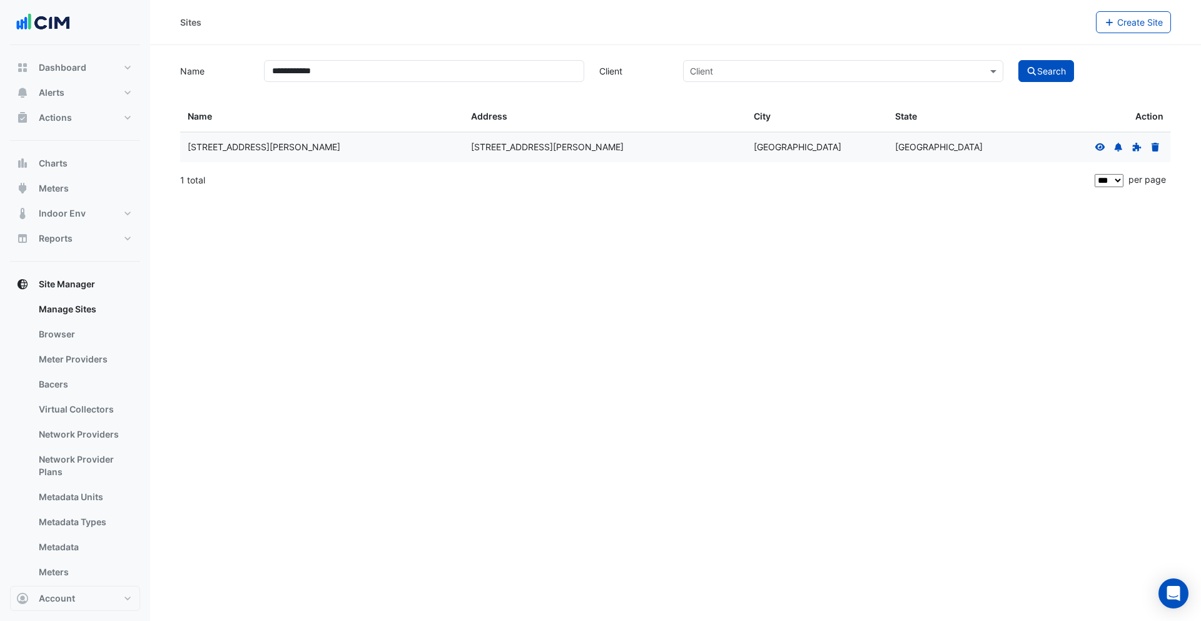
click at [1100, 148] on icon at bounding box center [1100, 147] width 10 height 8
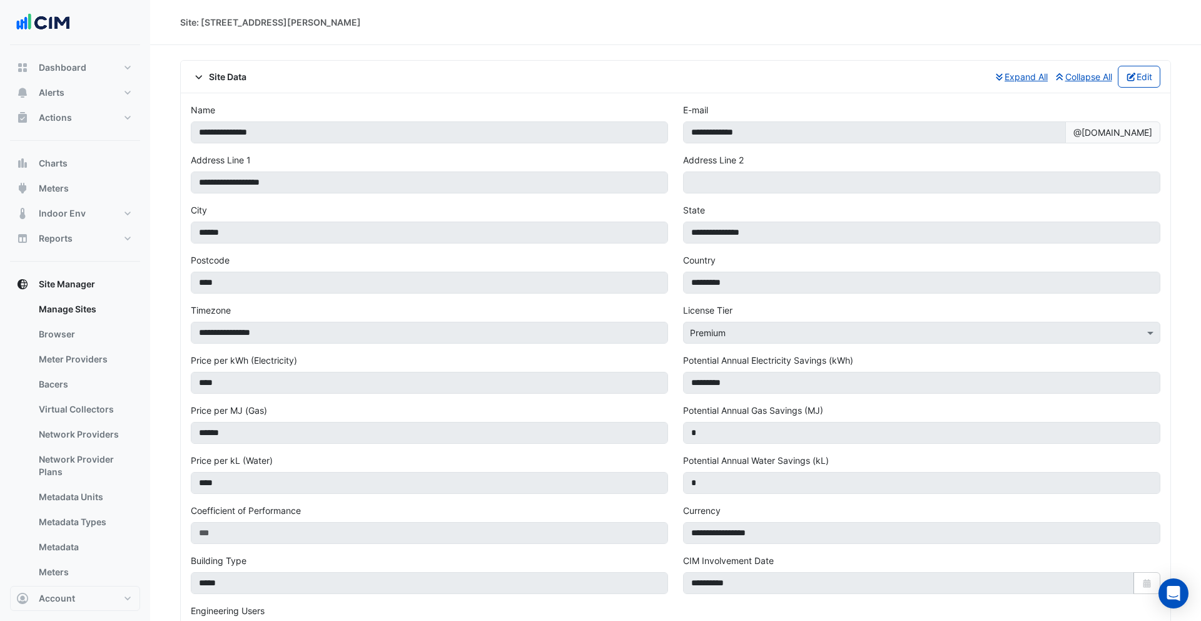
click at [216, 76] on span "Site Data" at bounding box center [219, 76] width 56 height 13
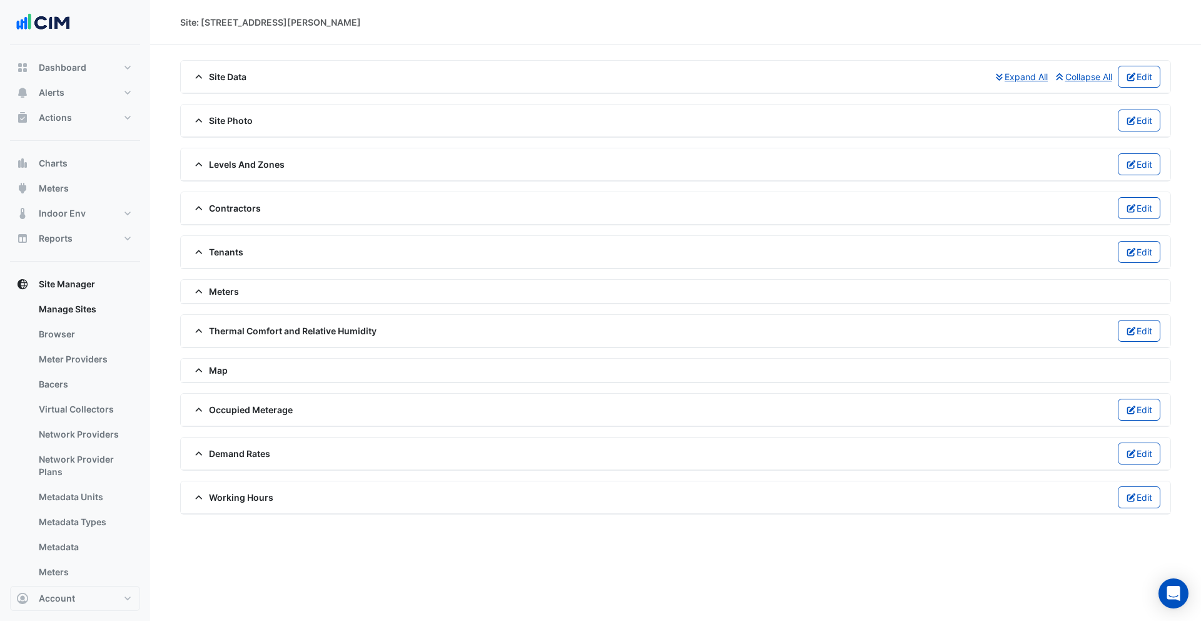
click at [227, 497] on span "Working Hours" at bounding box center [232, 496] width 83 height 13
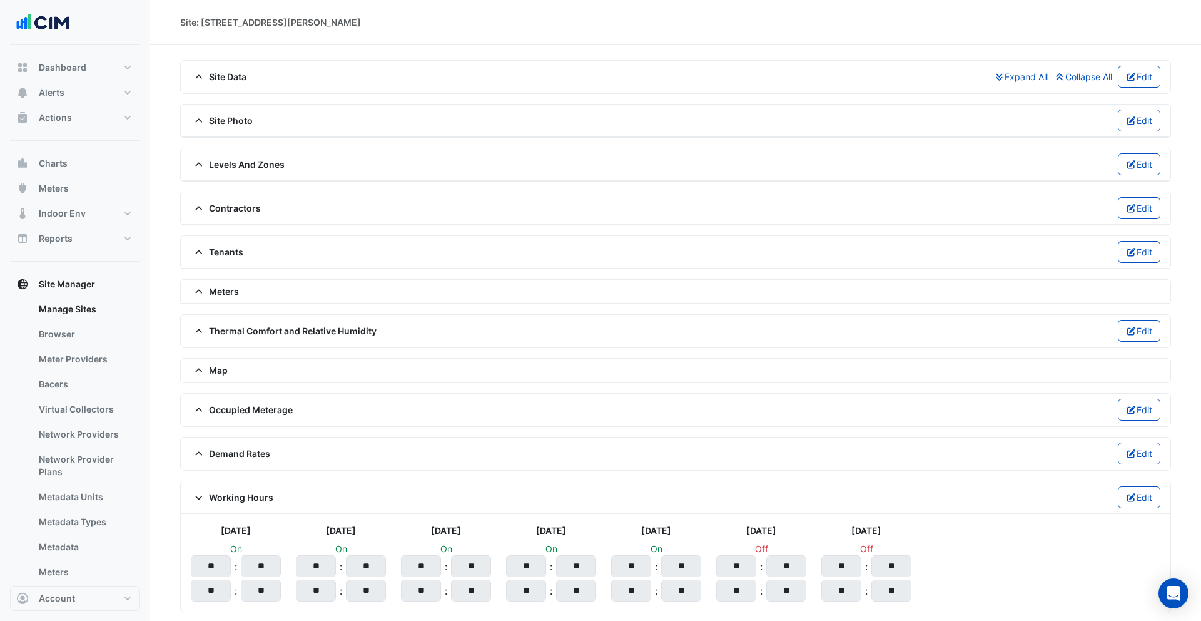
scroll to position [1, 0]
click at [1145, 496] on button "Edit" at bounding box center [1139, 496] width 43 height 22
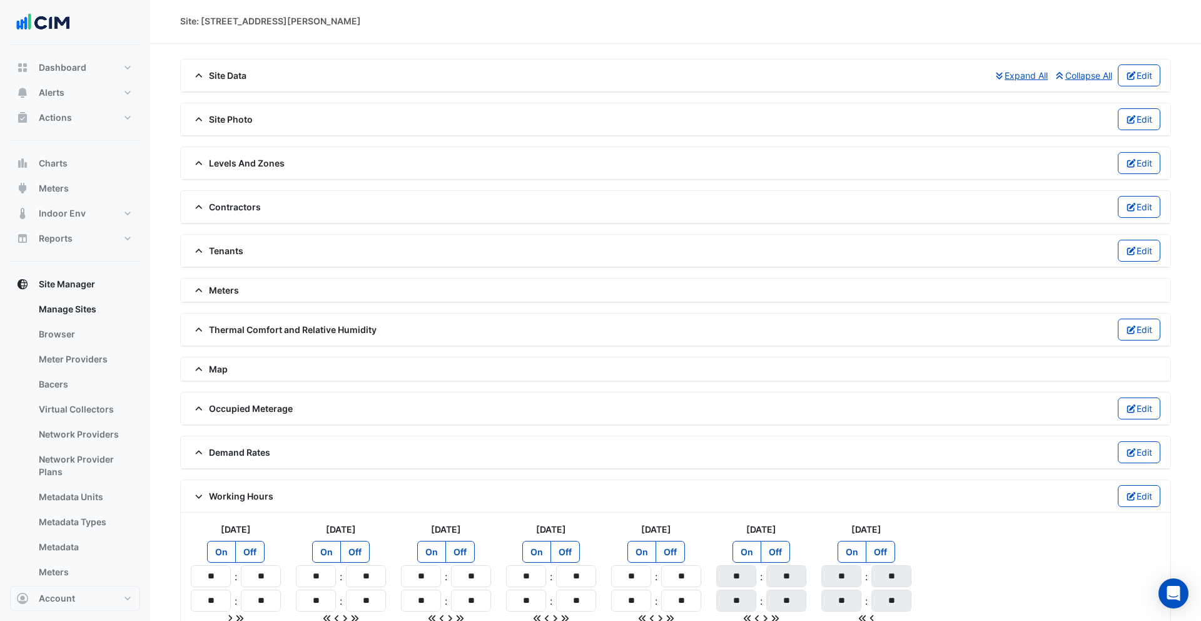
scroll to position [58, 0]
